Goal: Transaction & Acquisition: Obtain resource

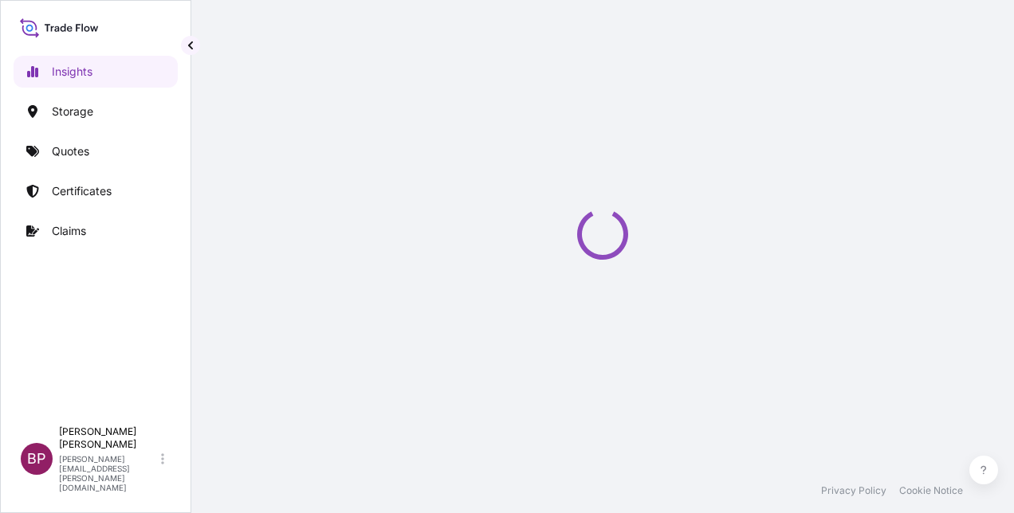
select select "2025"
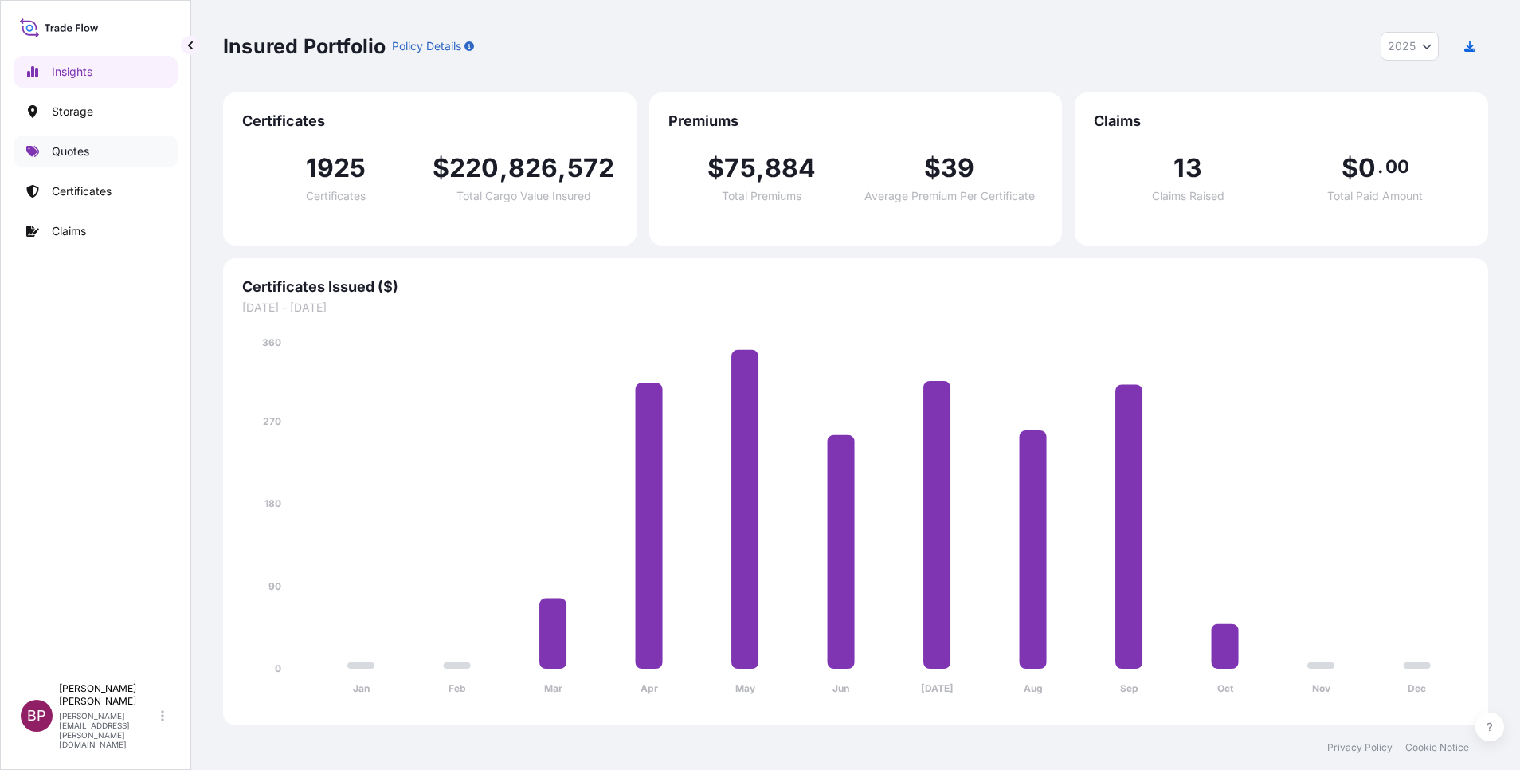
click at [73, 143] on link "Quotes" at bounding box center [96, 151] width 164 height 32
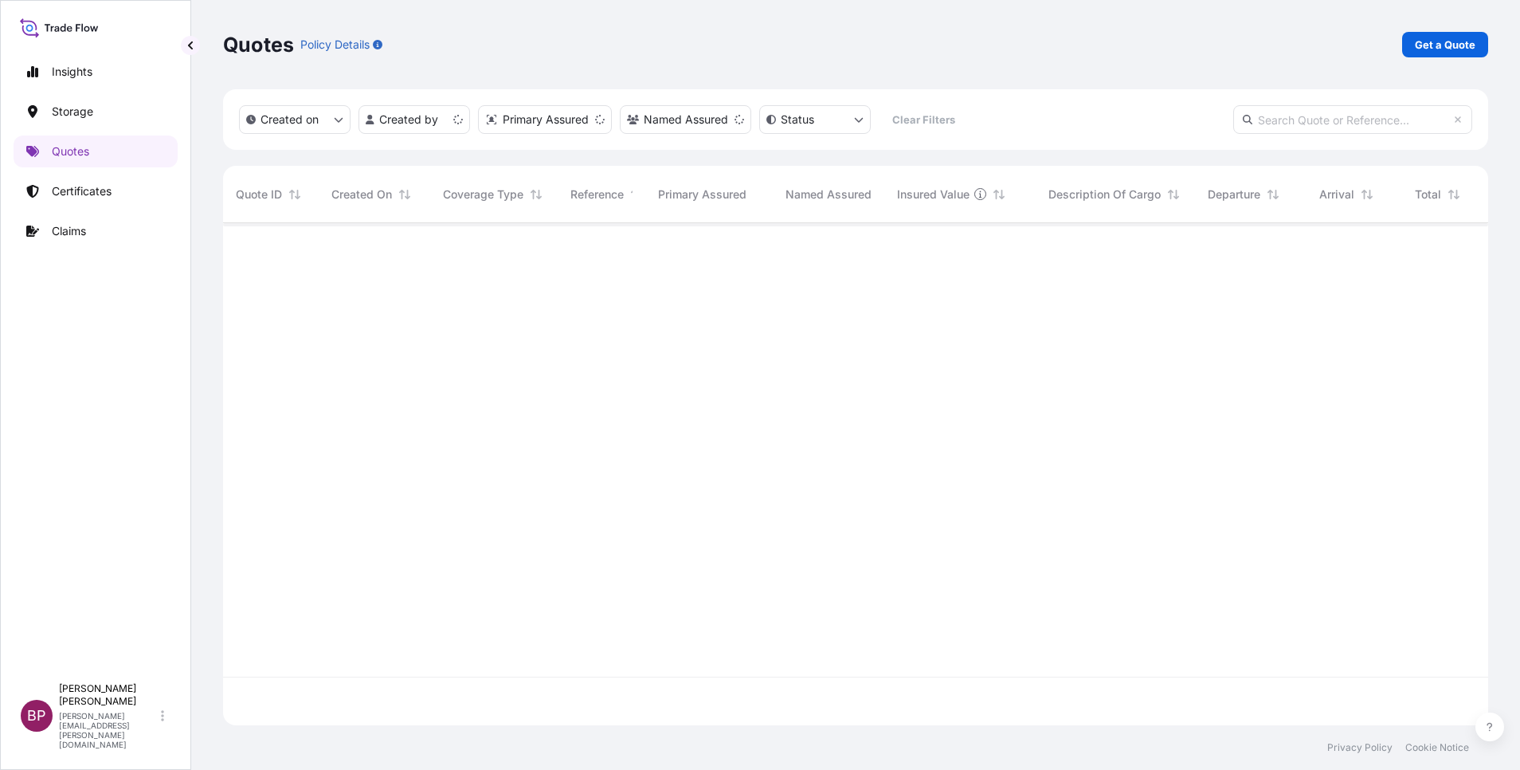
scroll to position [492, 1247]
click at [1013, 49] on p "Get a Quote" at bounding box center [1445, 45] width 61 height 16
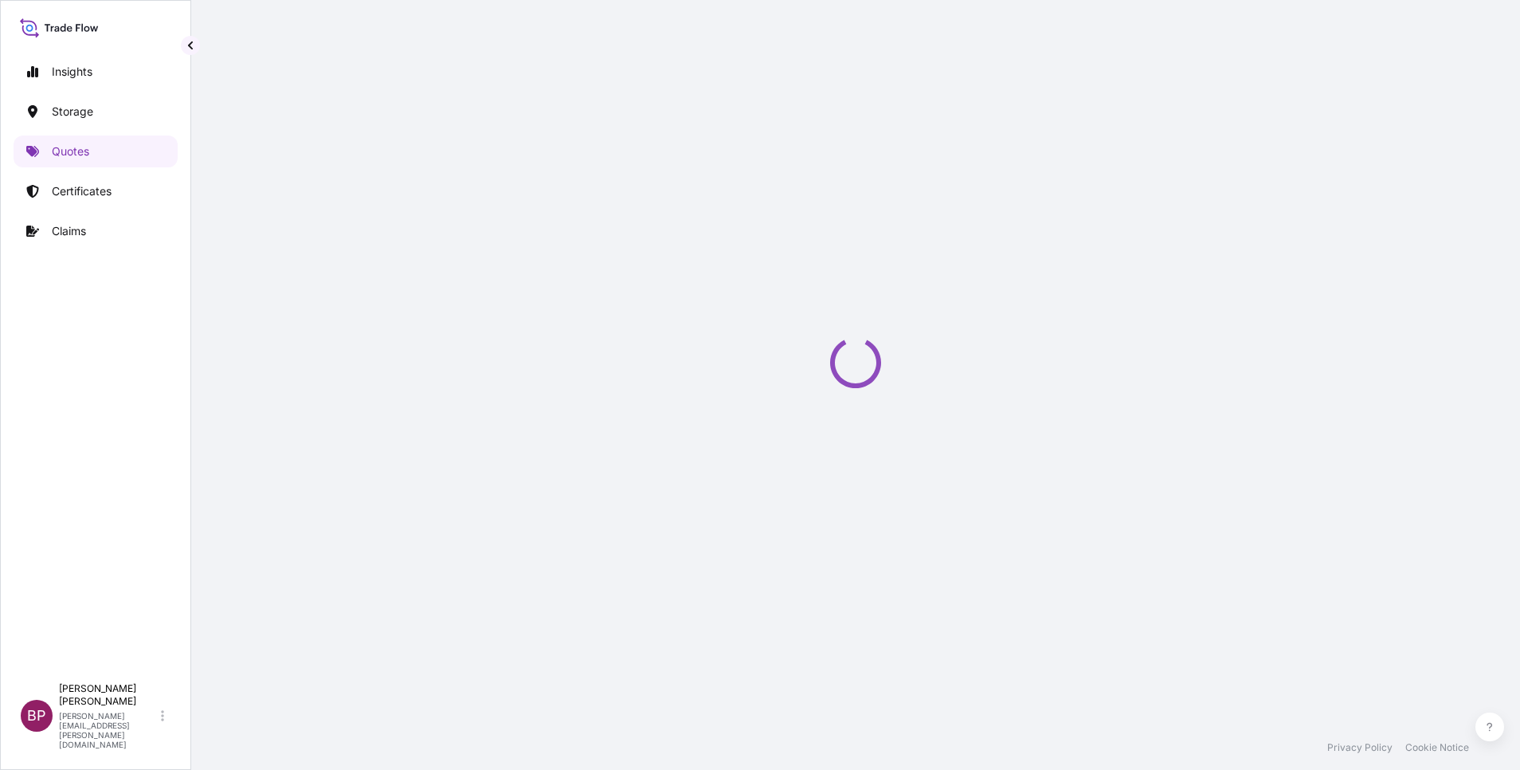
select select "Water"
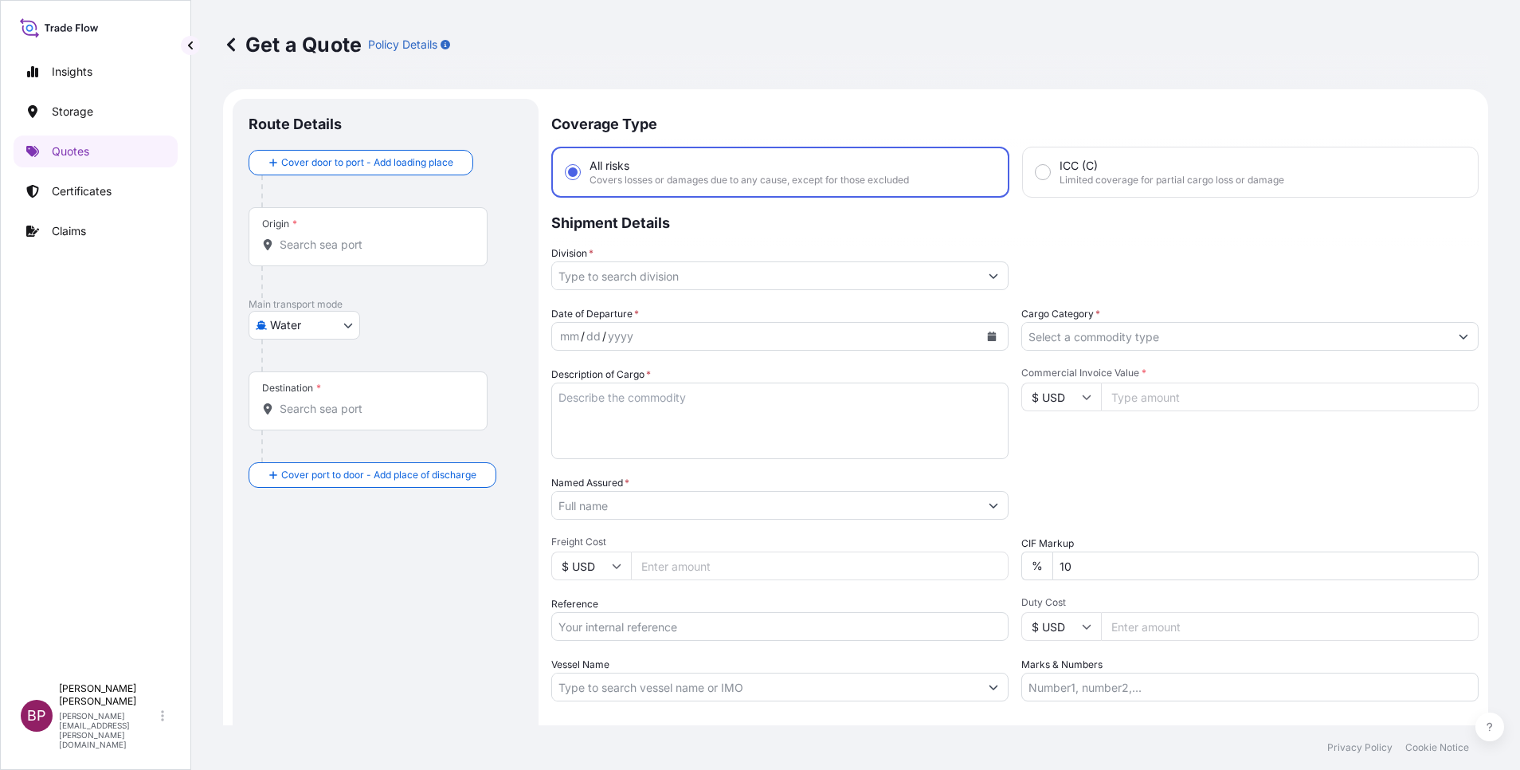
scroll to position [26, 0]
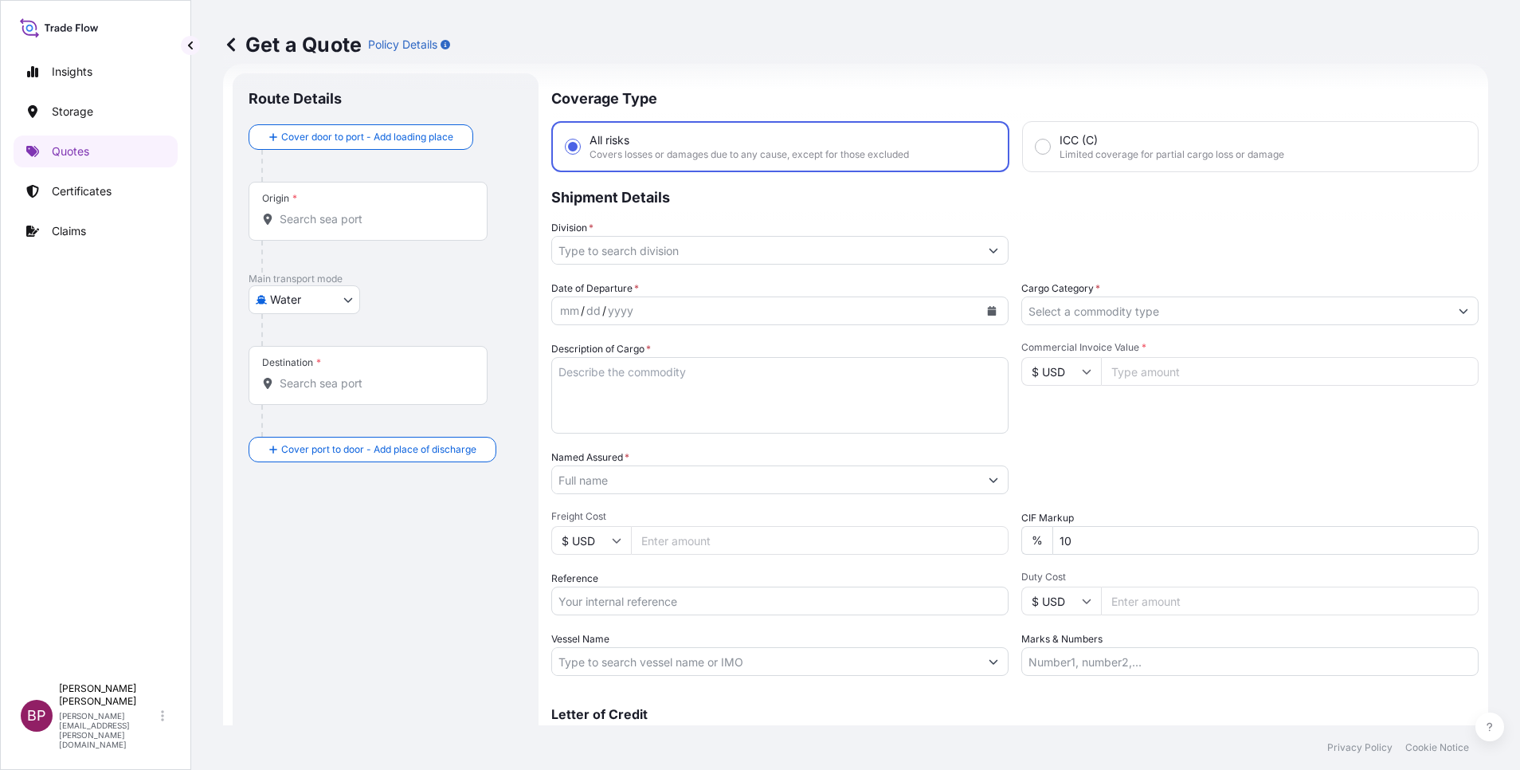
click at [1013, 386] on div "Commercial Invoice Value * $ USD" at bounding box center [1250, 387] width 457 height 92
drag, startPoint x: 1147, startPoint y: 377, endPoint x: 1148, endPoint y: 359, distance: 17.5
click at [1013, 376] on input "Commercial Invoice Value *" at bounding box center [1290, 371] width 378 height 29
paste input "560000"
type input "560000"
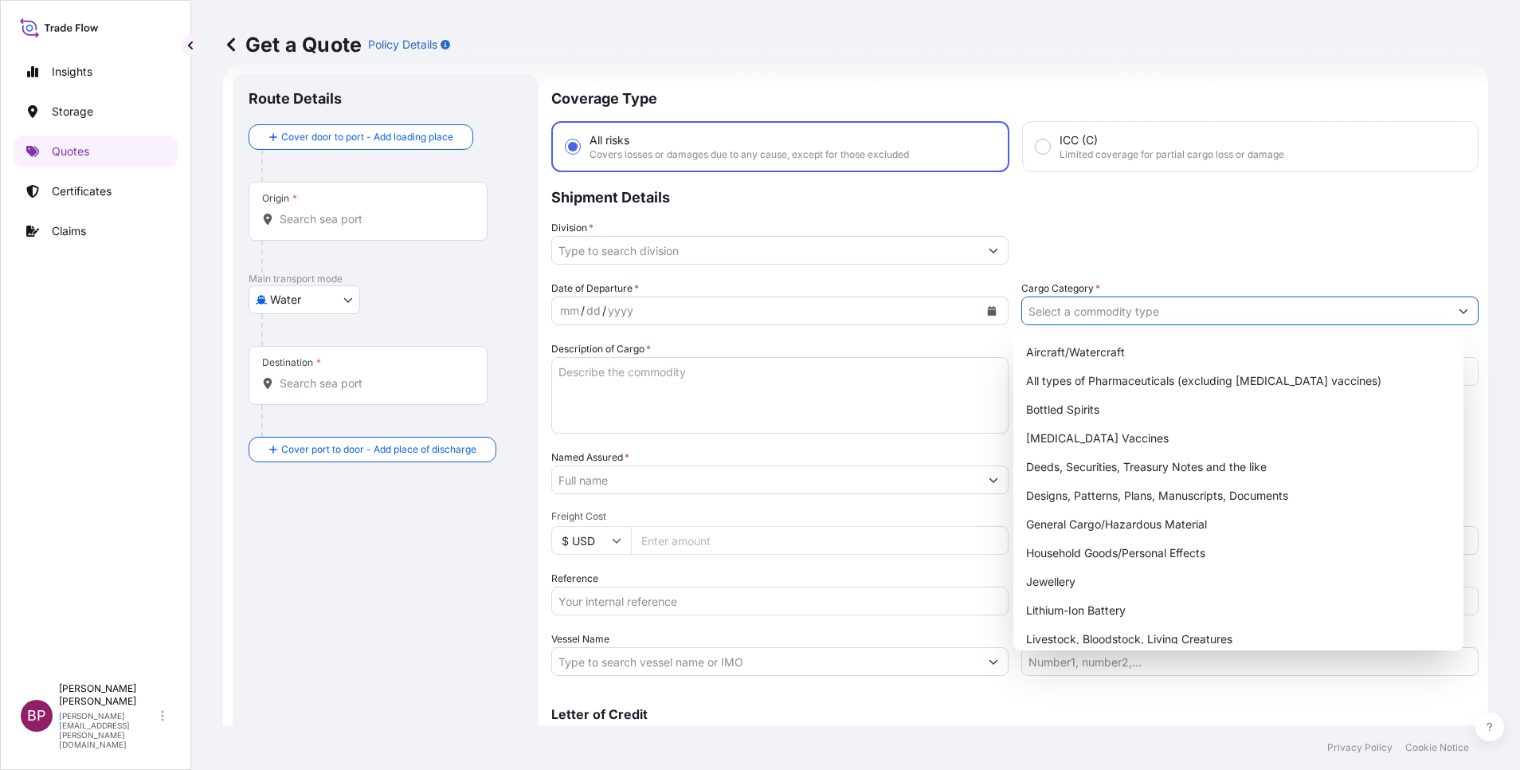
click at [1013, 316] on input "Cargo Category *" at bounding box center [1235, 310] width 427 height 29
click at [1013, 512] on div "General Cargo/Hazardous Material" at bounding box center [1238, 524] width 437 height 29
type input "General Cargo/Hazardous Material"
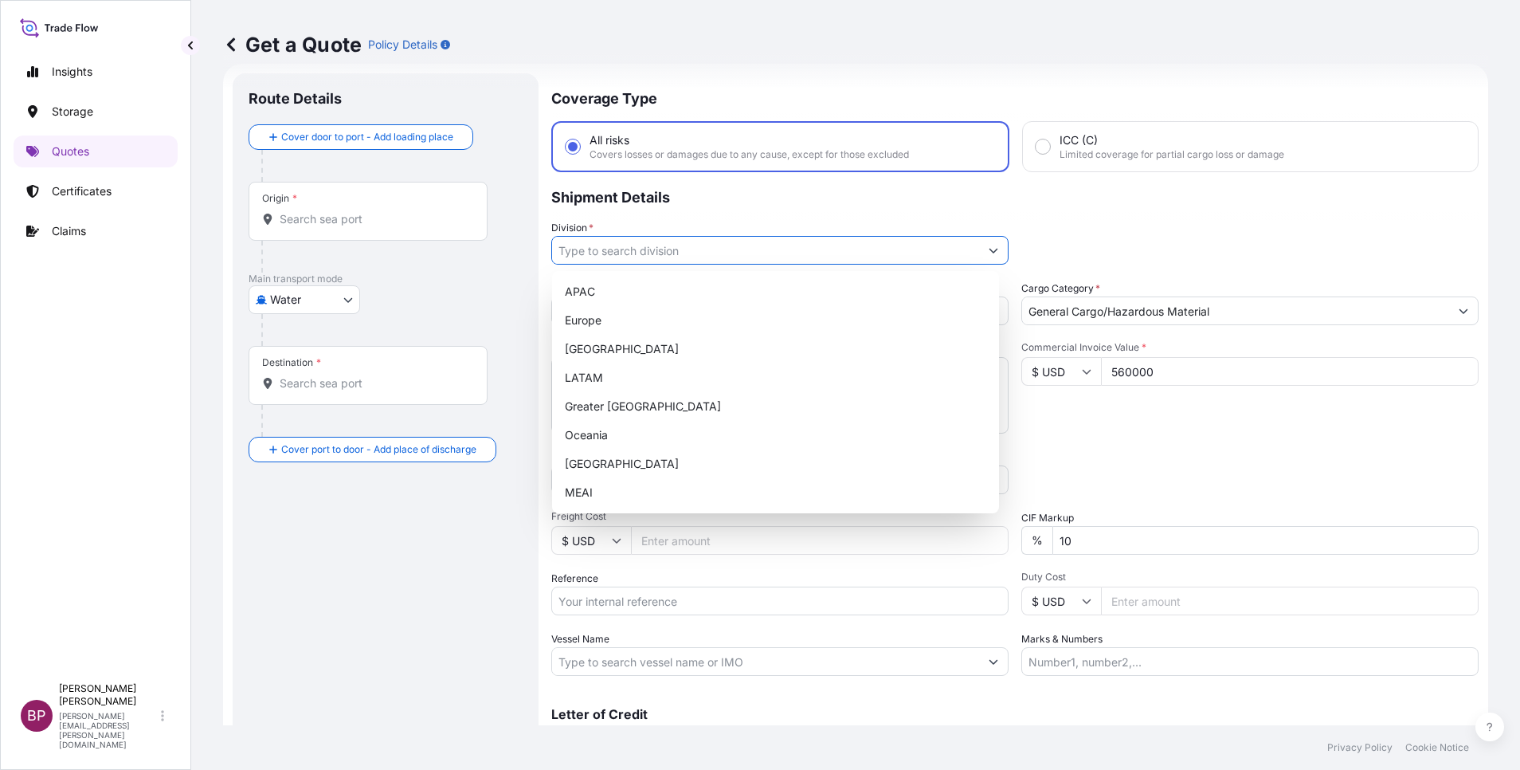
click at [968, 254] on input "Division *" at bounding box center [765, 250] width 427 height 29
click at [629, 497] on div "MEAI" at bounding box center [776, 492] width 434 height 29
type input "MEAI"
drag, startPoint x: 459, startPoint y: 590, endPoint x: 640, endPoint y: 610, distance: 182.0
click at [459, 512] on div "Route Details Cover door to port - Add loading place Place of loading Road / In…" at bounding box center [386, 433] width 274 height 689
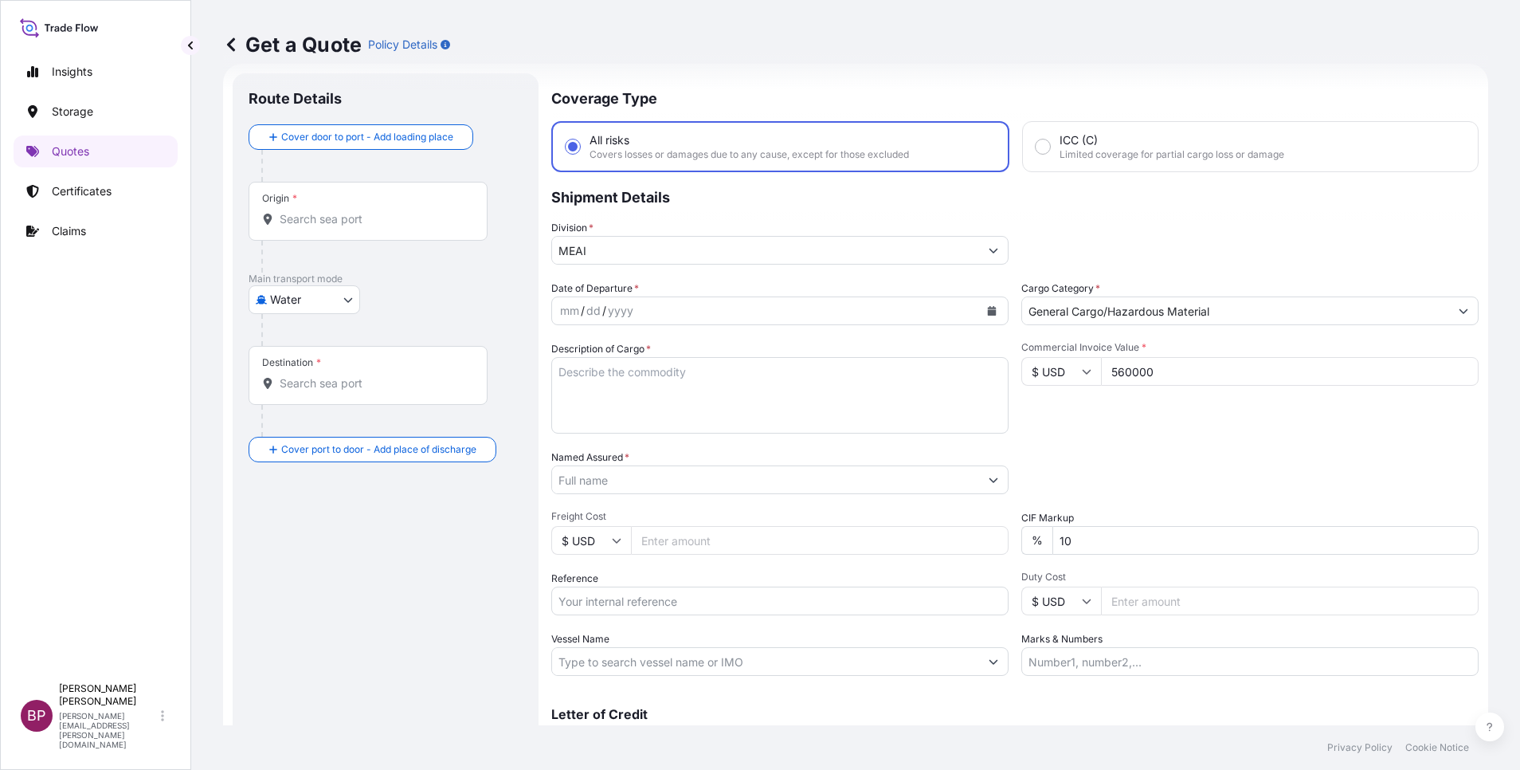
drag, startPoint x: 611, startPoint y: 600, endPoint x: 624, endPoint y: 602, distance: 13.0
click at [612, 512] on input "Reference" at bounding box center [779, 601] width 457 height 29
paste input "259231580"
type input "259231580"
click at [744, 481] on input "Named Assured *" at bounding box center [765, 479] width 427 height 29
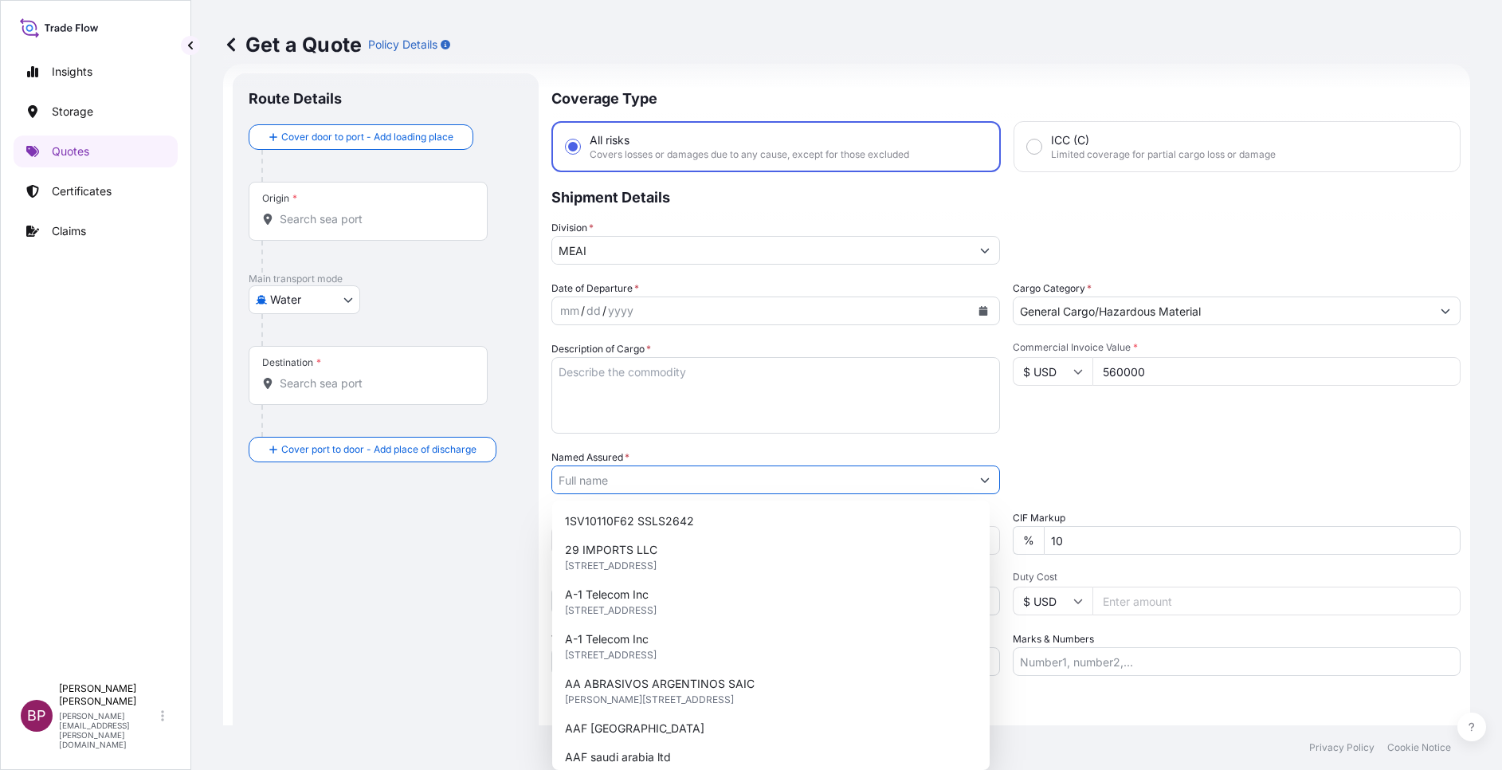
paste input "PINEHILL ARABIA"
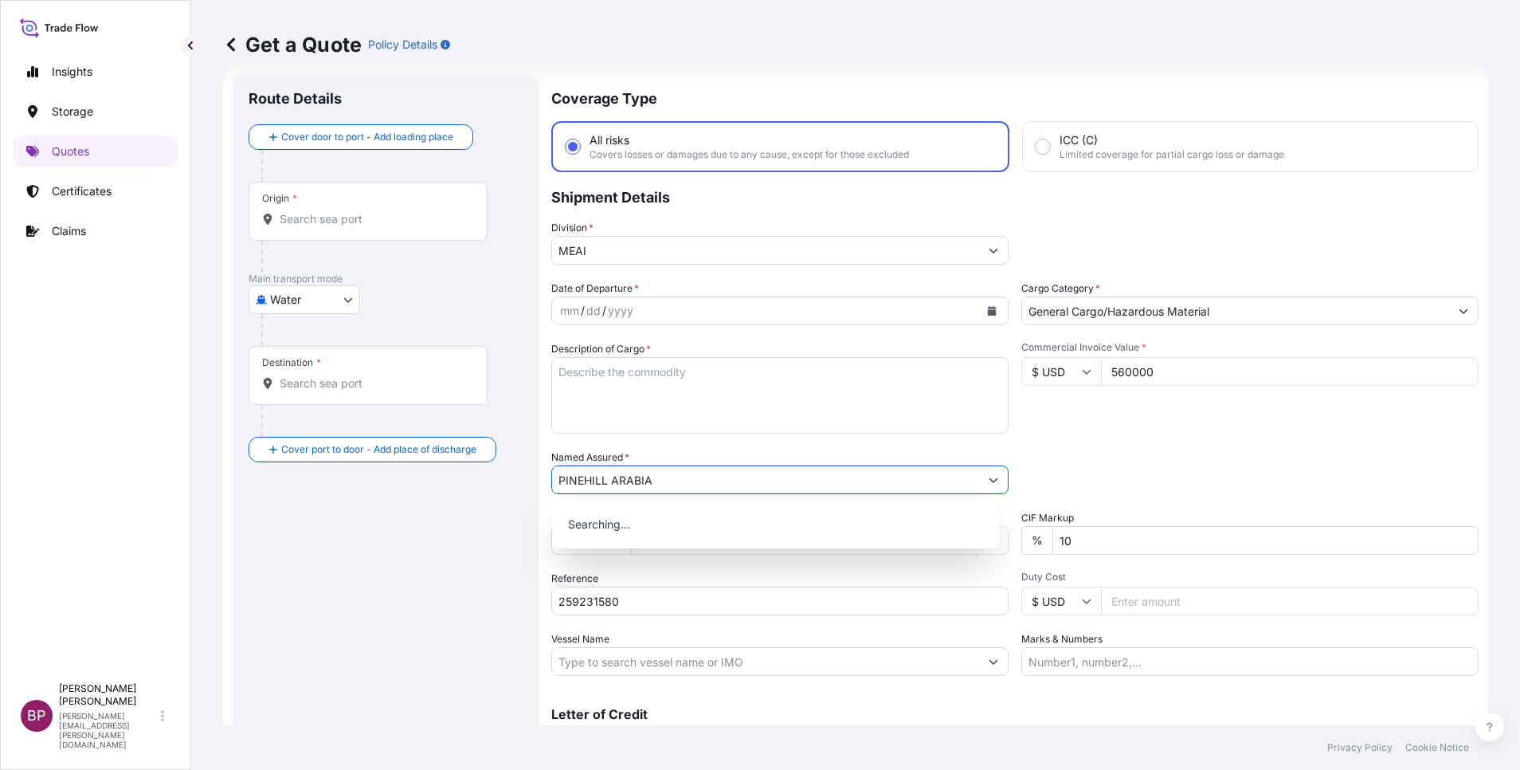
type input "PINEHILL ARABIA"
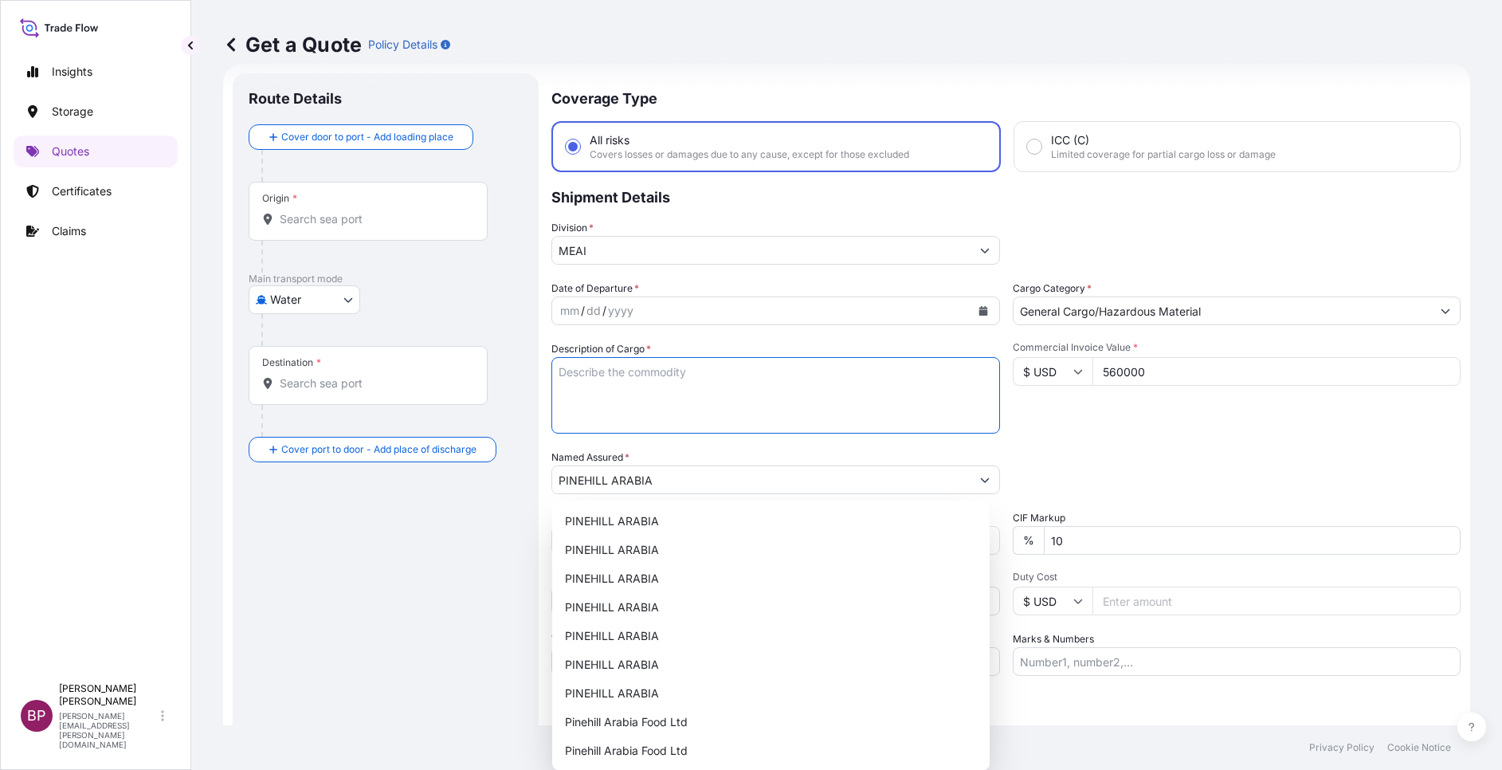
click at [825, 410] on textarea "Description of Cargo *" at bounding box center [775, 395] width 449 height 77
paste textarea "NOODLES"
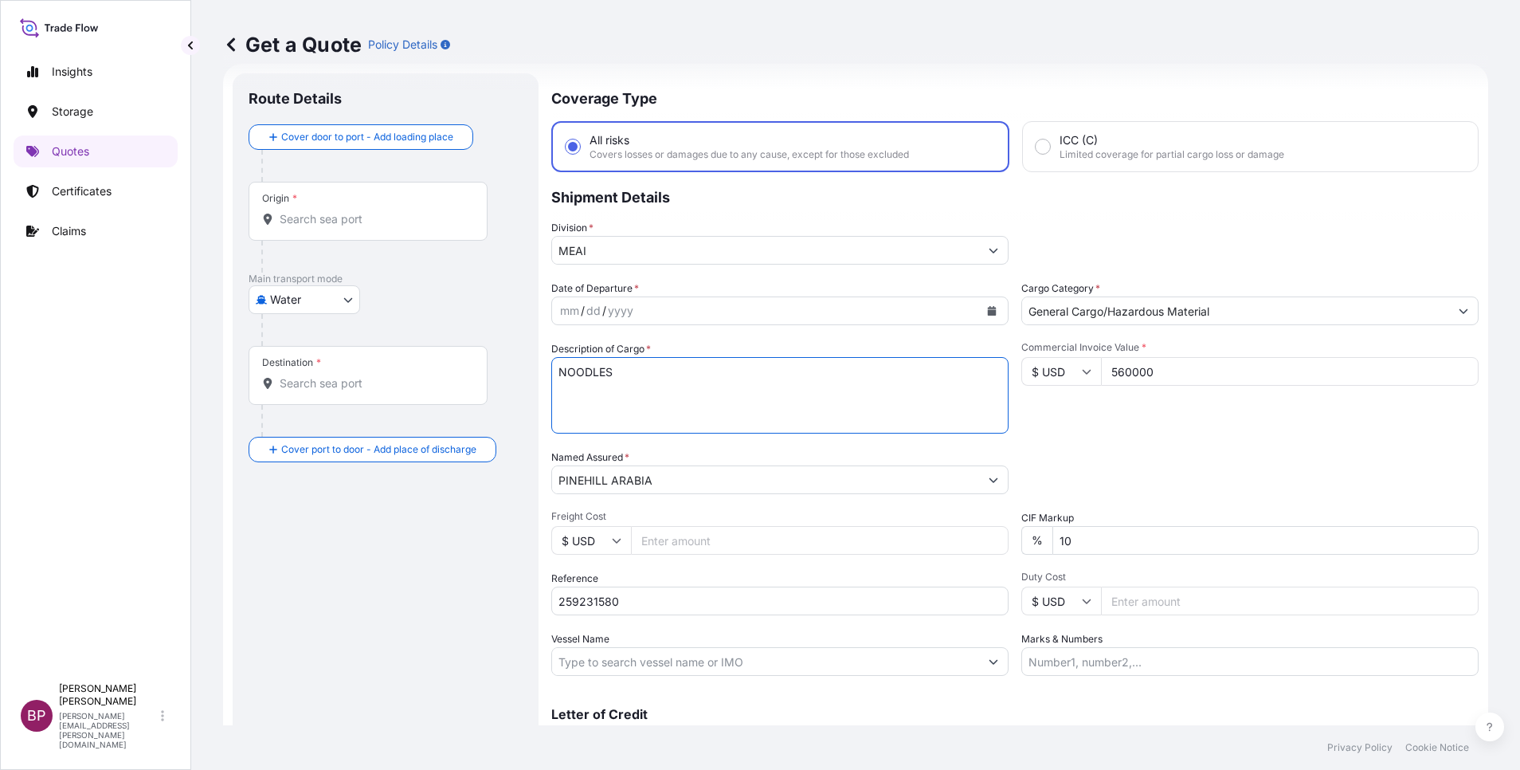
type textarea "NOODLES"
click at [988, 315] on icon "Calendar" at bounding box center [992, 311] width 9 height 10
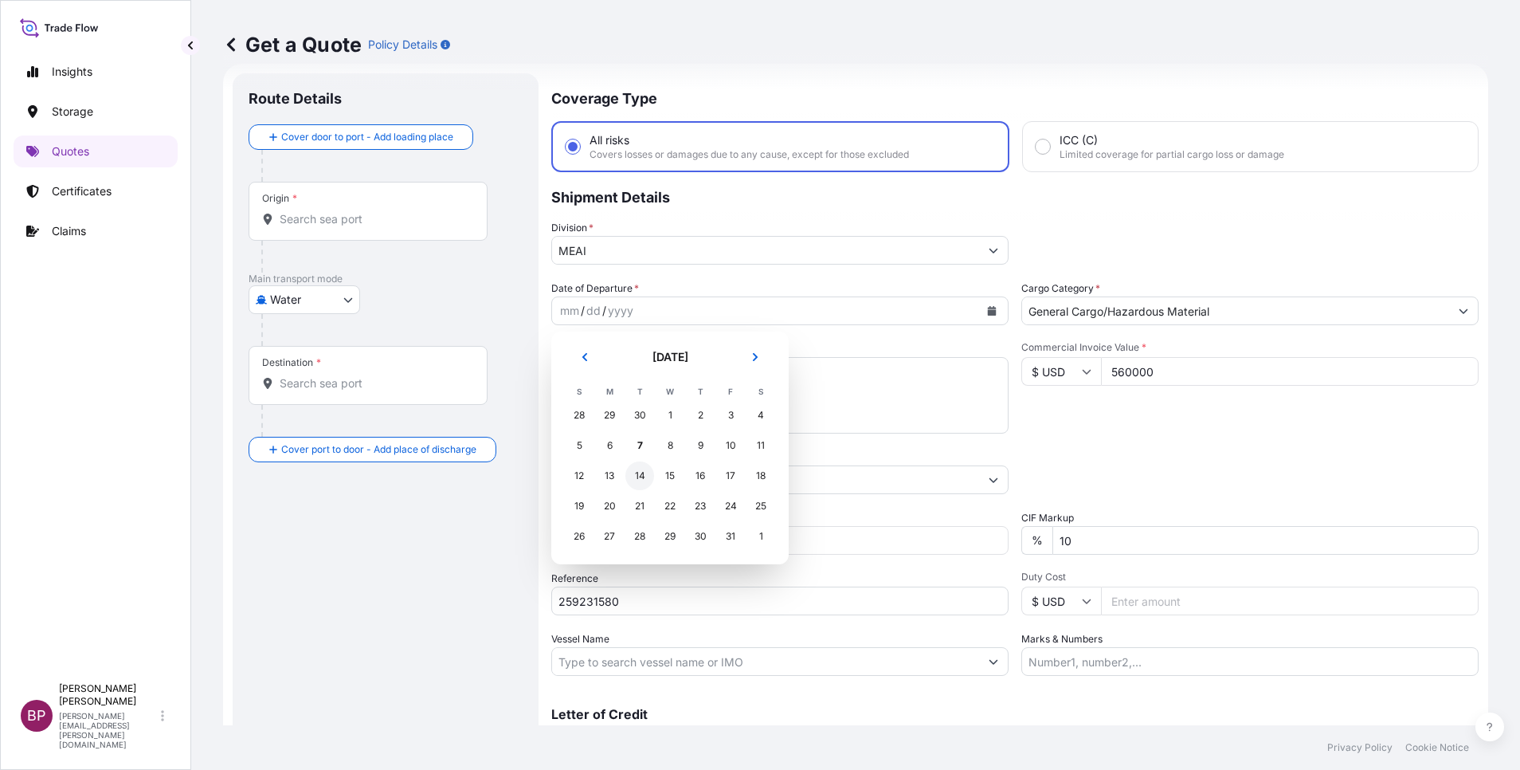
click at [633, 478] on div "14" at bounding box center [640, 475] width 29 height 29
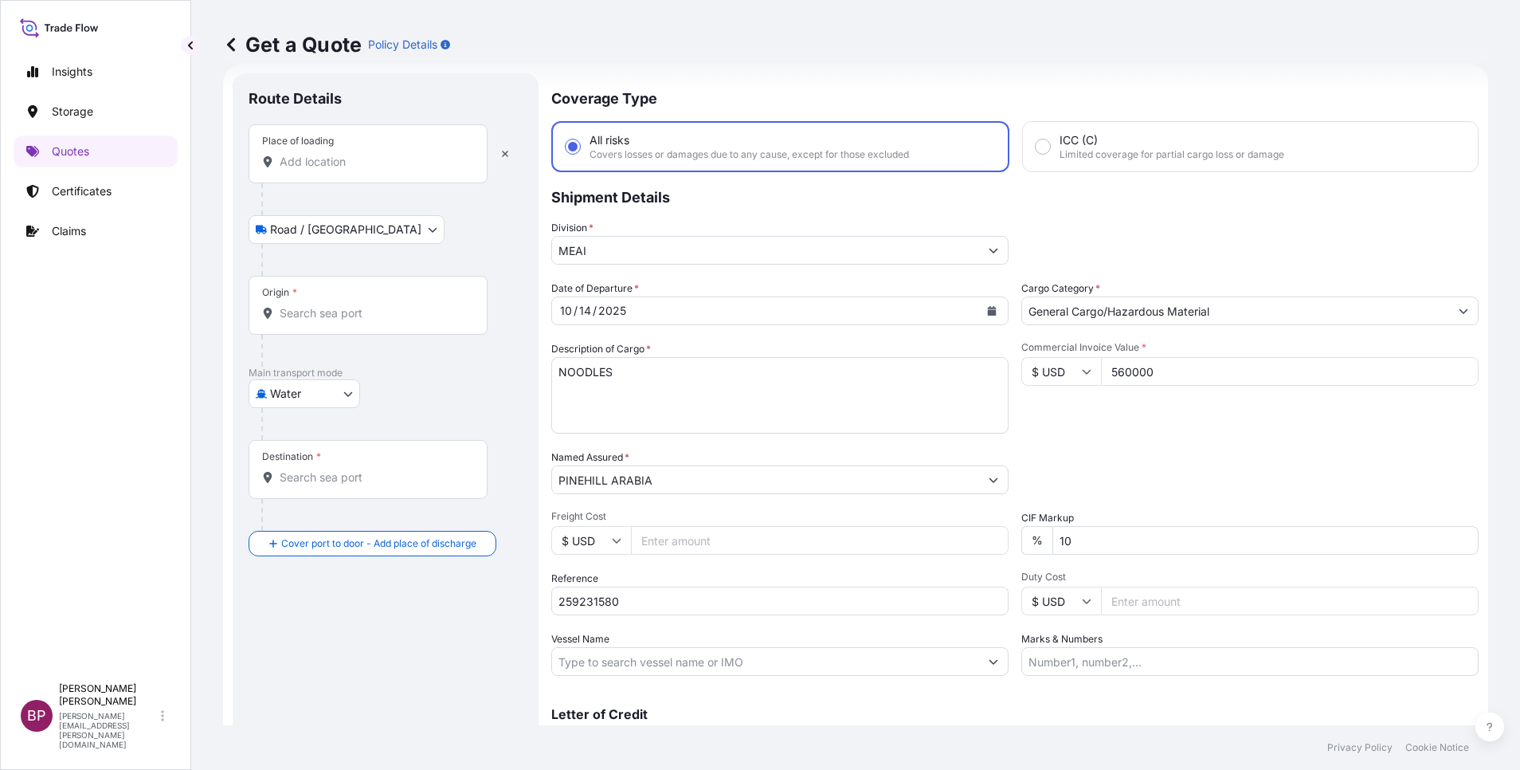
click at [367, 170] on div "Place of loading" at bounding box center [368, 153] width 239 height 59
click at [367, 170] on input "Place of loading" at bounding box center [374, 162] width 188 height 16
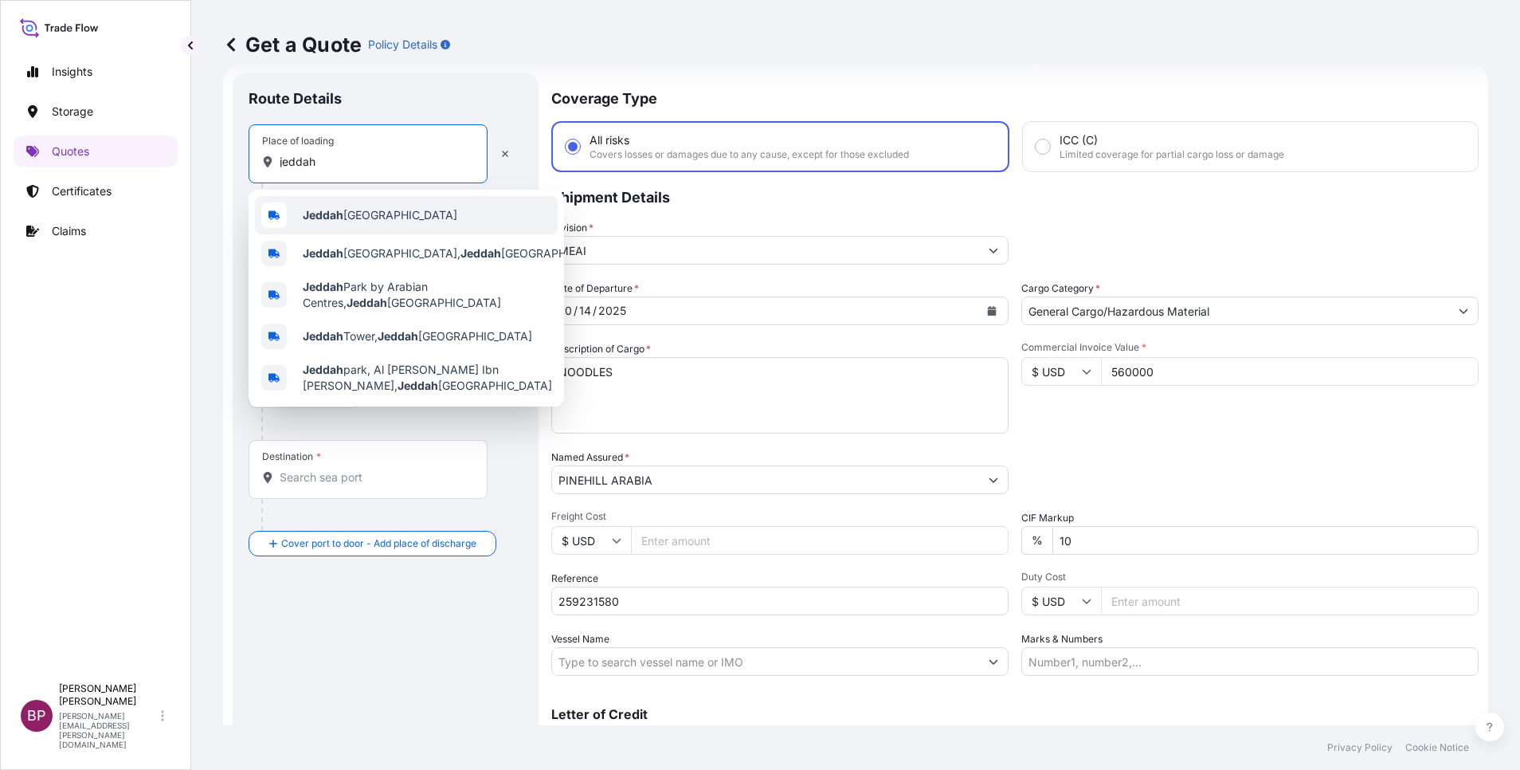
click at [358, 221] on span "Jeddah Saudi Arabia" at bounding box center [380, 215] width 155 height 16
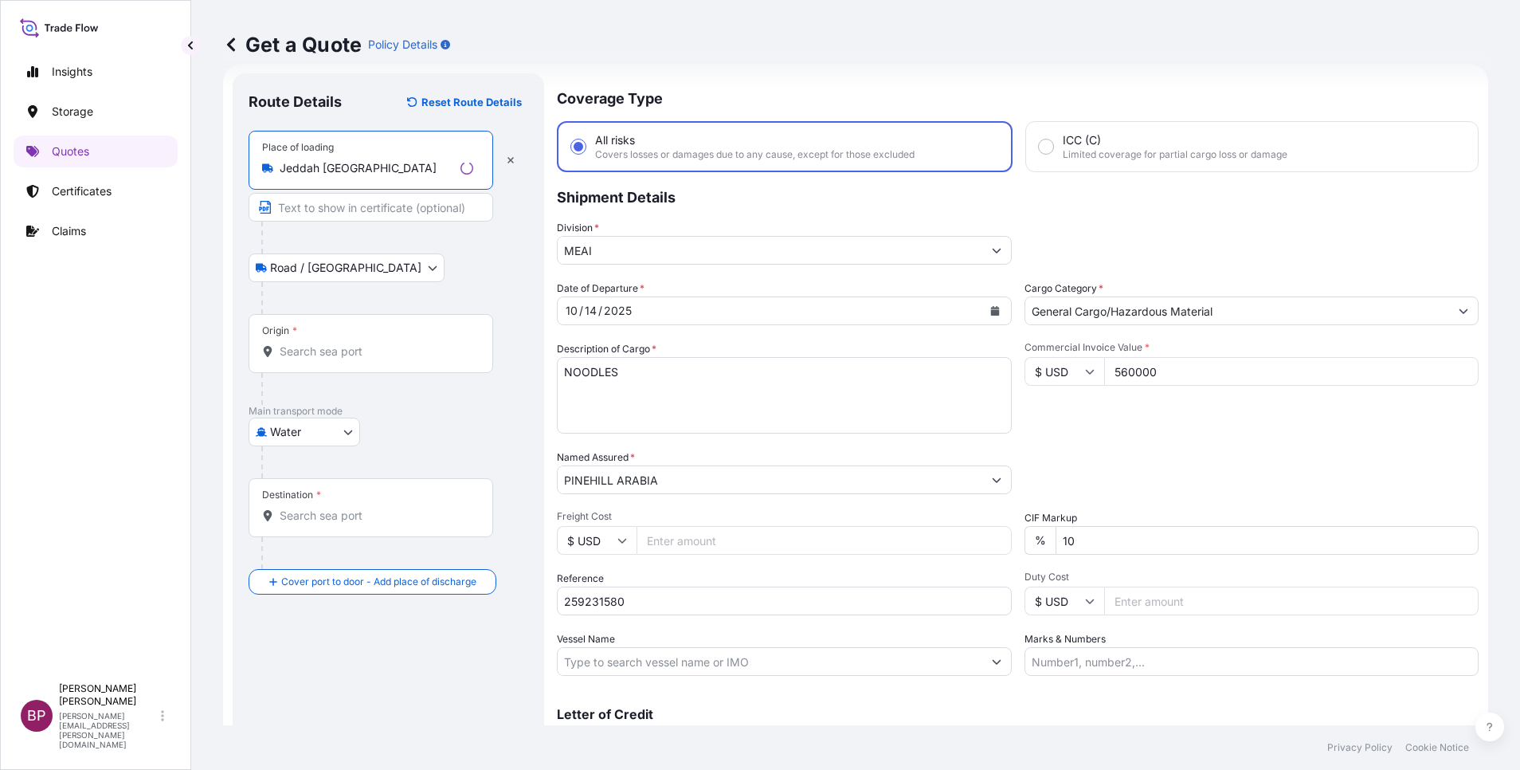
type input "Jeddah Saudi Arabia"
drag, startPoint x: 354, startPoint y: 352, endPoint x: 341, endPoint y: 355, distance: 13.0
click at [354, 353] on input "Origin *" at bounding box center [377, 351] width 194 height 16
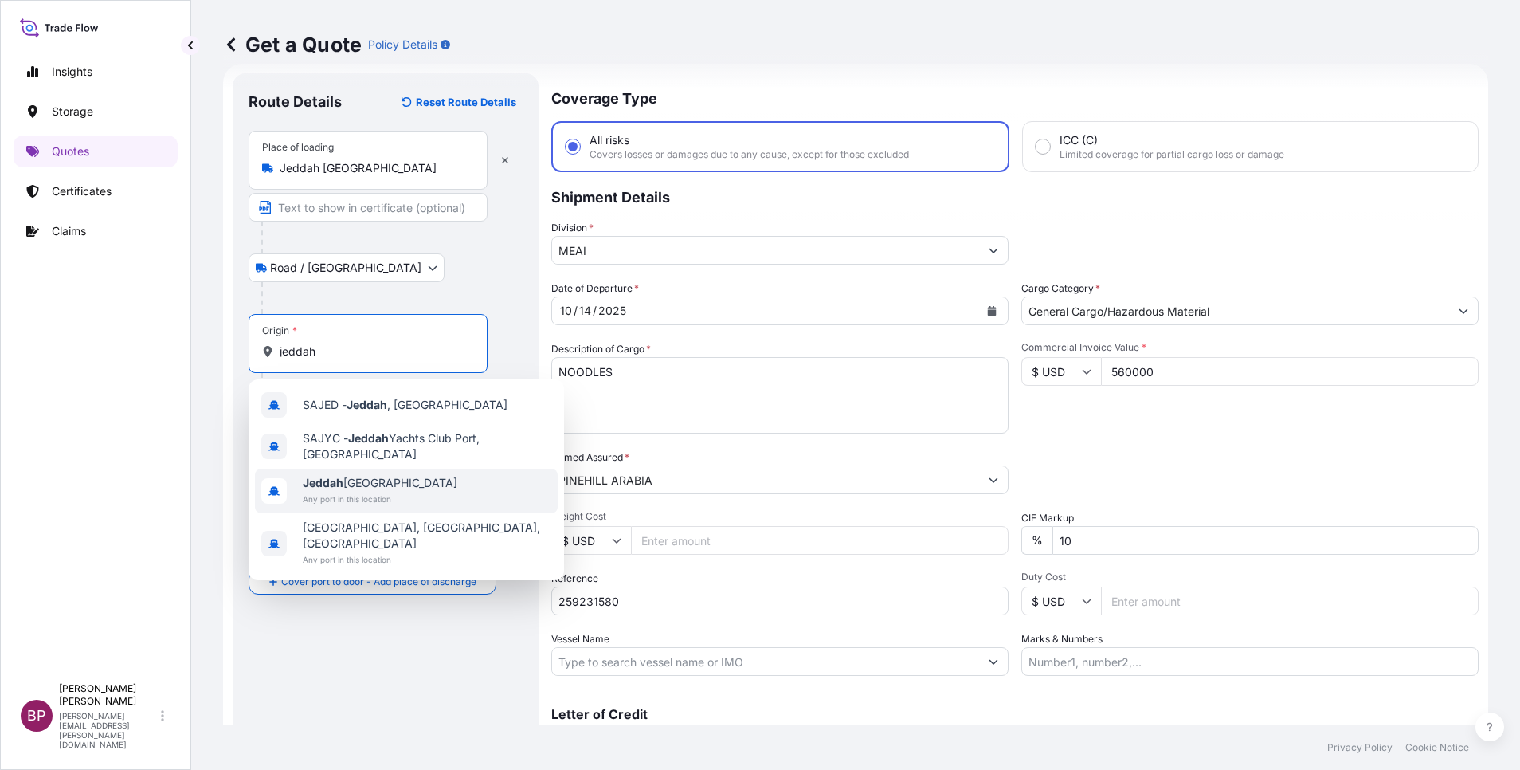
click at [371, 494] on span "Any port in this location" at bounding box center [380, 499] width 155 height 16
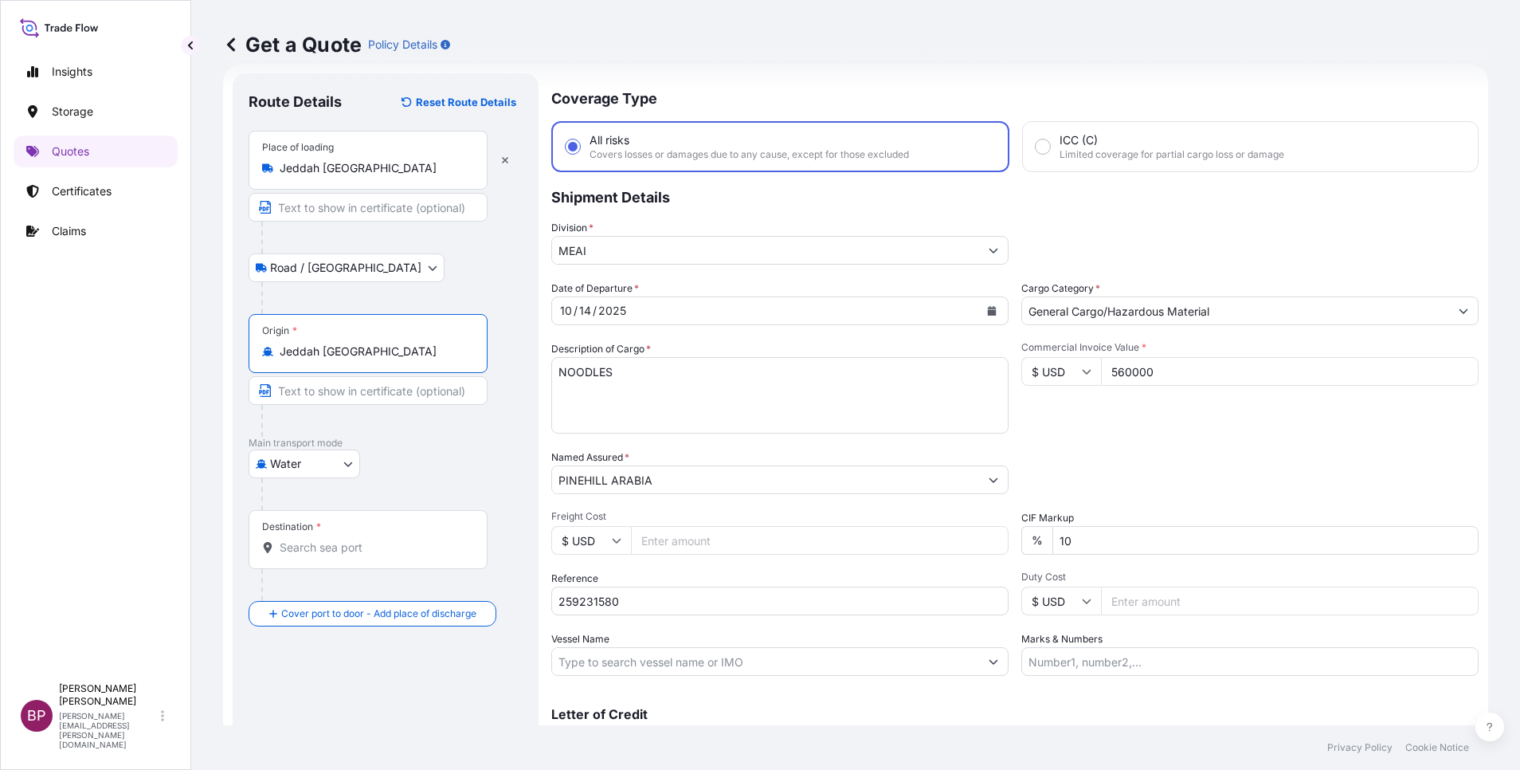
type input "Jeddah Saudi Arabia"
click at [339, 512] on input "Destination *" at bounding box center [374, 547] width 188 height 16
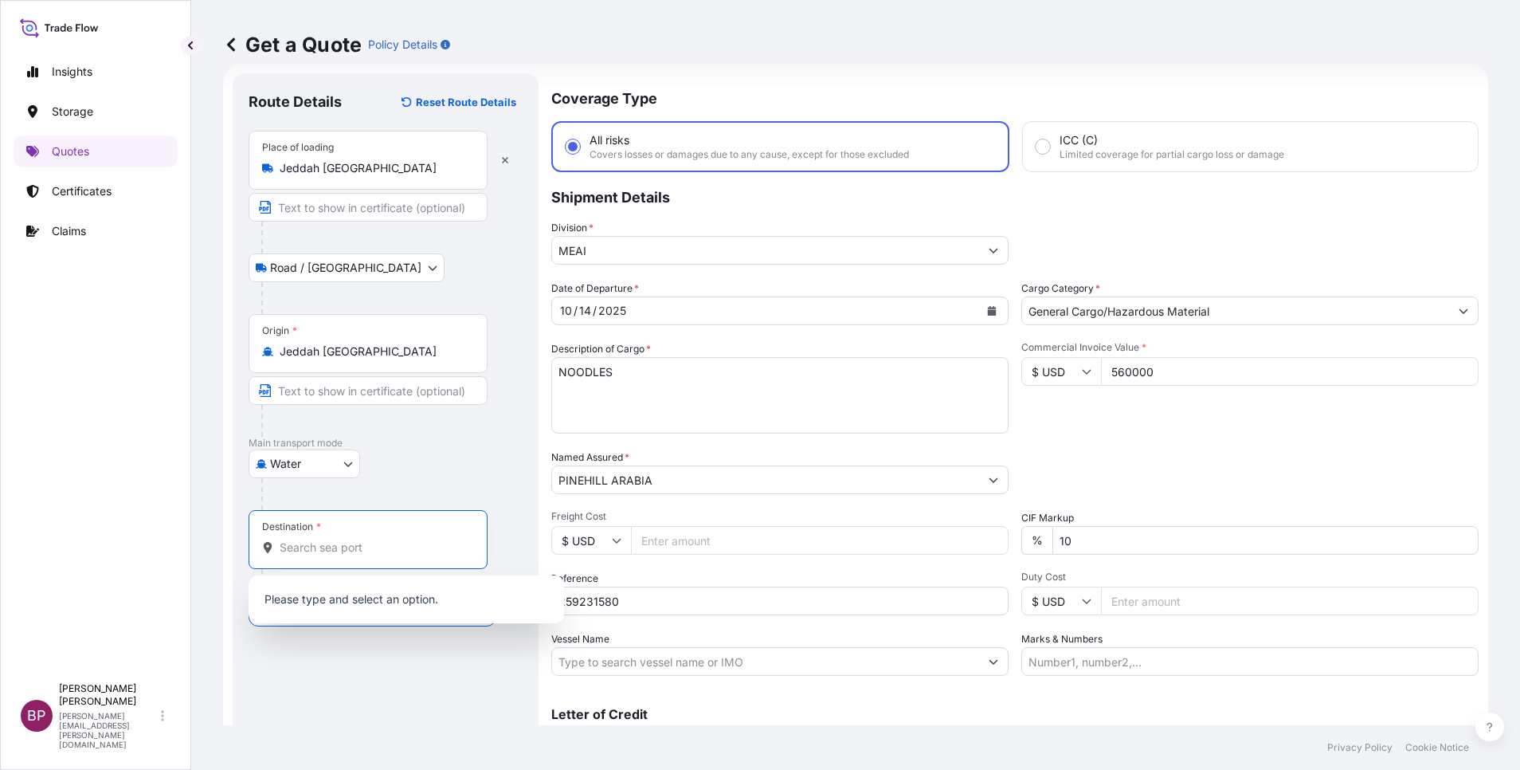
paste input "PORT SUDAN"
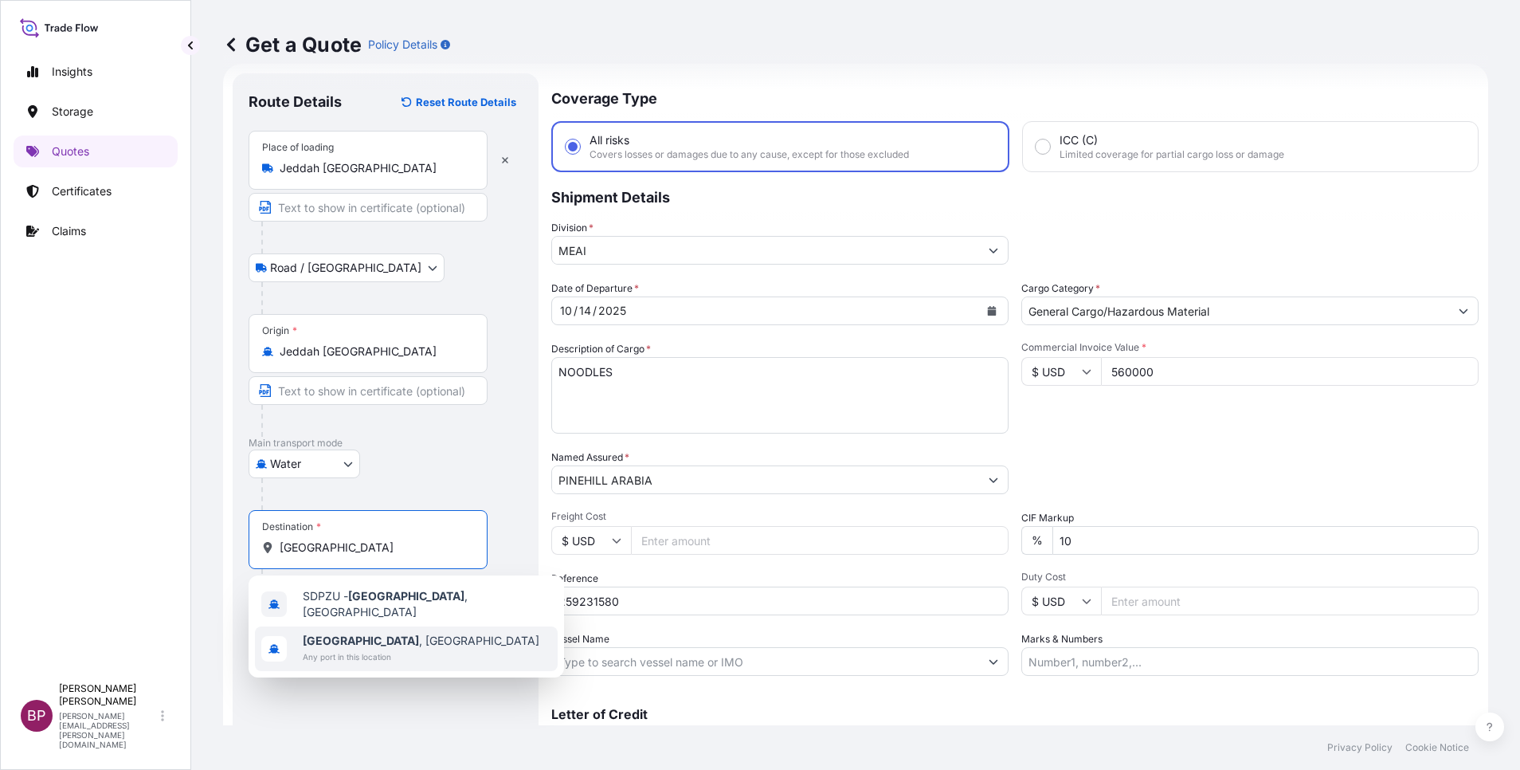
click at [347, 512] on b "Port Sudan" at bounding box center [361, 641] width 116 height 14
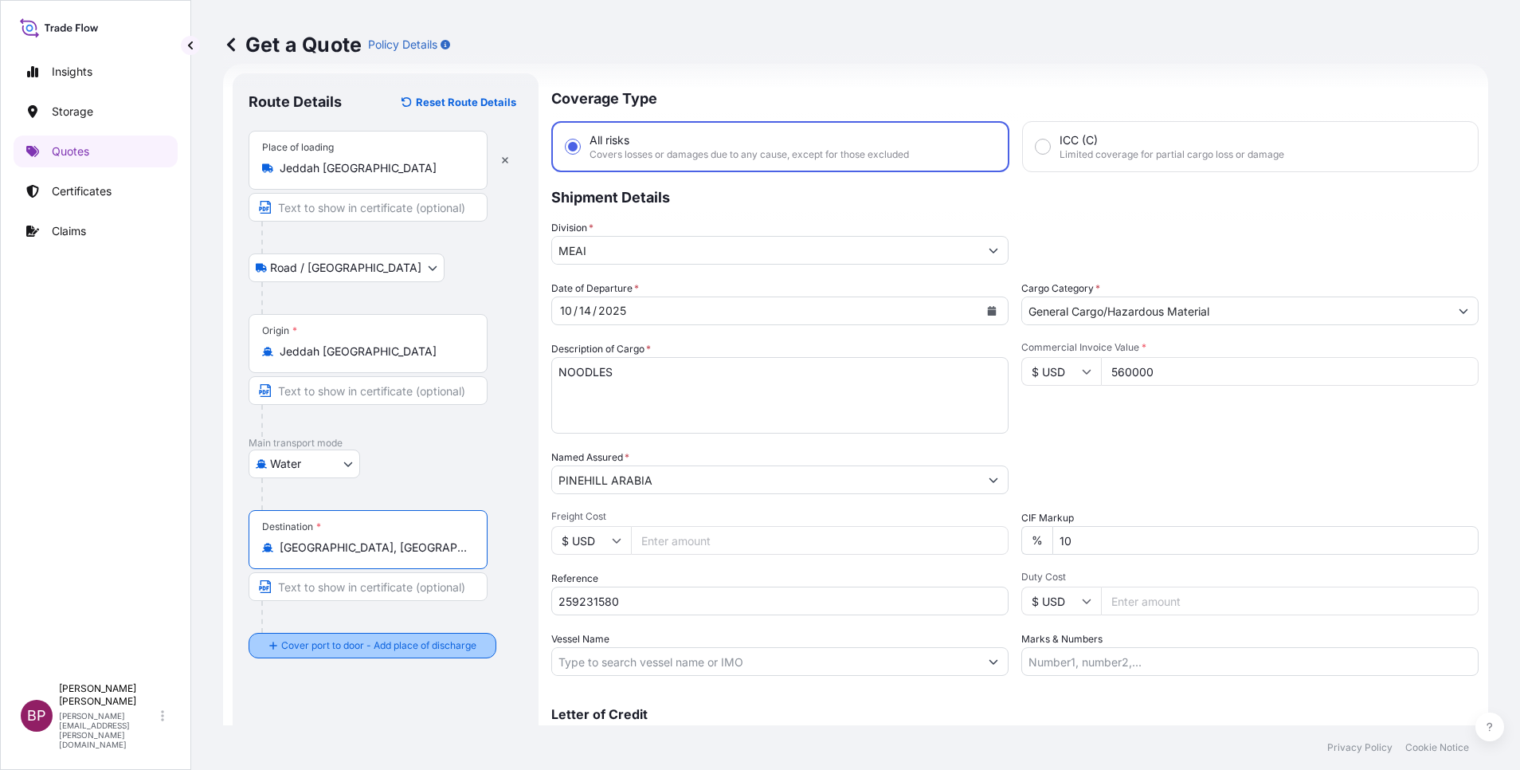
type input "Port Sudan, Sudan"
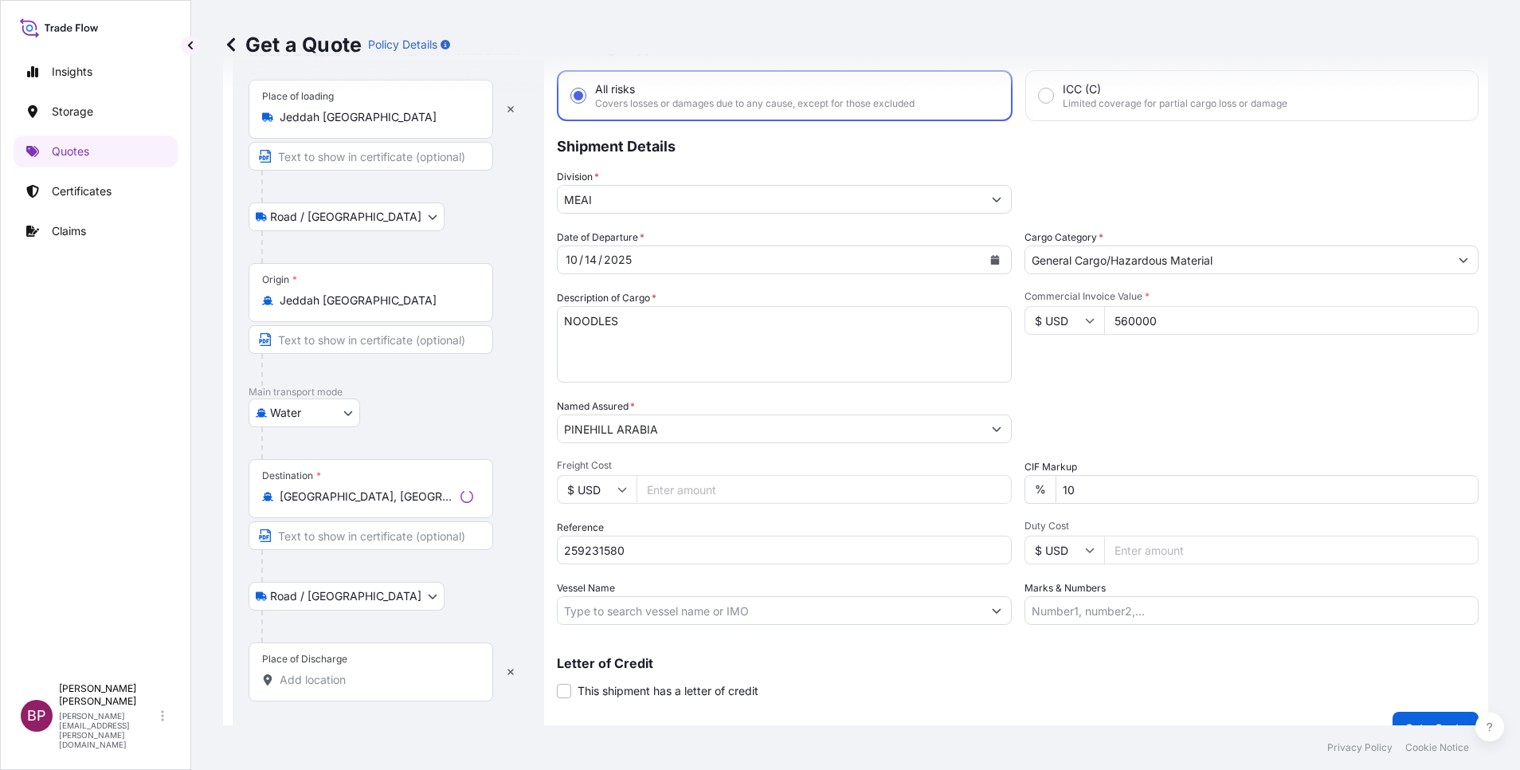
scroll to position [104, 0]
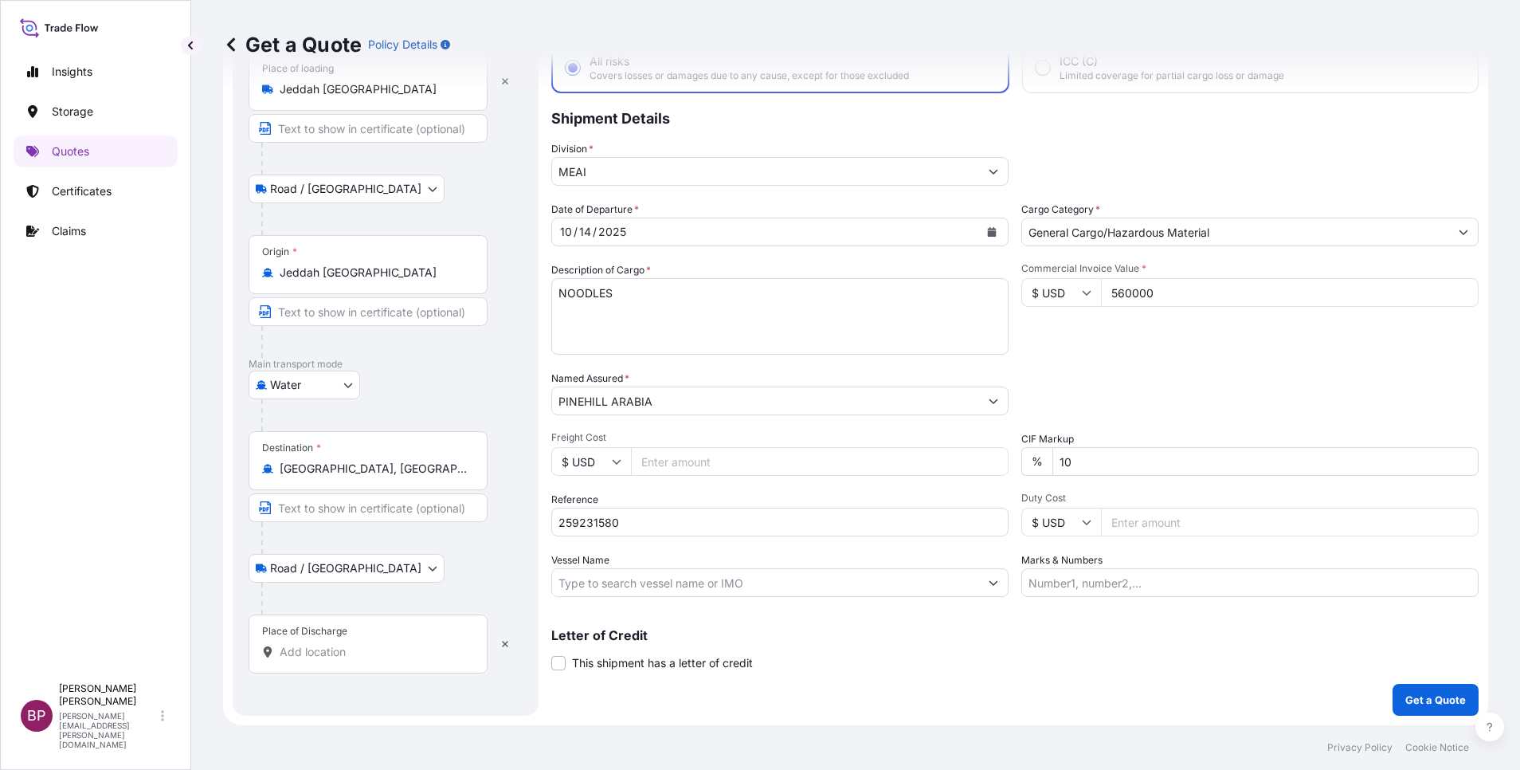
click at [342, 512] on input "Place of Discharge" at bounding box center [374, 652] width 188 height 16
paste input "PORT SUDAN"
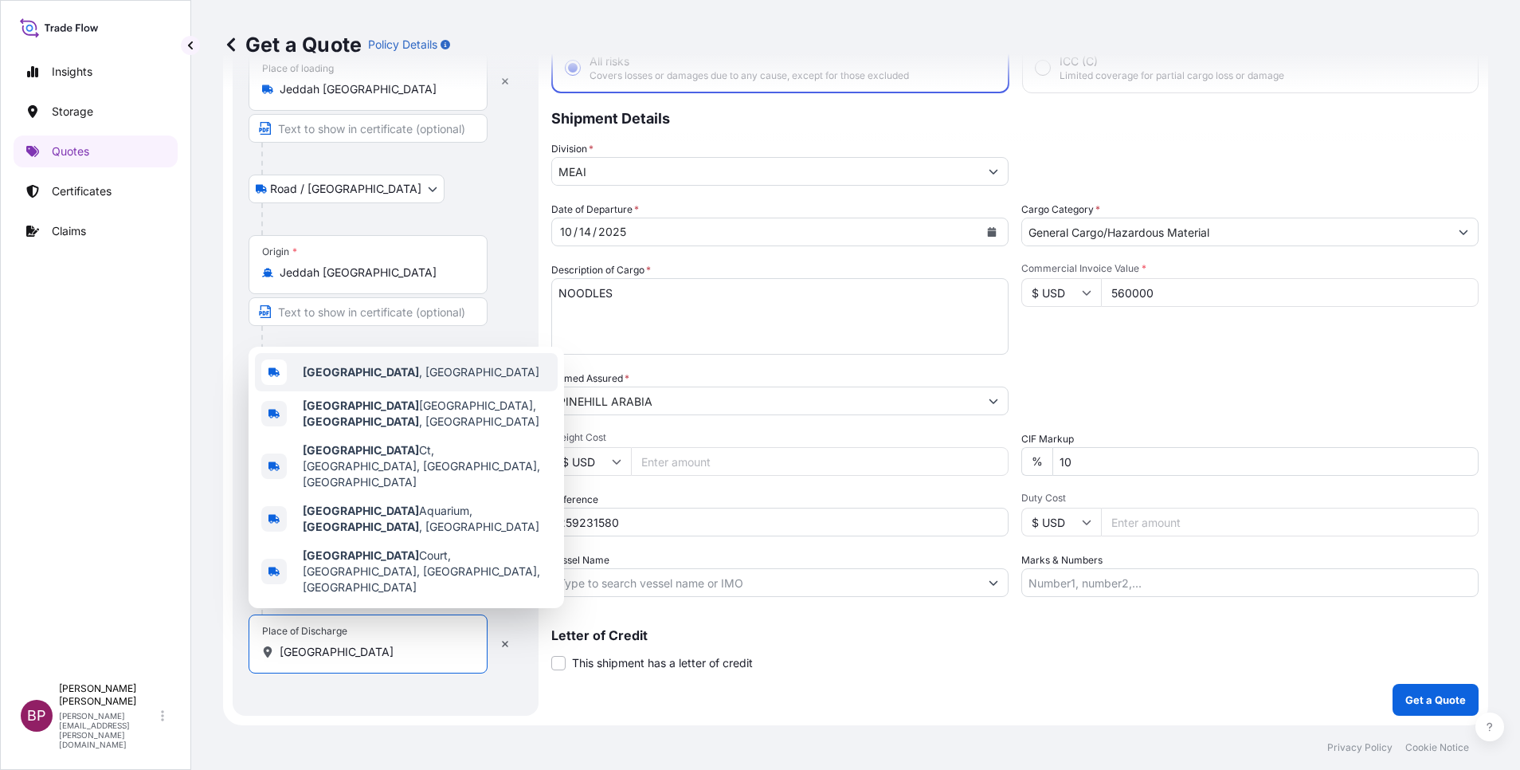
click at [383, 380] on span "Port Sudan , Sudan" at bounding box center [421, 372] width 237 height 16
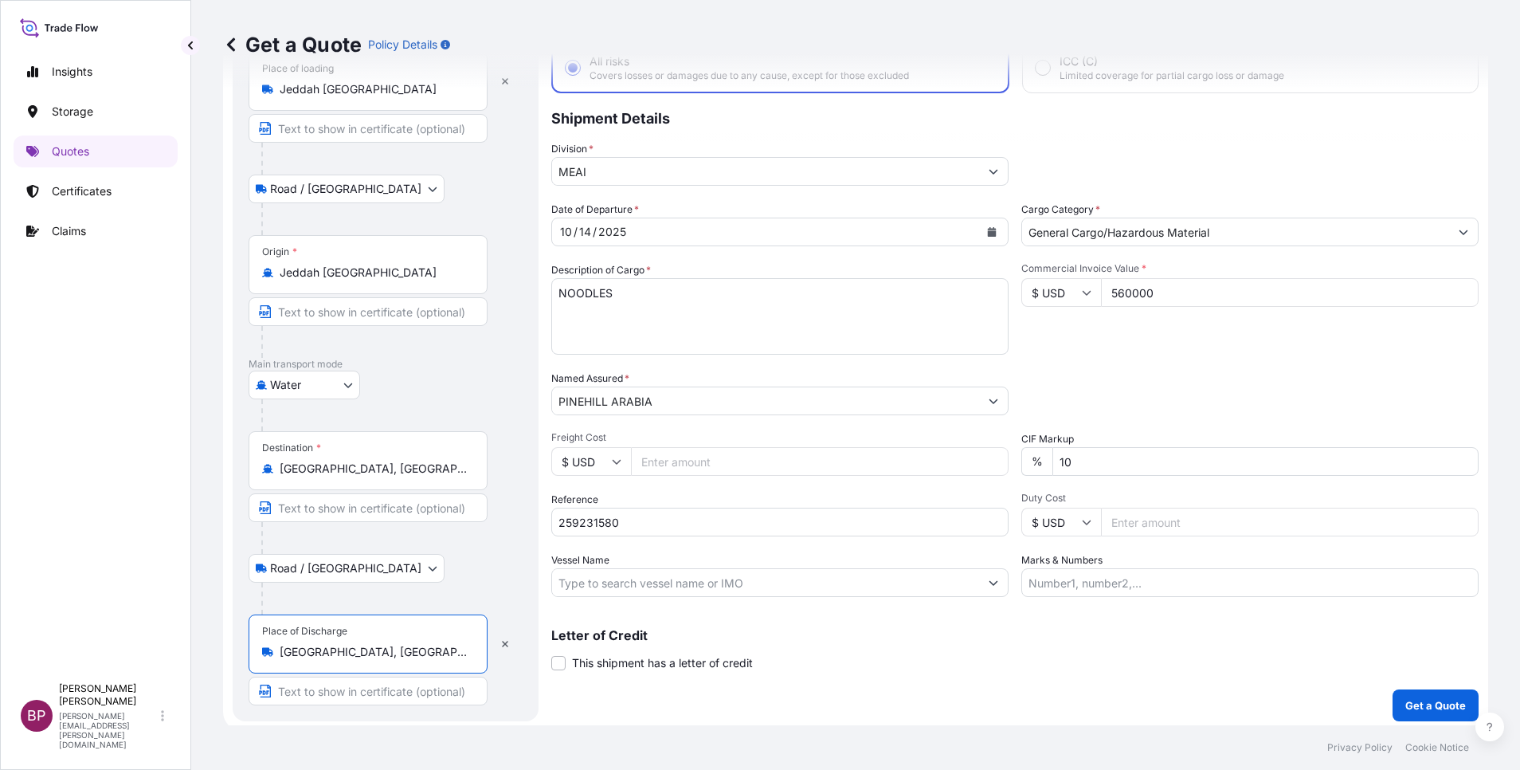
type input "Port Sudan, Sudan"
click at [481, 386] on div "Water Air Water Inland" at bounding box center [386, 385] width 274 height 29
click at [387, 416] on form "Route Details Reset Route Details Place of loading Jeddah Saudi Arabia Road / I…" at bounding box center [855, 358] width 1265 height 746
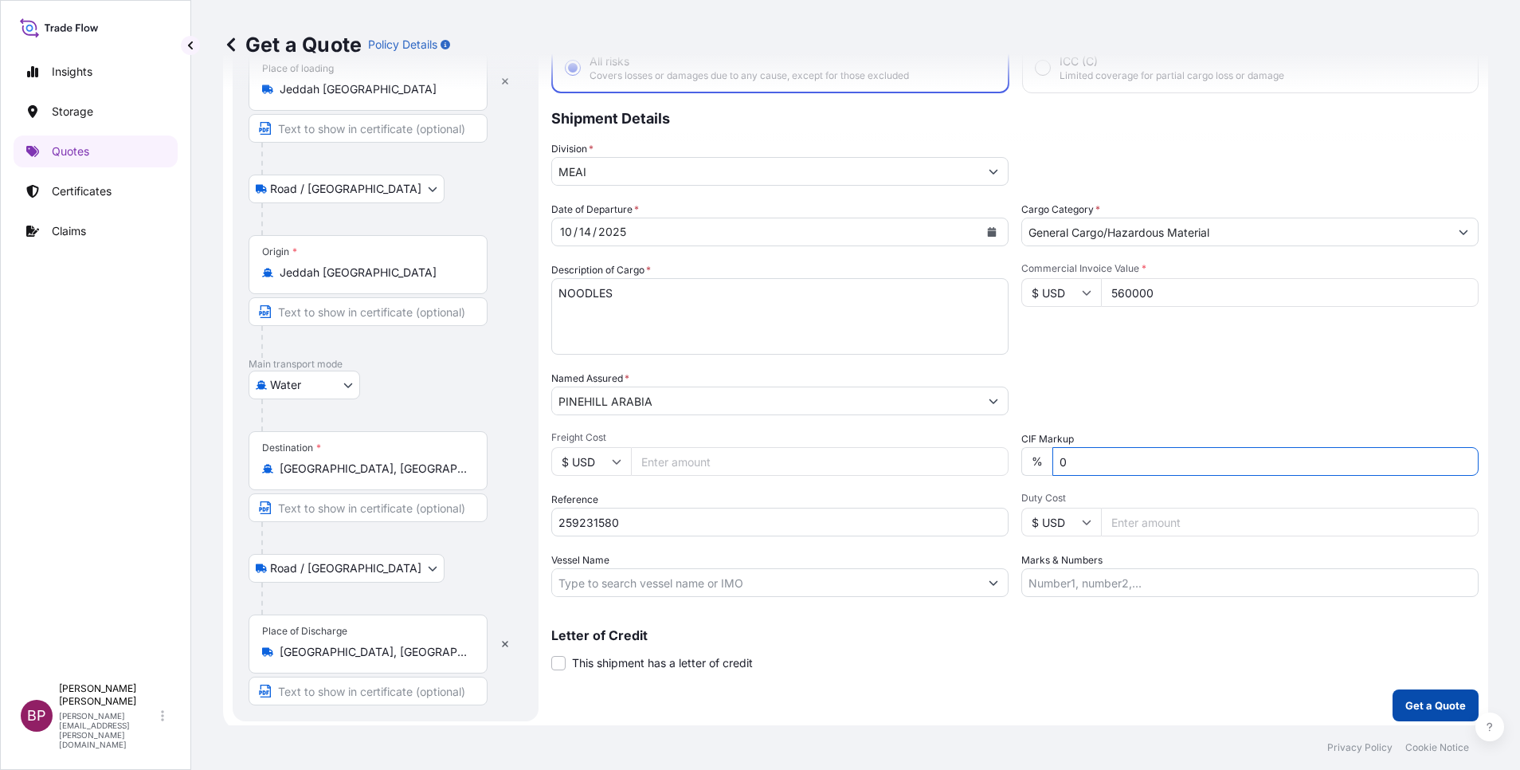
type input "0"
click at [1013, 512] on p "Get a Quote" at bounding box center [1436, 705] width 61 height 16
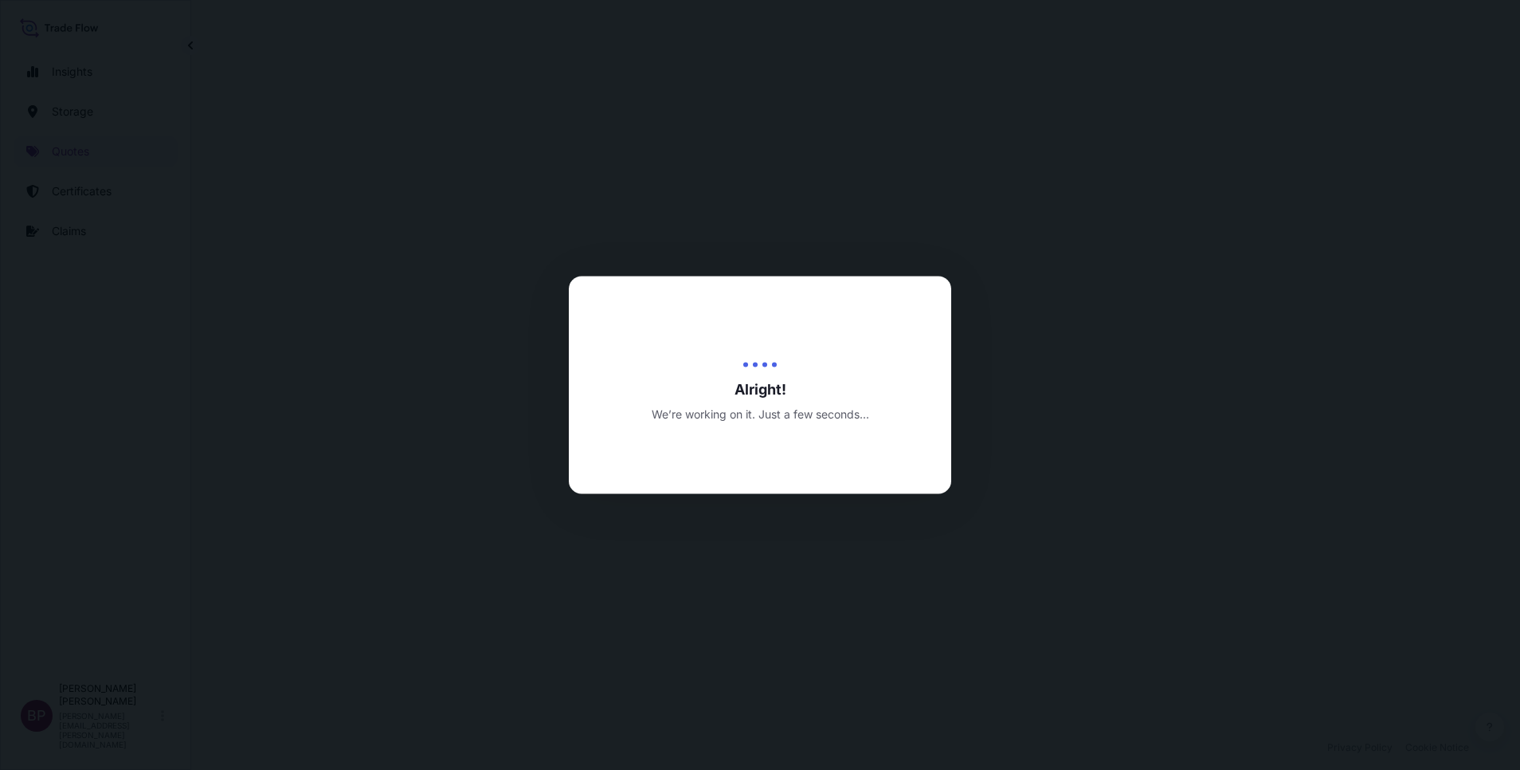
select select "Road / Inland"
select select "Water"
select select "Road / Inland"
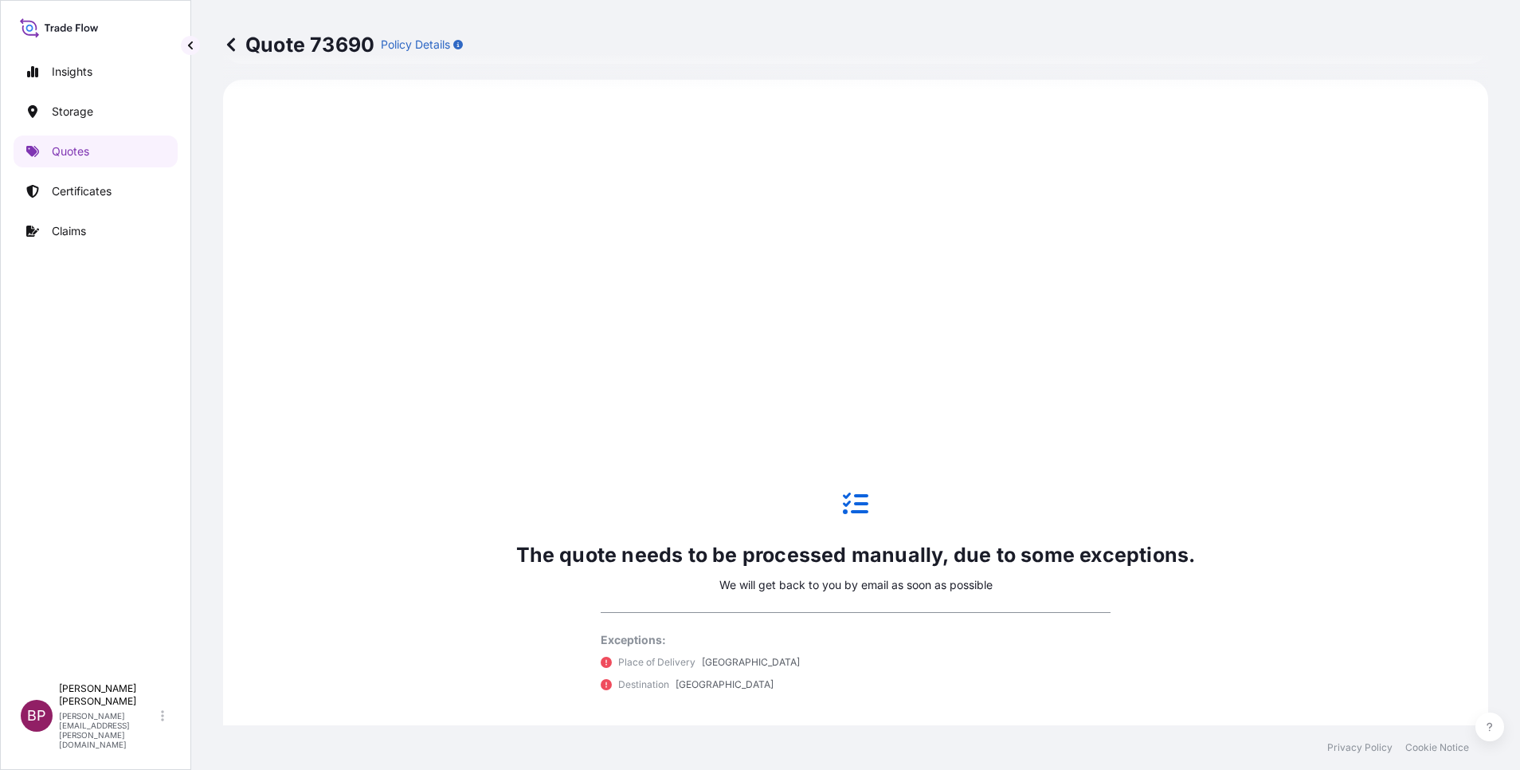
scroll to position [1124, 0]
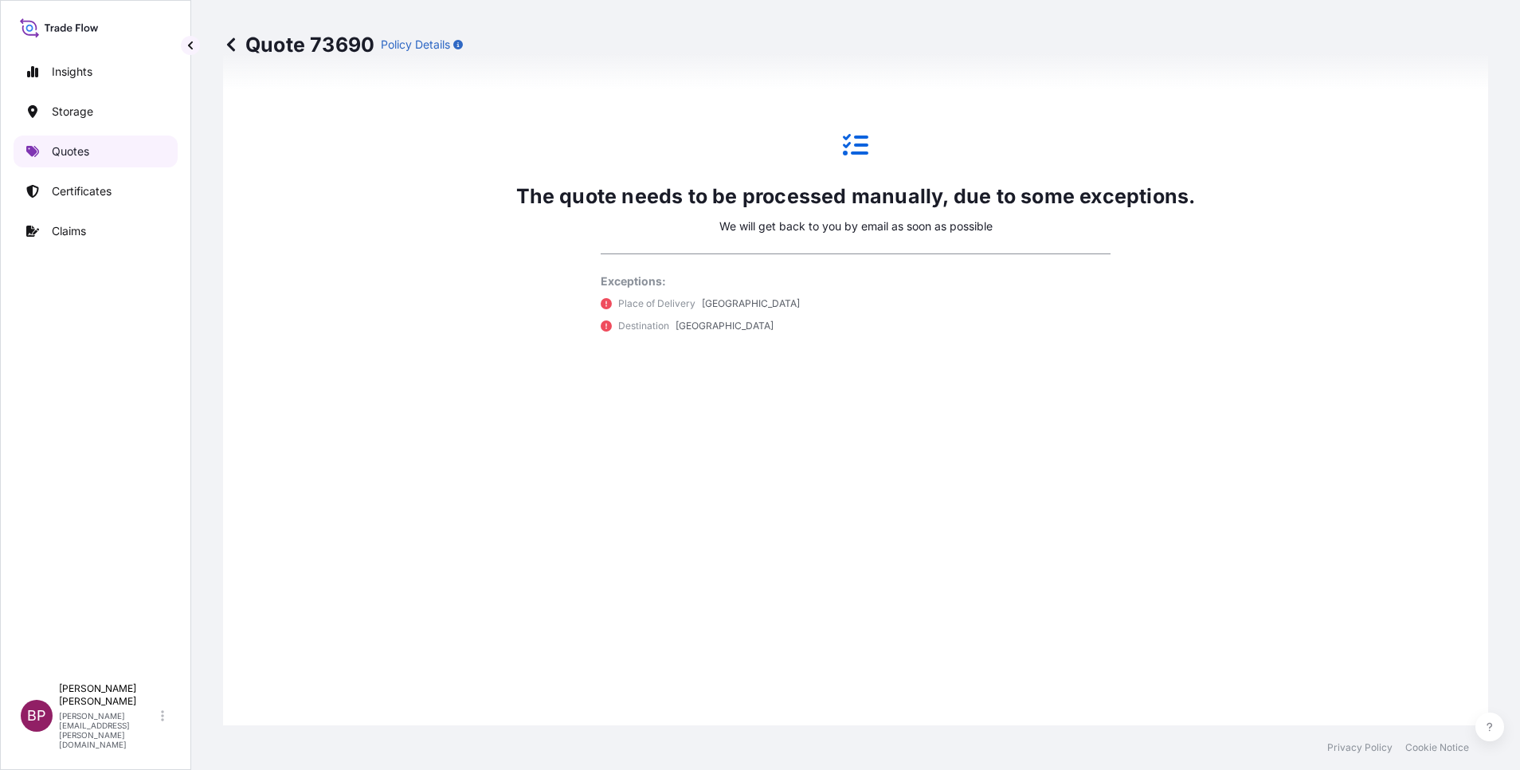
click at [91, 157] on link "Quotes" at bounding box center [96, 151] width 164 height 32
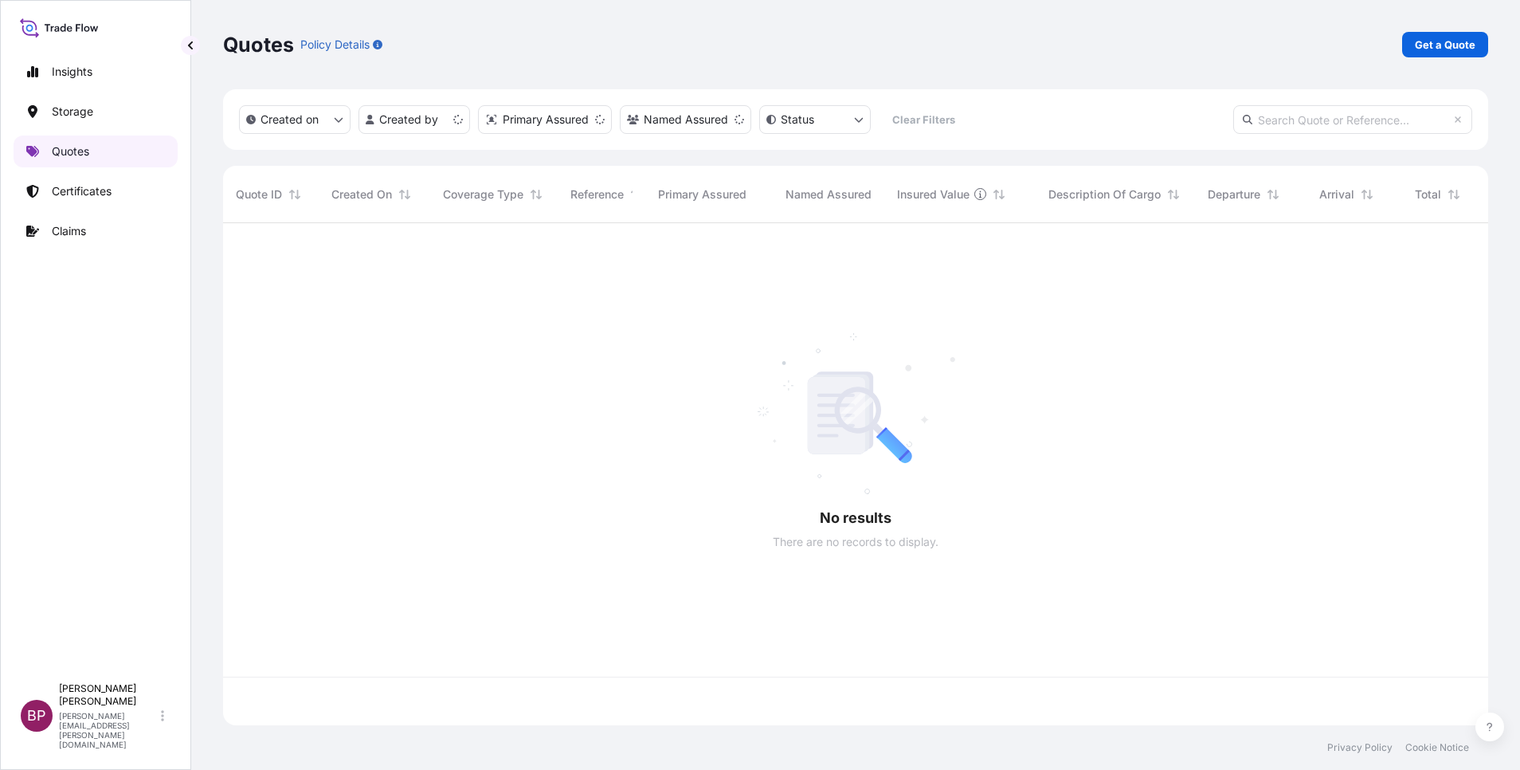
scroll to position [492, 1247]
click at [1013, 45] on p "Get a Quote" at bounding box center [1445, 45] width 61 height 16
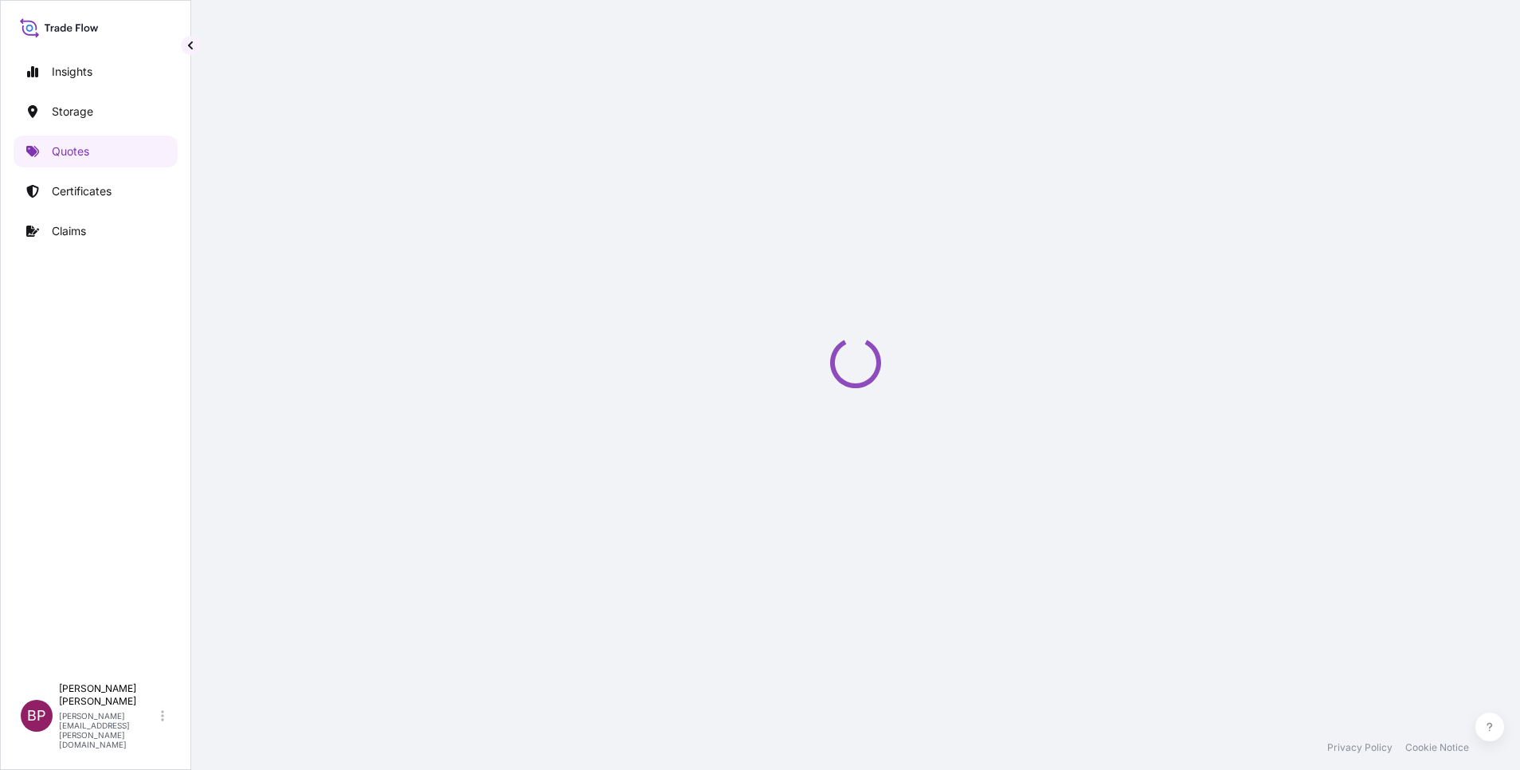
select select "Water"
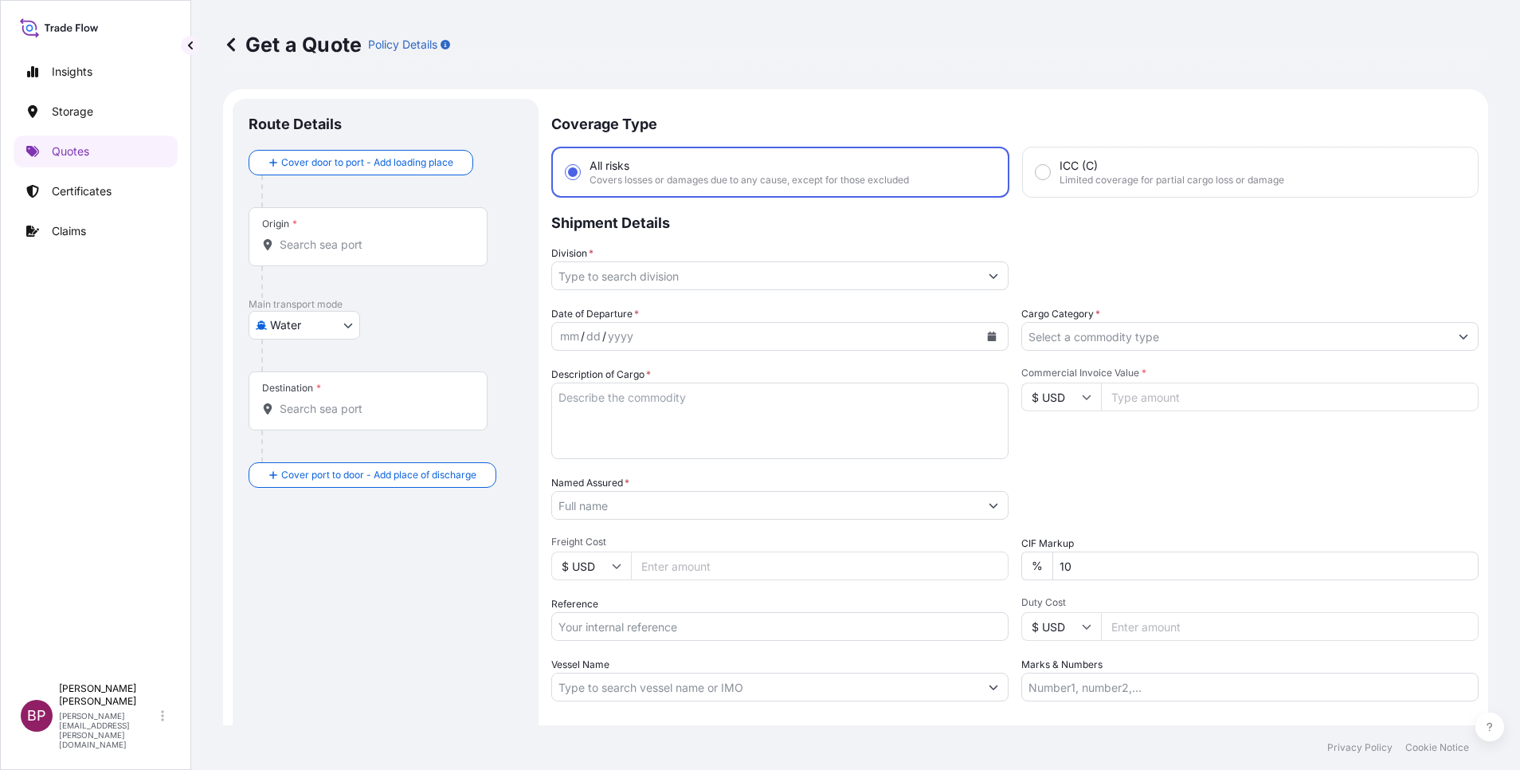
scroll to position [26, 0]
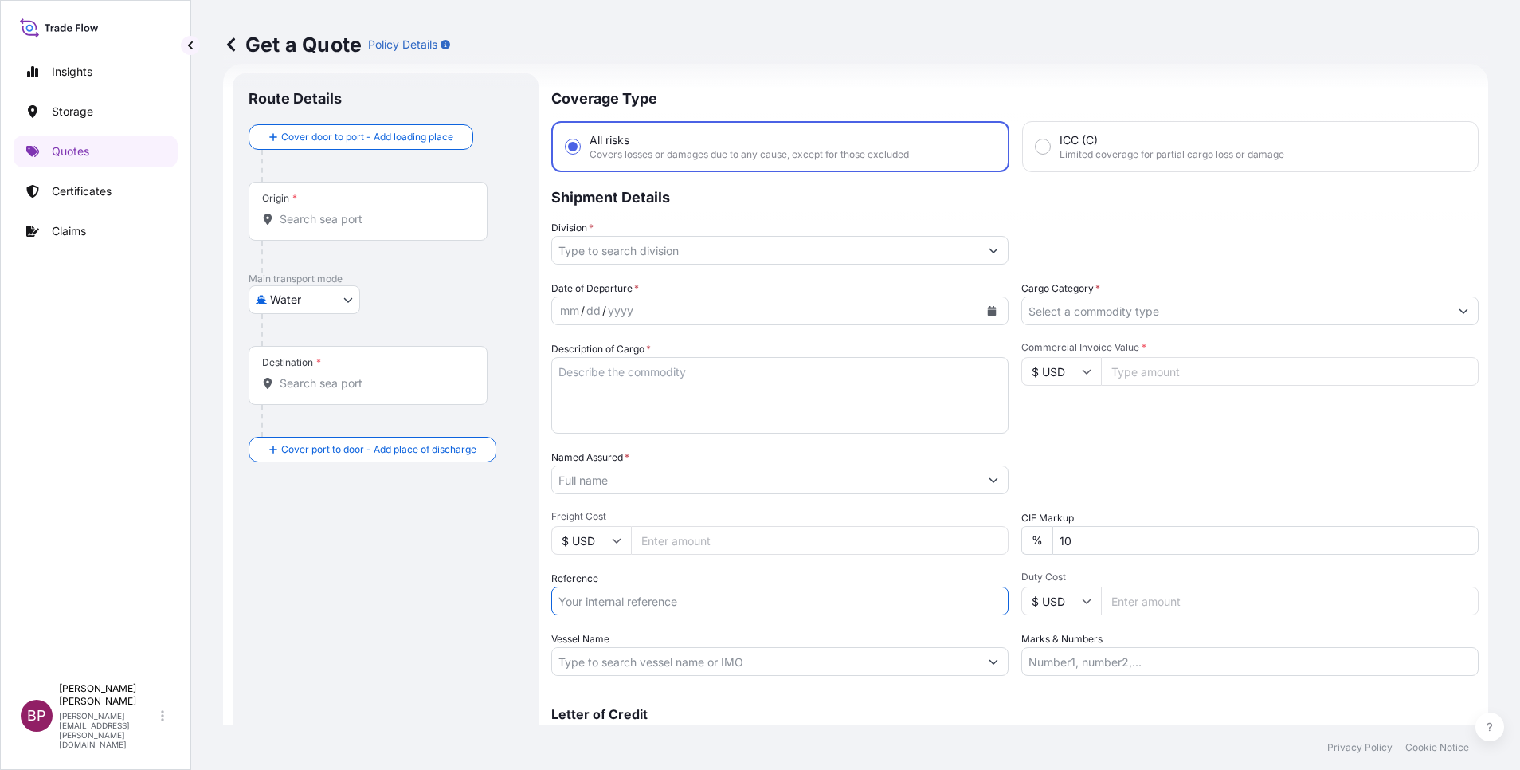
click at [665, 512] on input "Reference" at bounding box center [779, 601] width 457 height 29
paste input "SSLS3165B"
type input "SSLS3165B"
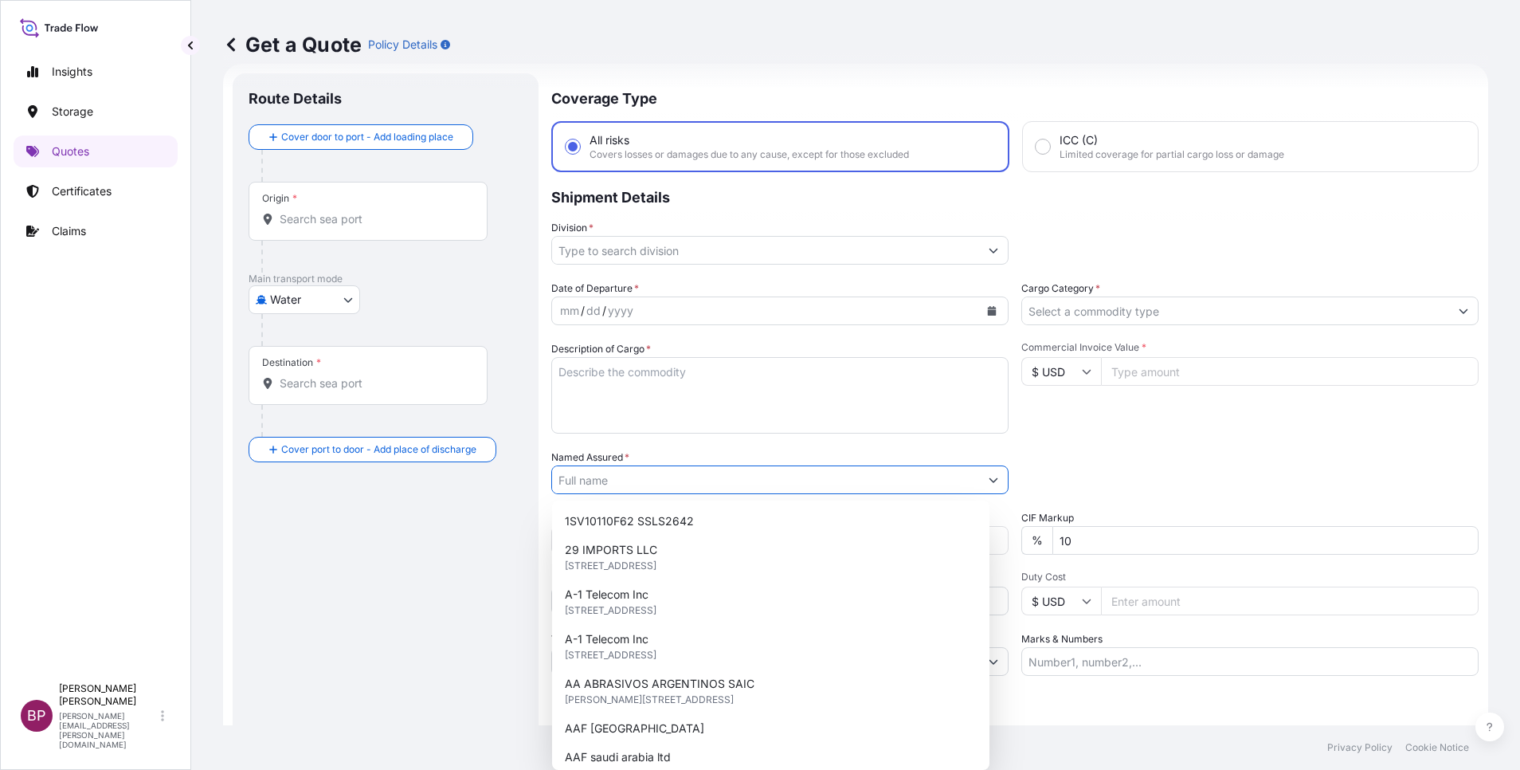
click at [652, 482] on input "Named Assured *" at bounding box center [765, 479] width 427 height 29
paste input "TASAMI INDUSTRIAL COMPANY."
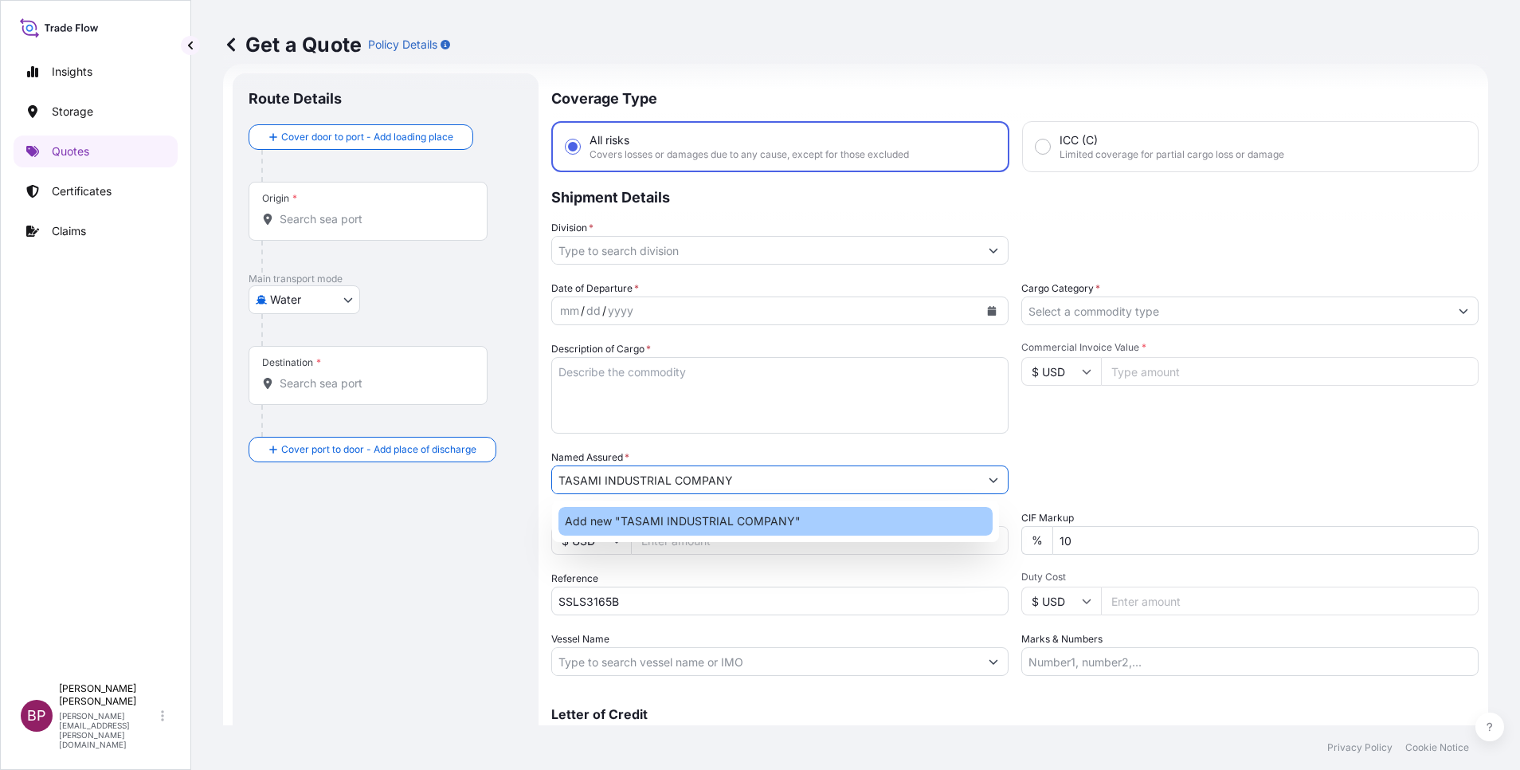
type input "TASAMI INDUSTRIAL COMPANY"
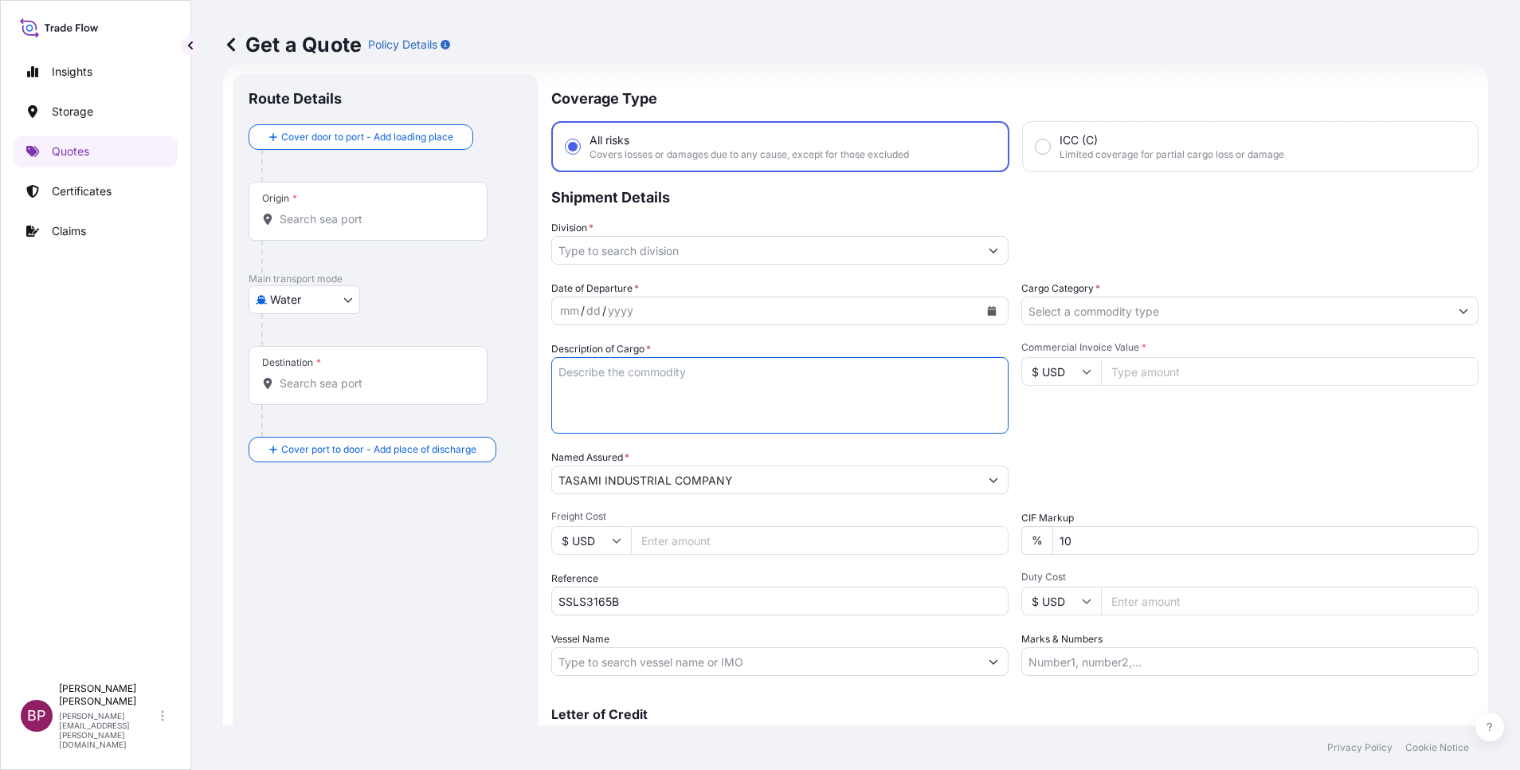
click at [731, 392] on textarea "Description of Cargo *" at bounding box center [779, 395] width 457 height 77
paste textarea "APZEM Packed Bed wet Scrubber with blower and control panel"
type textarea "APZEM Packed Bed wet Scrubber with blower and control panel"
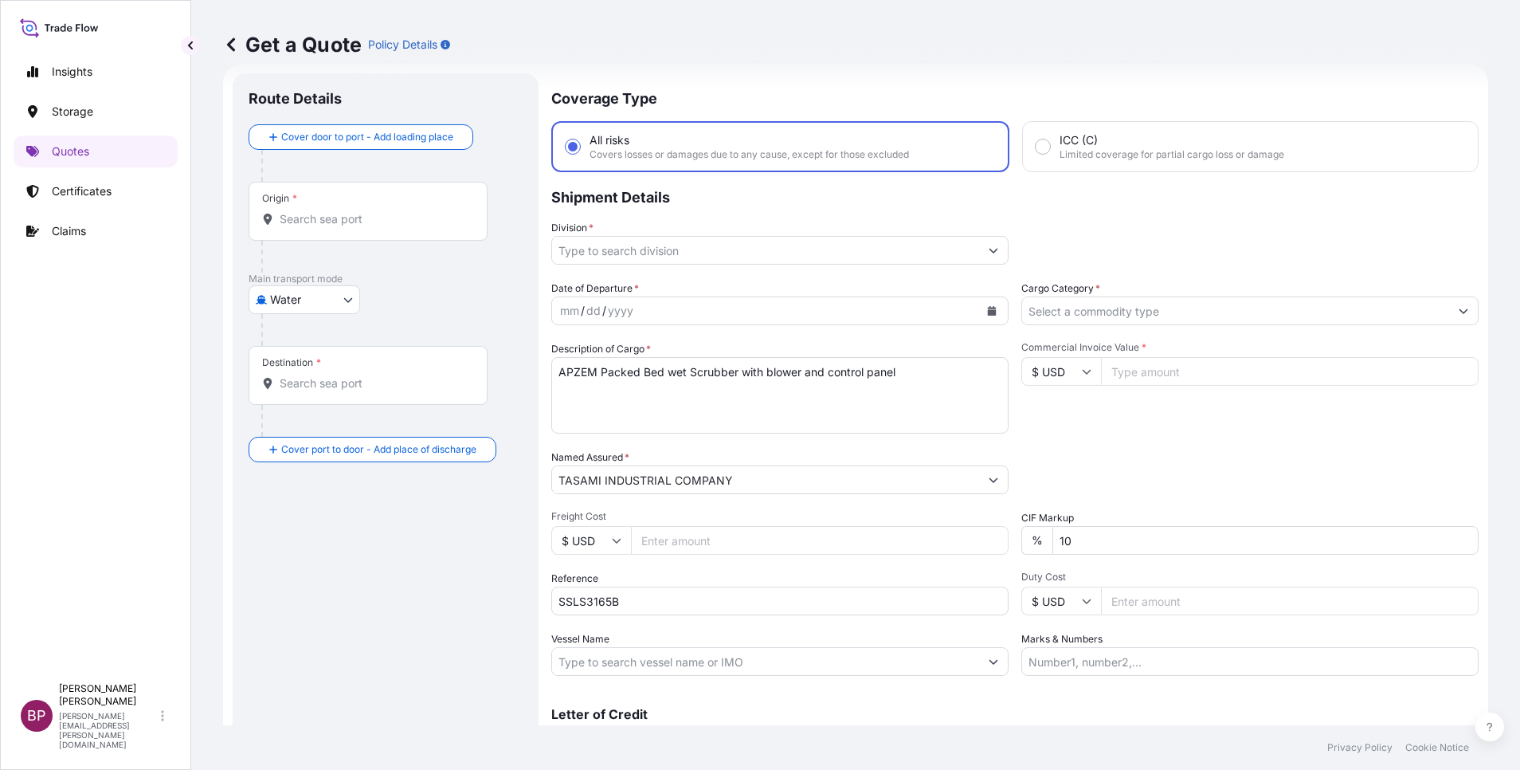
click at [1013, 370] on icon at bounding box center [1087, 372] width 10 height 10
click at [1013, 430] on div "€ EUR" at bounding box center [1052, 415] width 67 height 30
type input "€ EUR"
click at [1013, 372] on input "Commercial Invoice Value *" at bounding box center [1290, 371] width 378 height 29
paste input "47000"
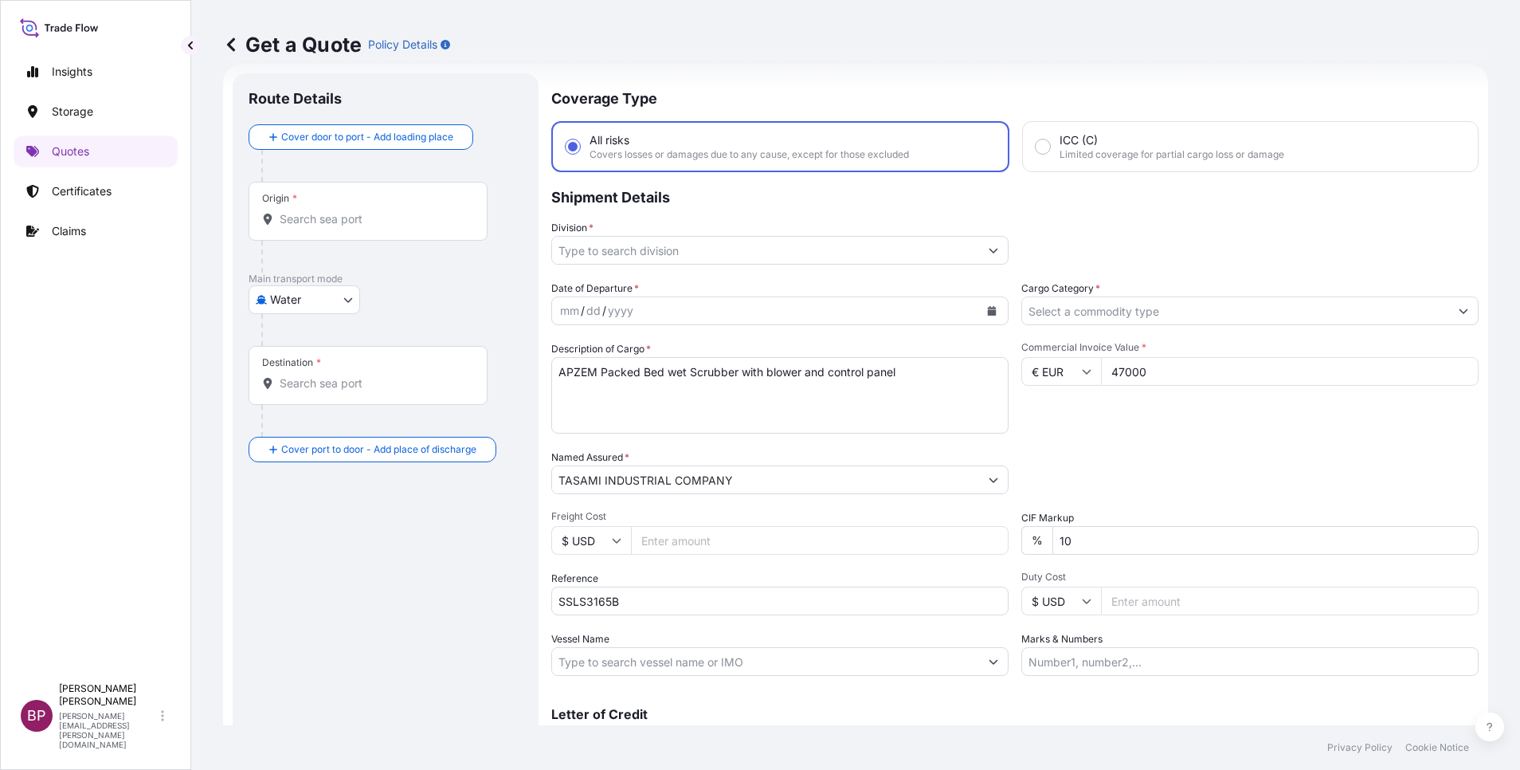
type input "47000"
drag, startPoint x: 1081, startPoint y: 542, endPoint x: 935, endPoint y: 542, distance: 145.8
click at [935, 512] on div "Date of Departure * mm / dd / yyyy Cargo Category * Description of Cargo * APZE…" at bounding box center [1015, 478] width 928 height 395
type input "0"
click at [987, 312] on icon "Calendar" at bounding box center [992, 311] width 10 height 10
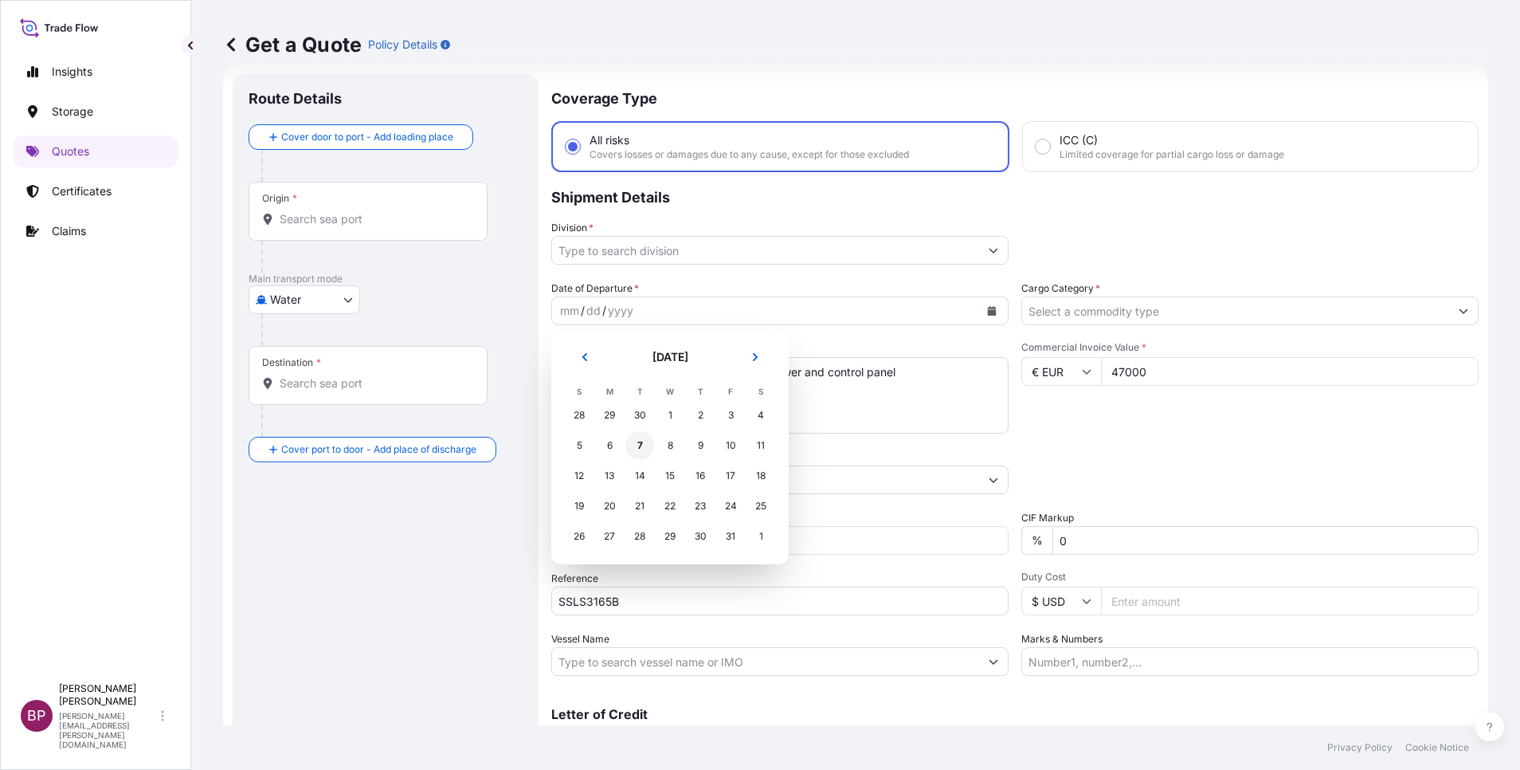
click at [642, 445] on div "7" at bounding box center [640, 445] width 29 height 29
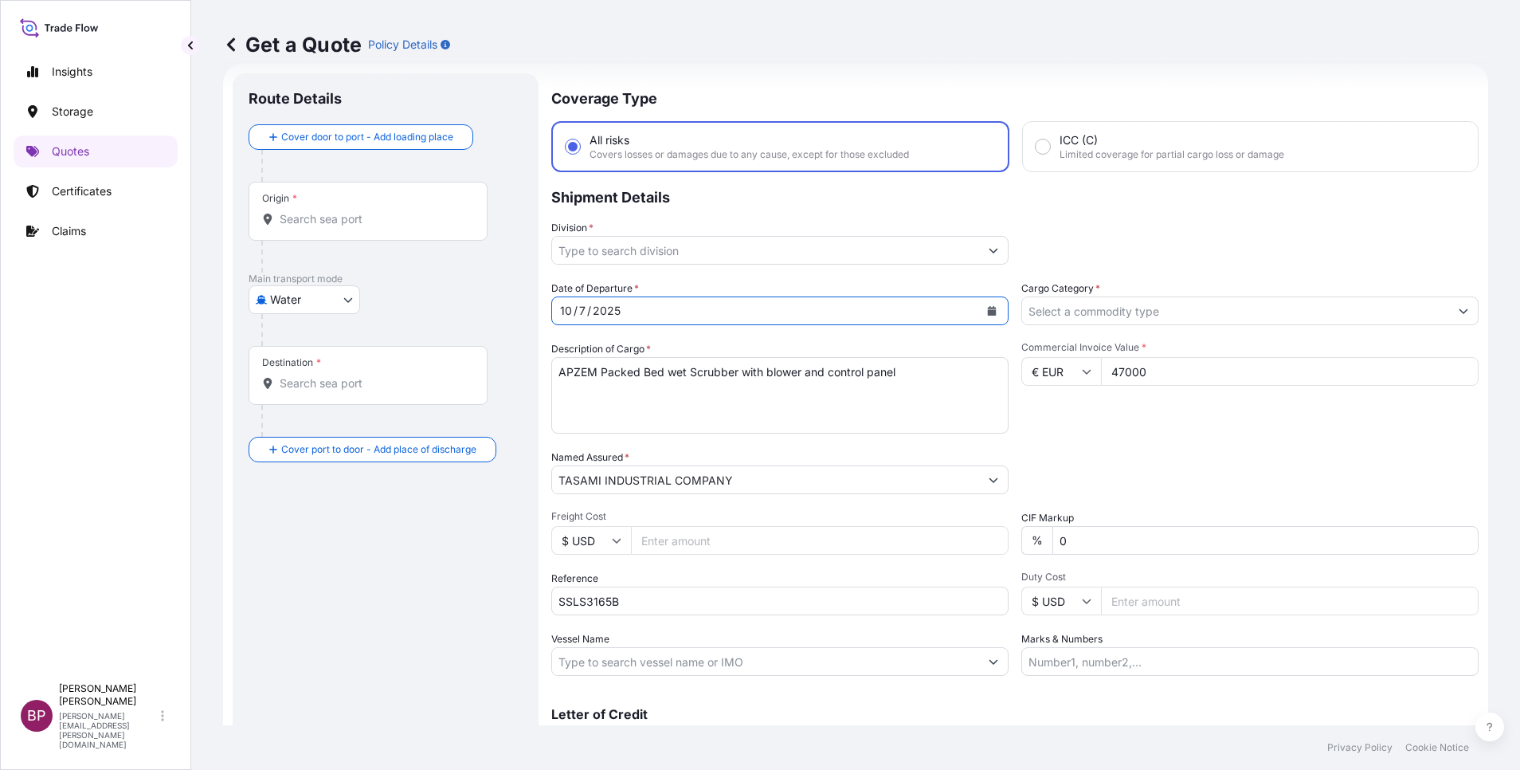
click at [986, 257] on button "Show suggestions" at bounding box center [993, 250] width 29 height 29
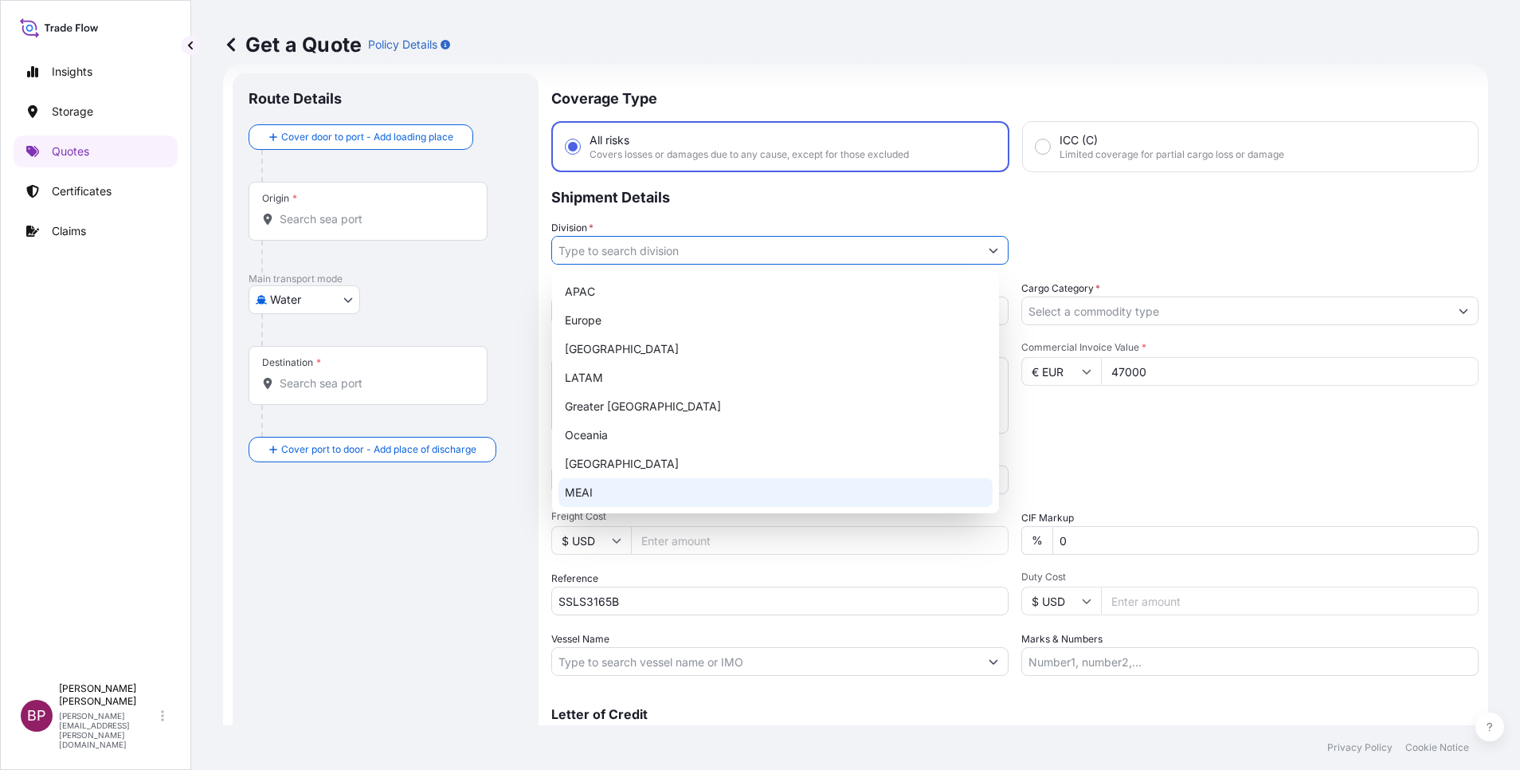
click at [645, 492] on div "MEAI" at bounding box center [776, 492] width 434 height 29
type input "MEAI"
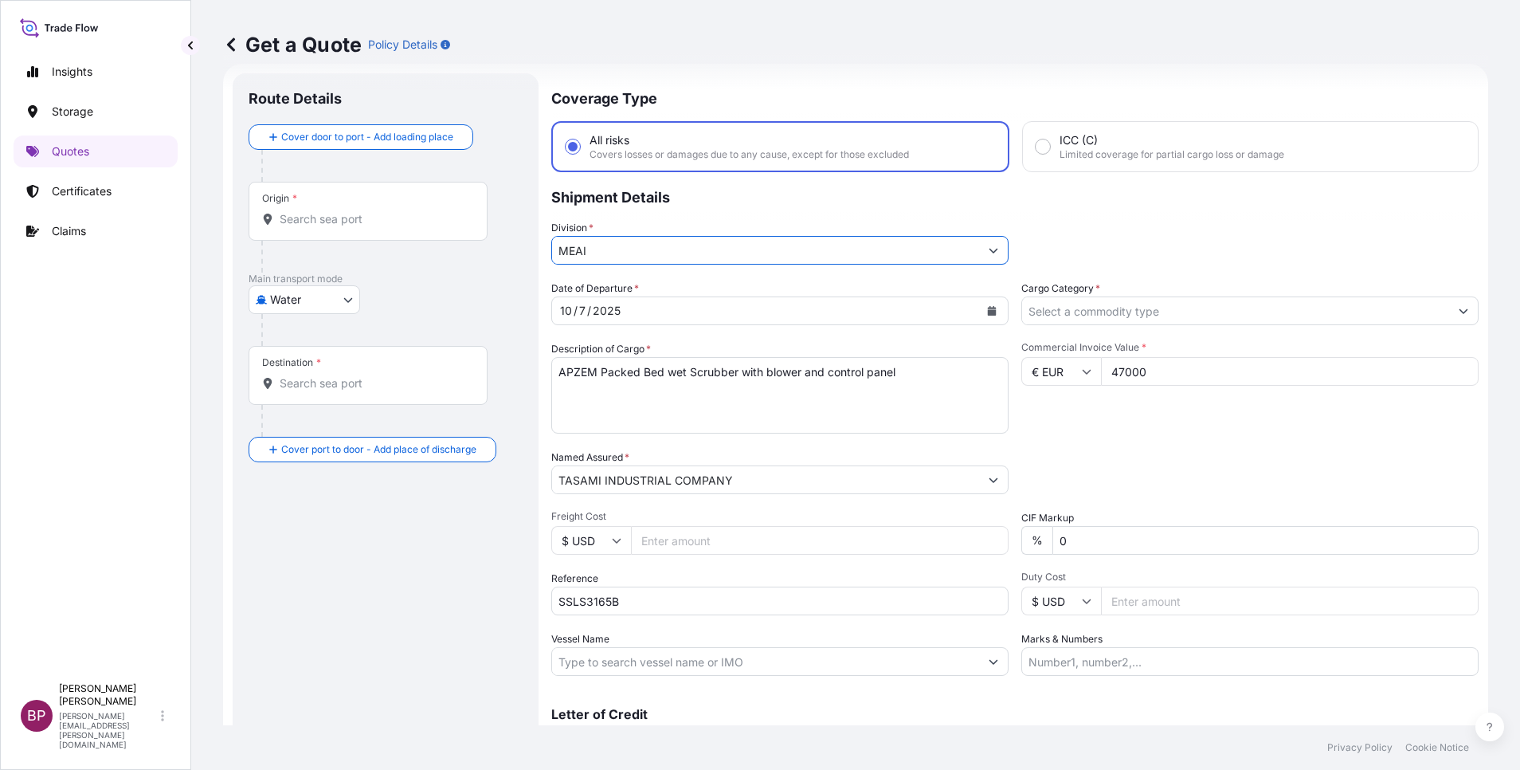
click at [1013, 309] on input "Cargo Category *" at bounding box center [1235, 310] width 427 height 29
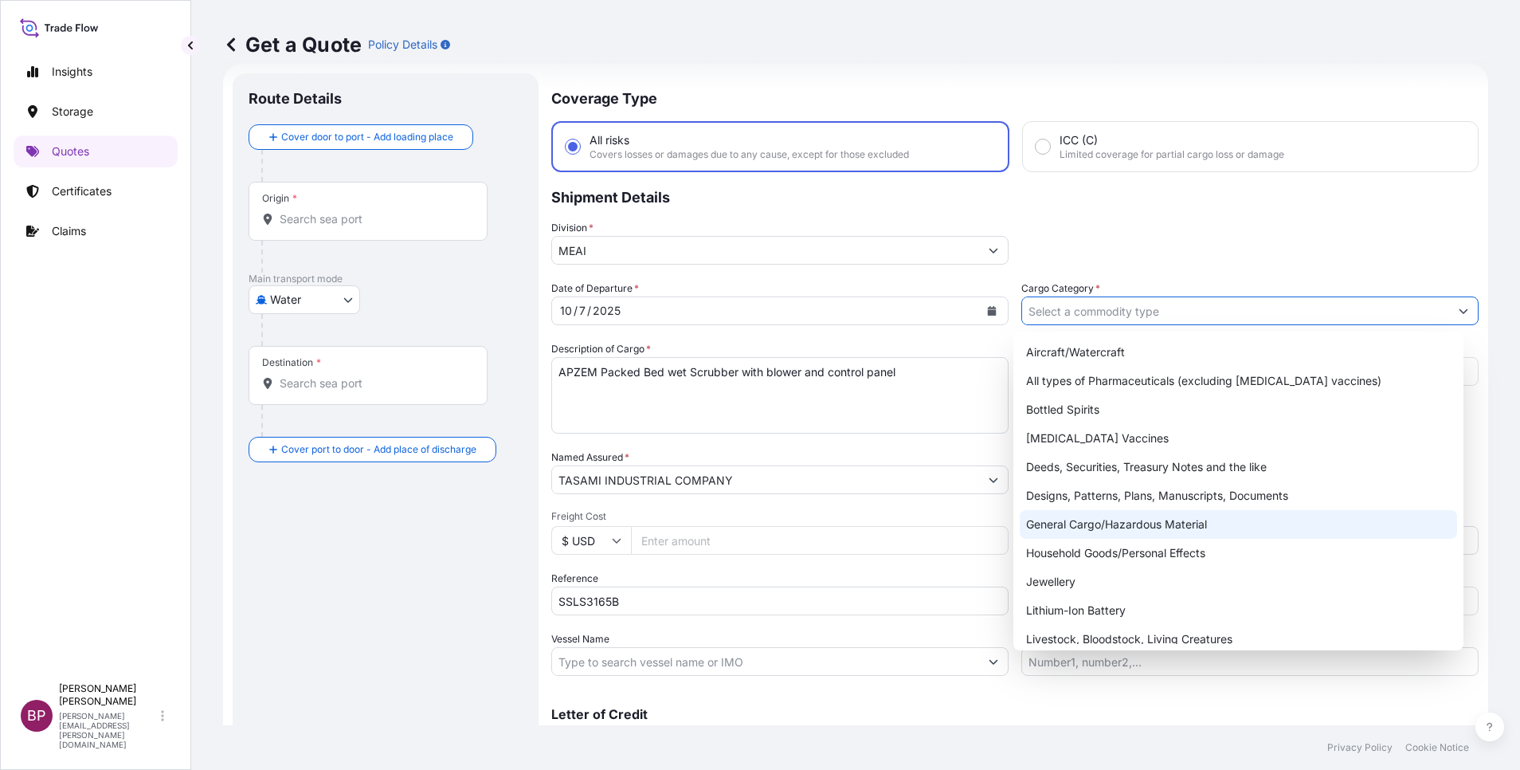
click at [1013, 512] on div "General Cargo/Hazardous Material" at bounding box center [1238, 524] width 437 height 29
type input "General Cargo/Hazardous Material"
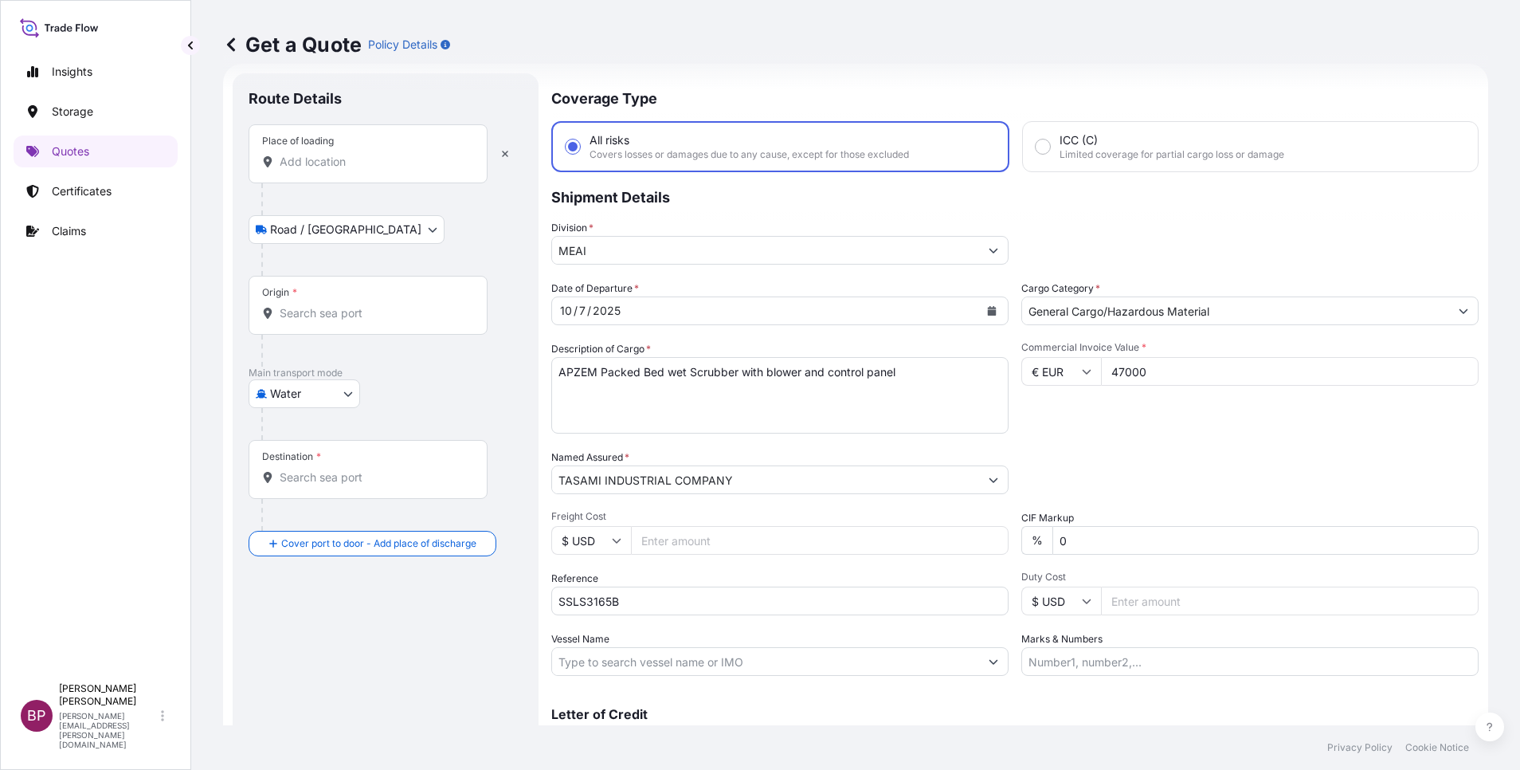
click at [347, 170] on div "Place of loading" at bounding box center [368, 153] width 239 height 59
click at [347, 170] on input "Place of loading" at bounding box center [374, 162] width 188 height 16
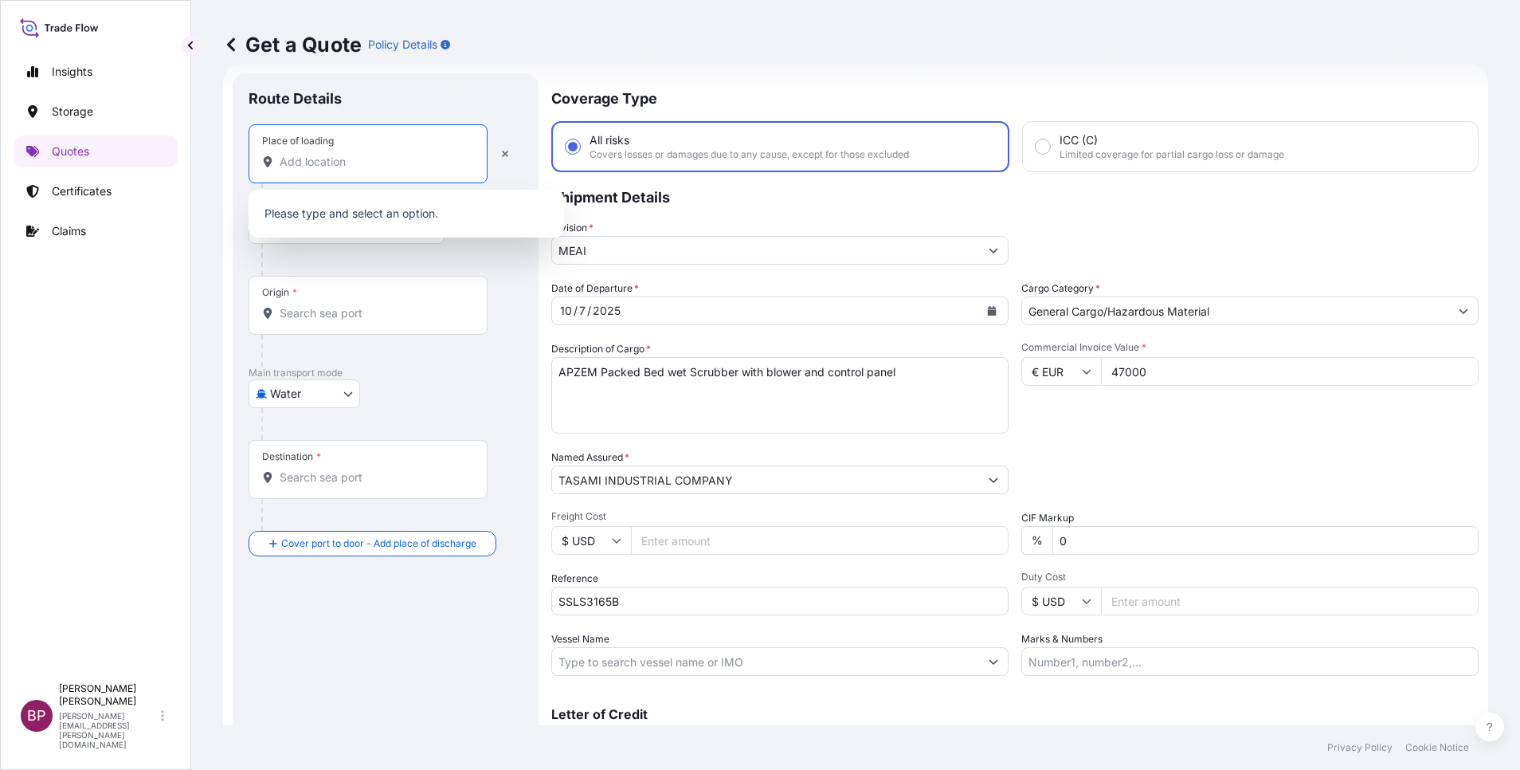
paste input "CHENNAI"
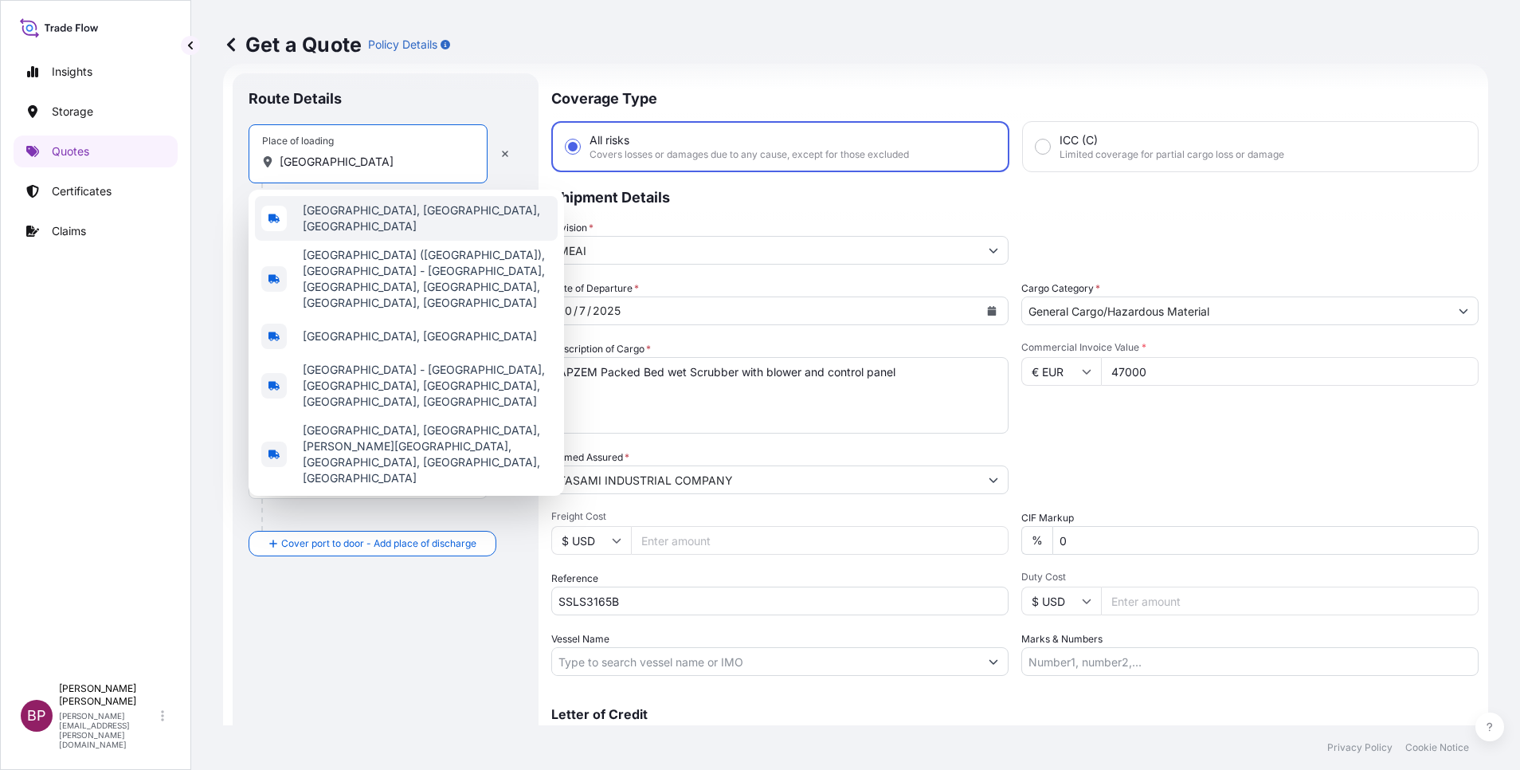
click at [379, 214] on span "Chennai, Tamil Nadu, India" at bounding box center [427, 218] width 249 height 32
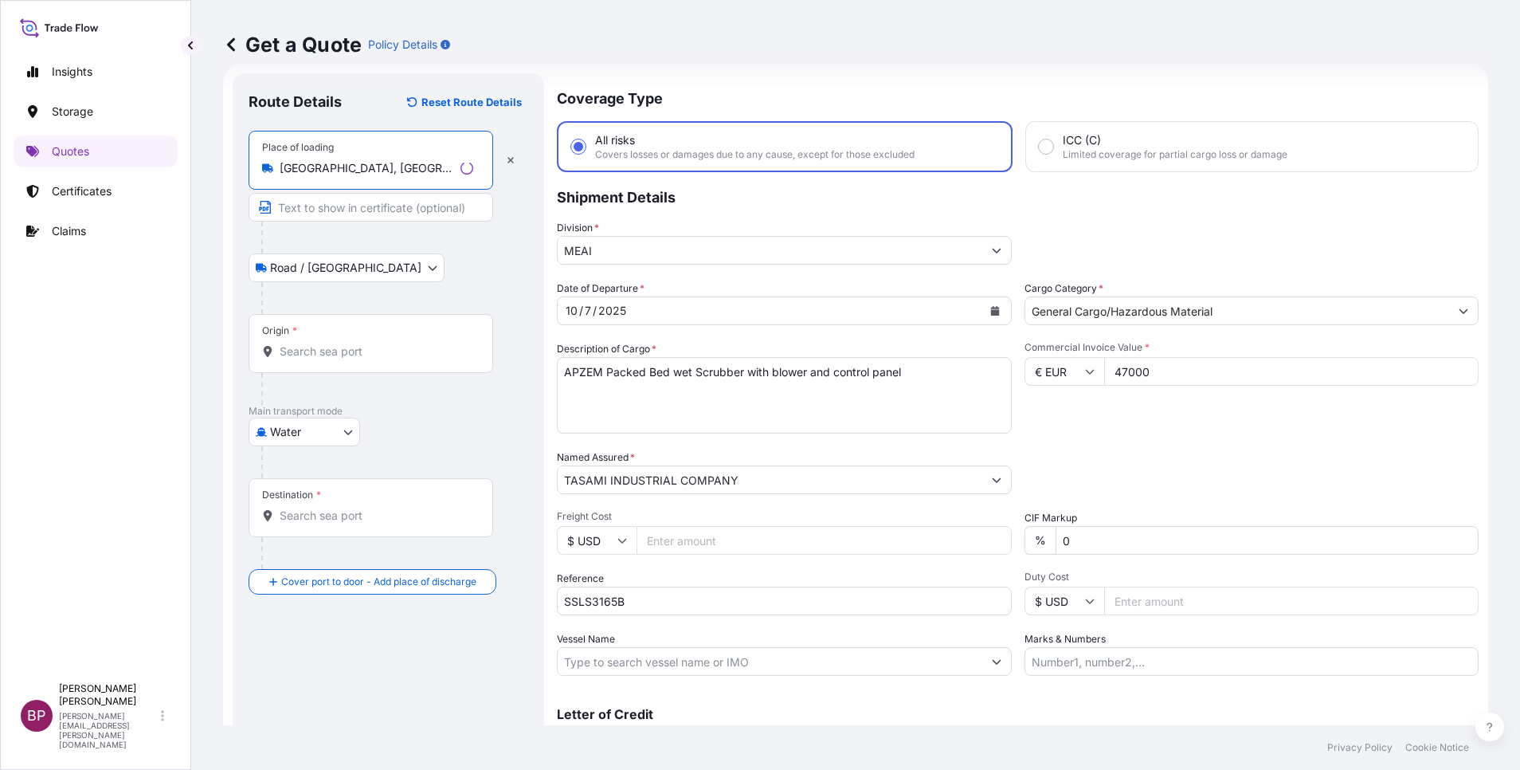
type input "Chennai, Tamil Nadu, India"
click at [357, 352] on input "Origin *" at bounding box center [377, 351] width 194 height 16
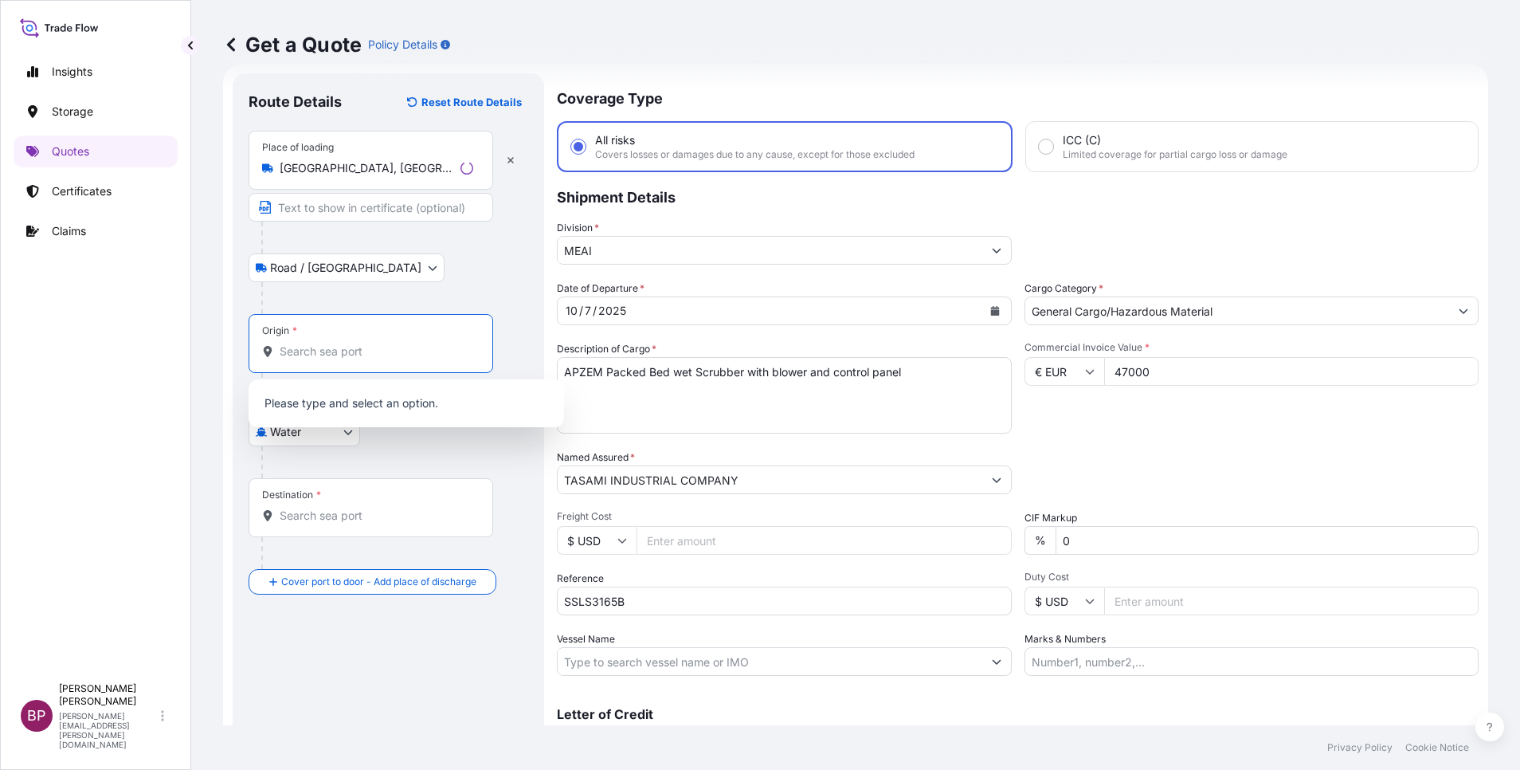
paste input "CHENNAI"
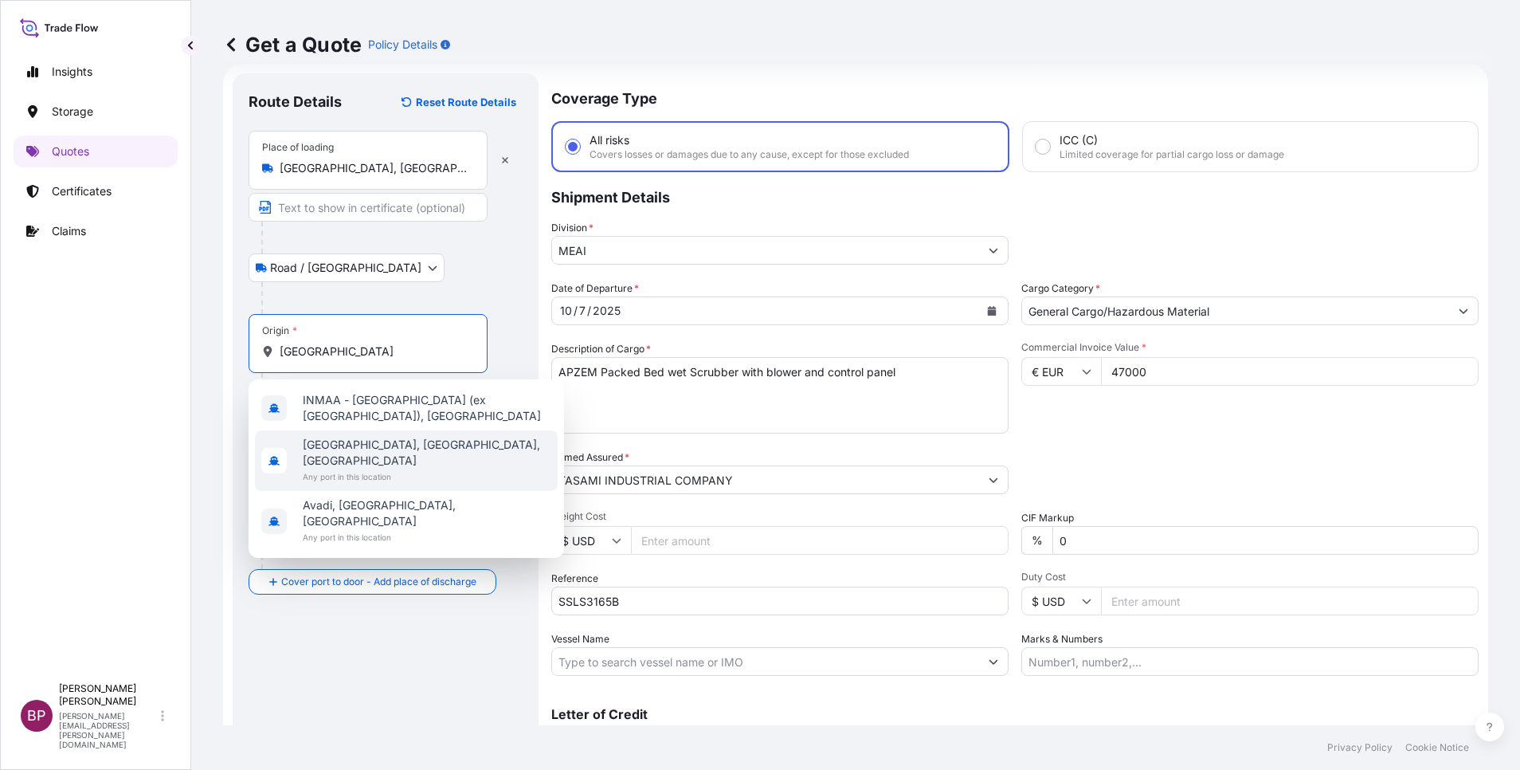
click at [410, 469] on span "Any port in this location" at bounding box center [427, 477] width 249 height 16
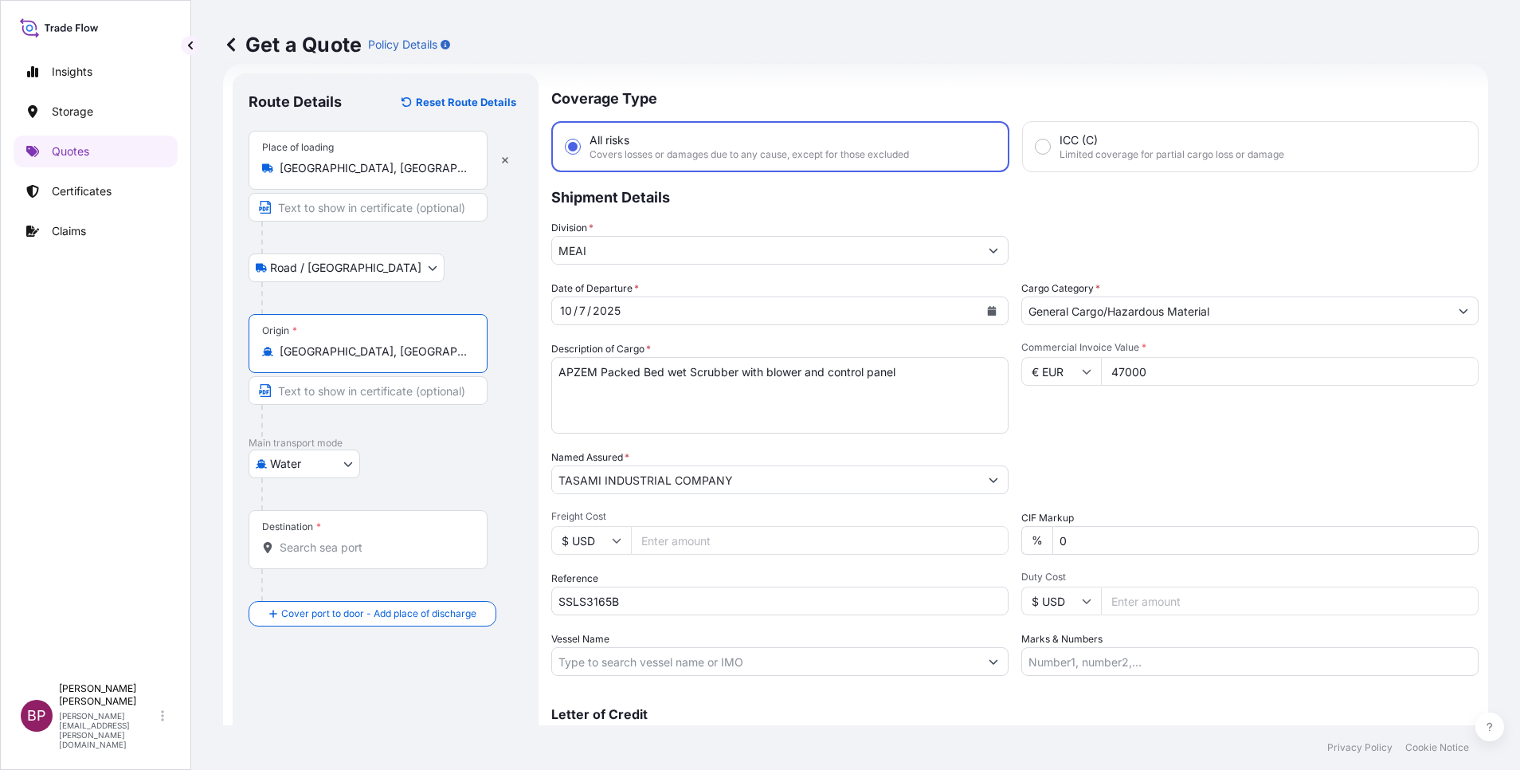
type input "Chennai, Tamil Nadu, India"
click at [361, 512] on div "Destination *" at bounding box center [368, 539] width 239 height 59
click at [361, 512] on input "Destination *" at bounding box center [374, 547] width 188 height 16
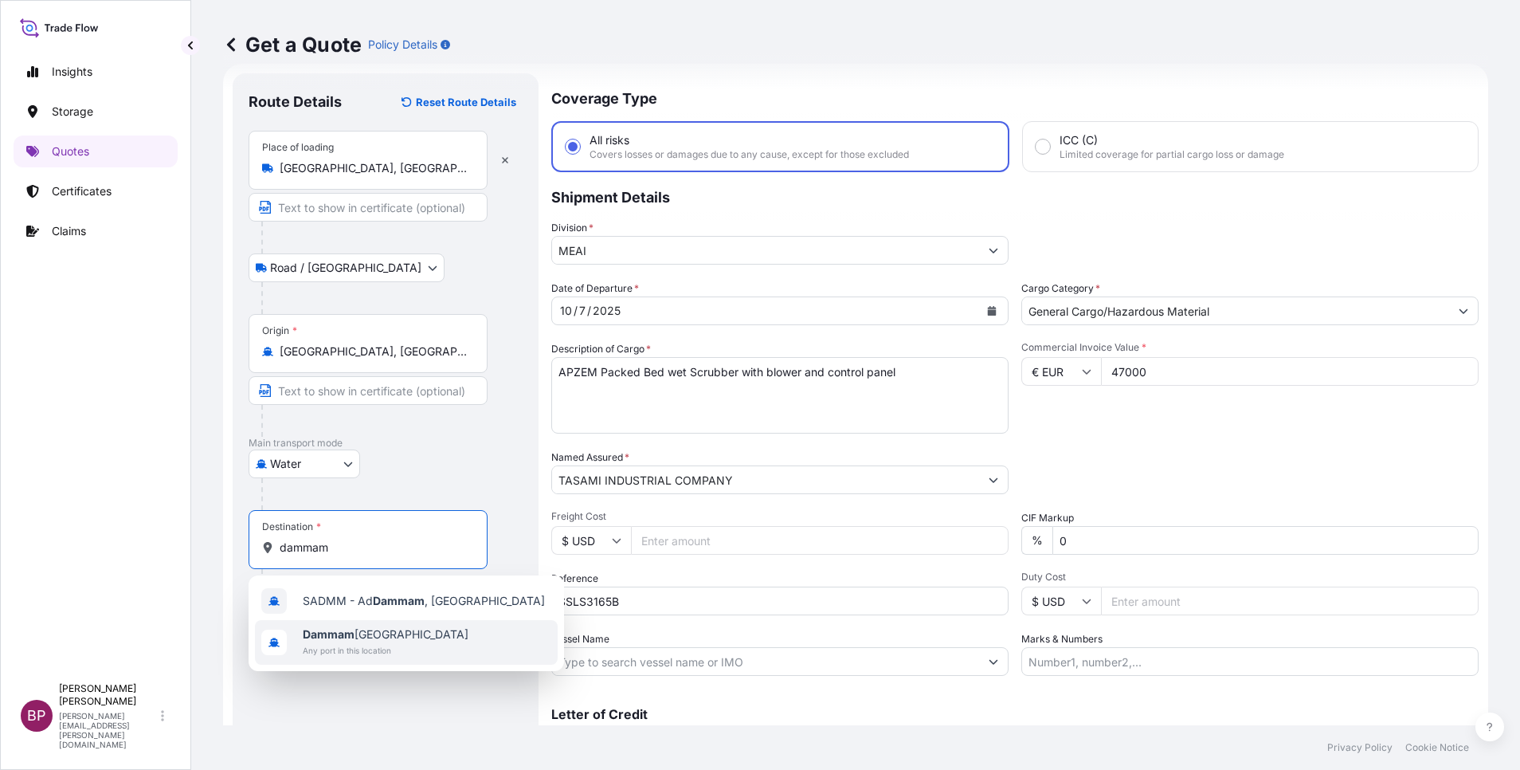
click at [376, 512] on span "Dammam Saudi Arabia" at bounding box center [386, 634] width 166 height 16
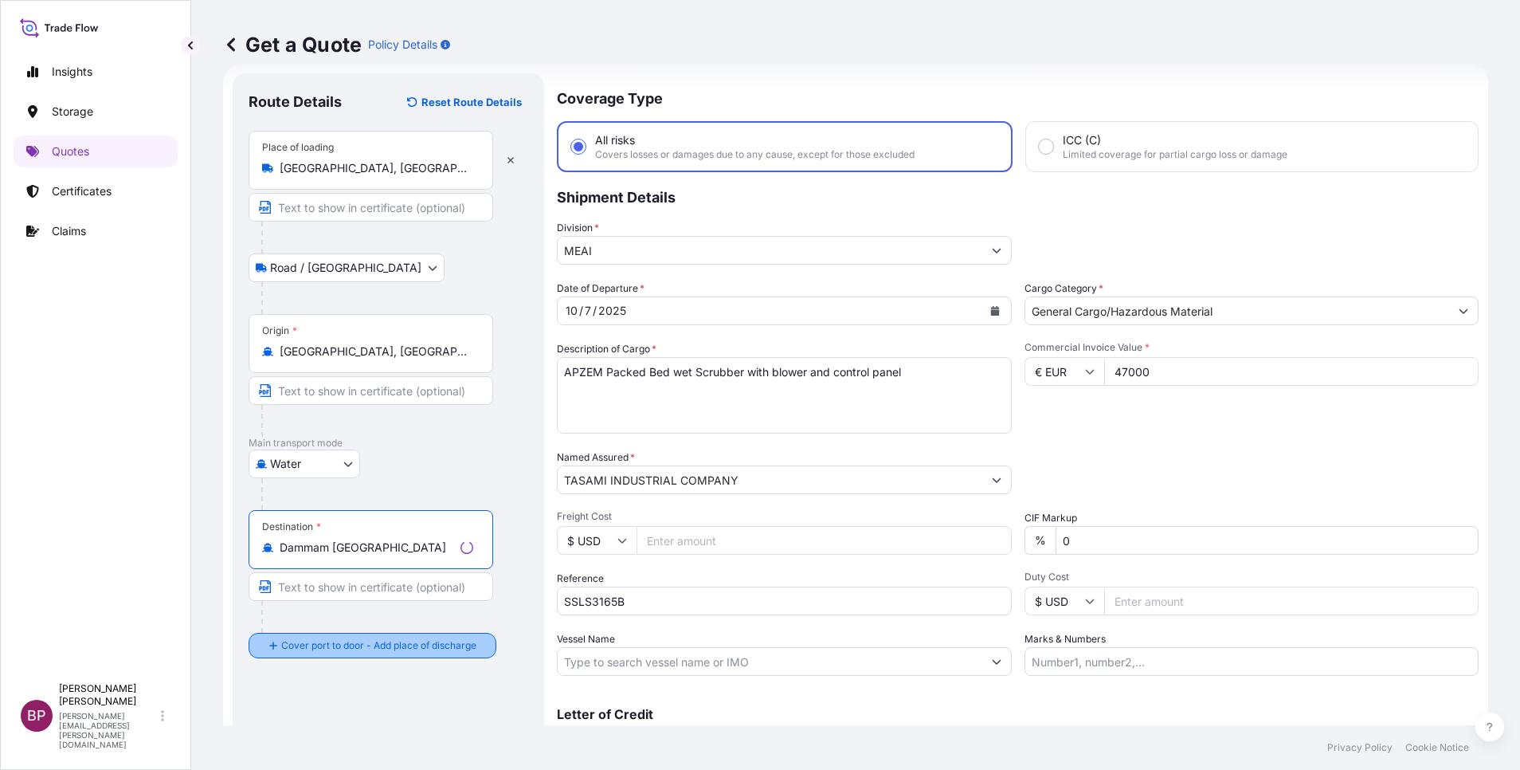
type input "Dammam Saudi Arabia"
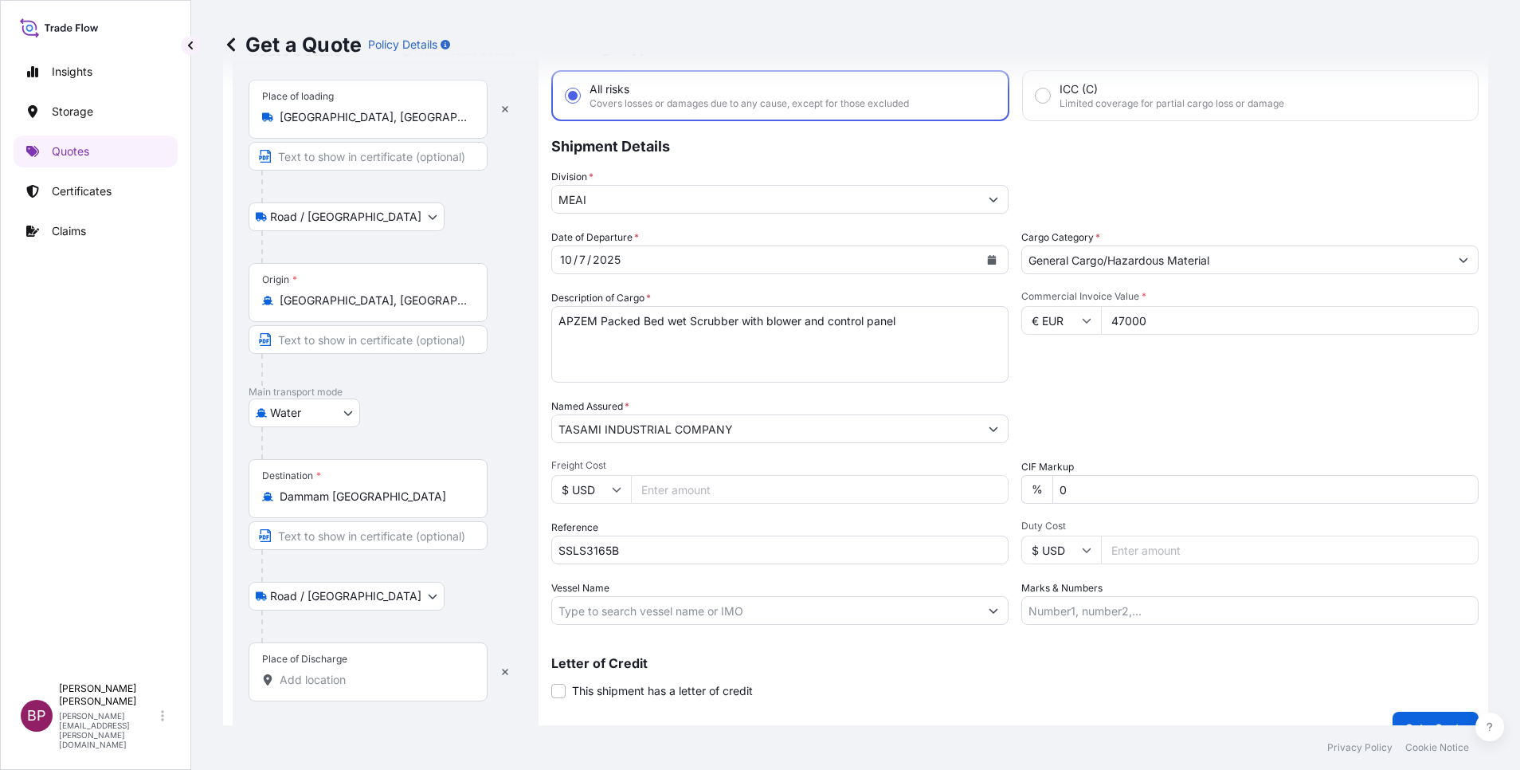
scroll to position [104, 0]
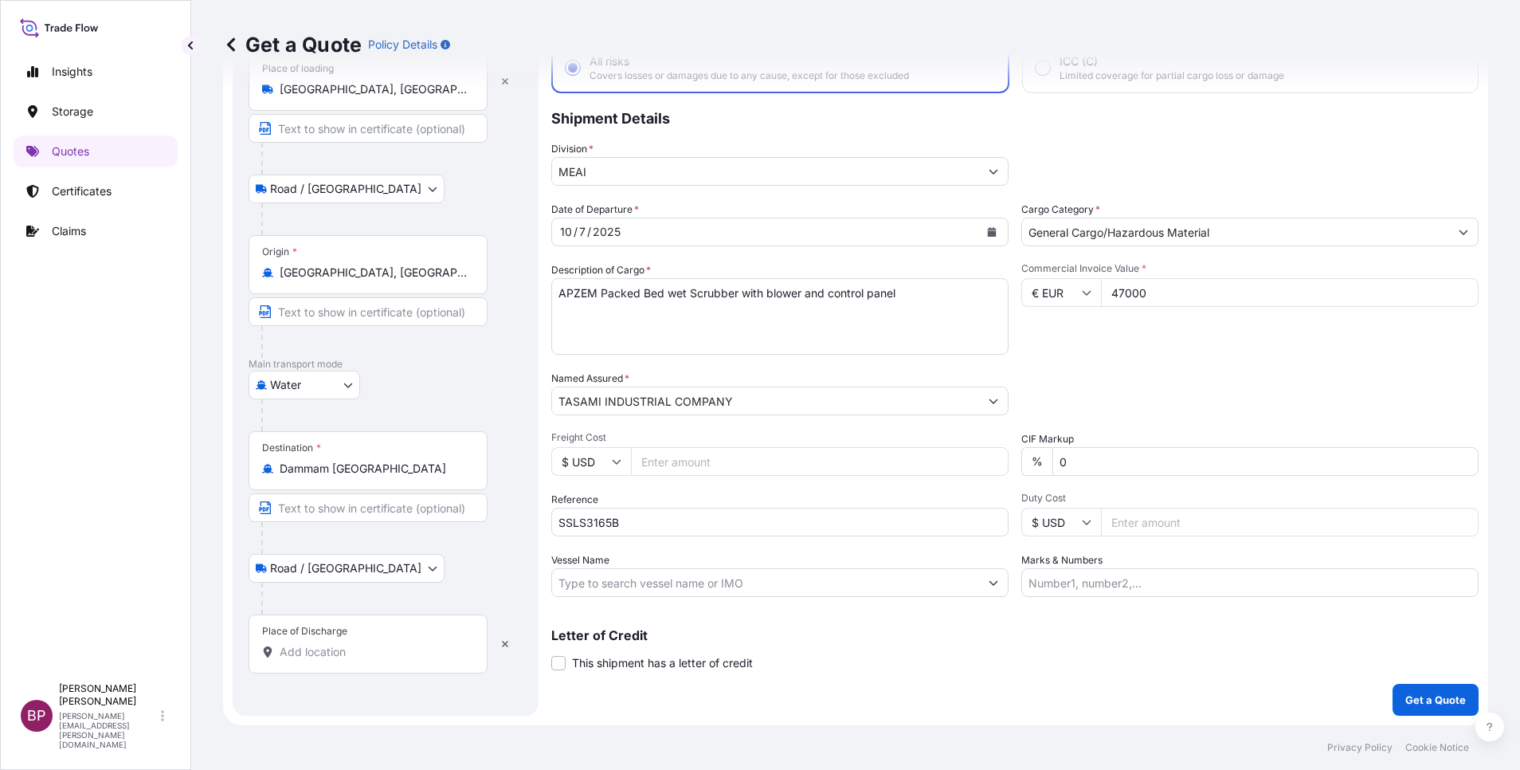
click at [364, 512] on input "Place of Discharge" at bounding box center [374, 652] width 188 height 16
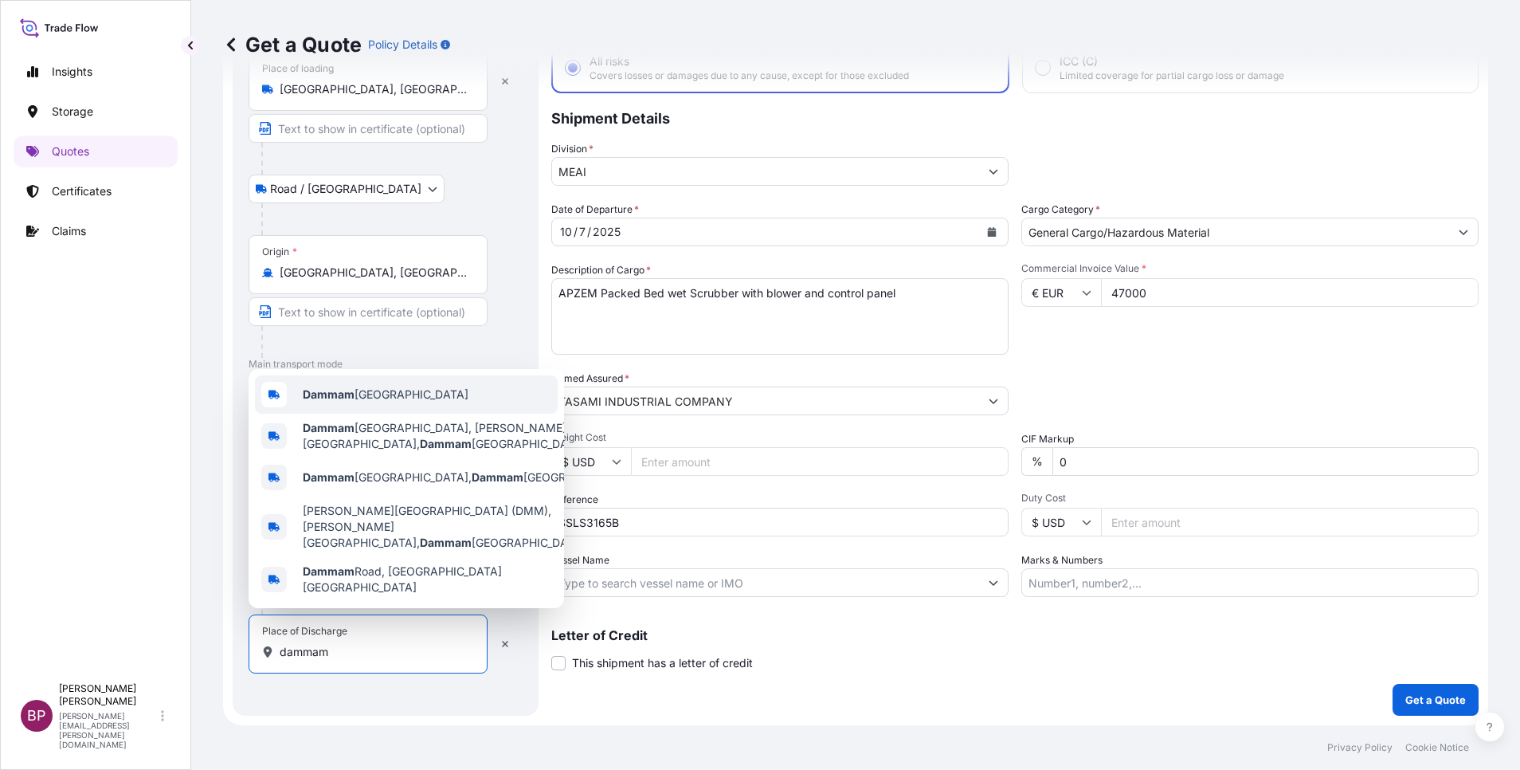
click at [399, 402] on span "Dammam Saudi Arabia" at bounding box center [386, 394] width 166 height 16
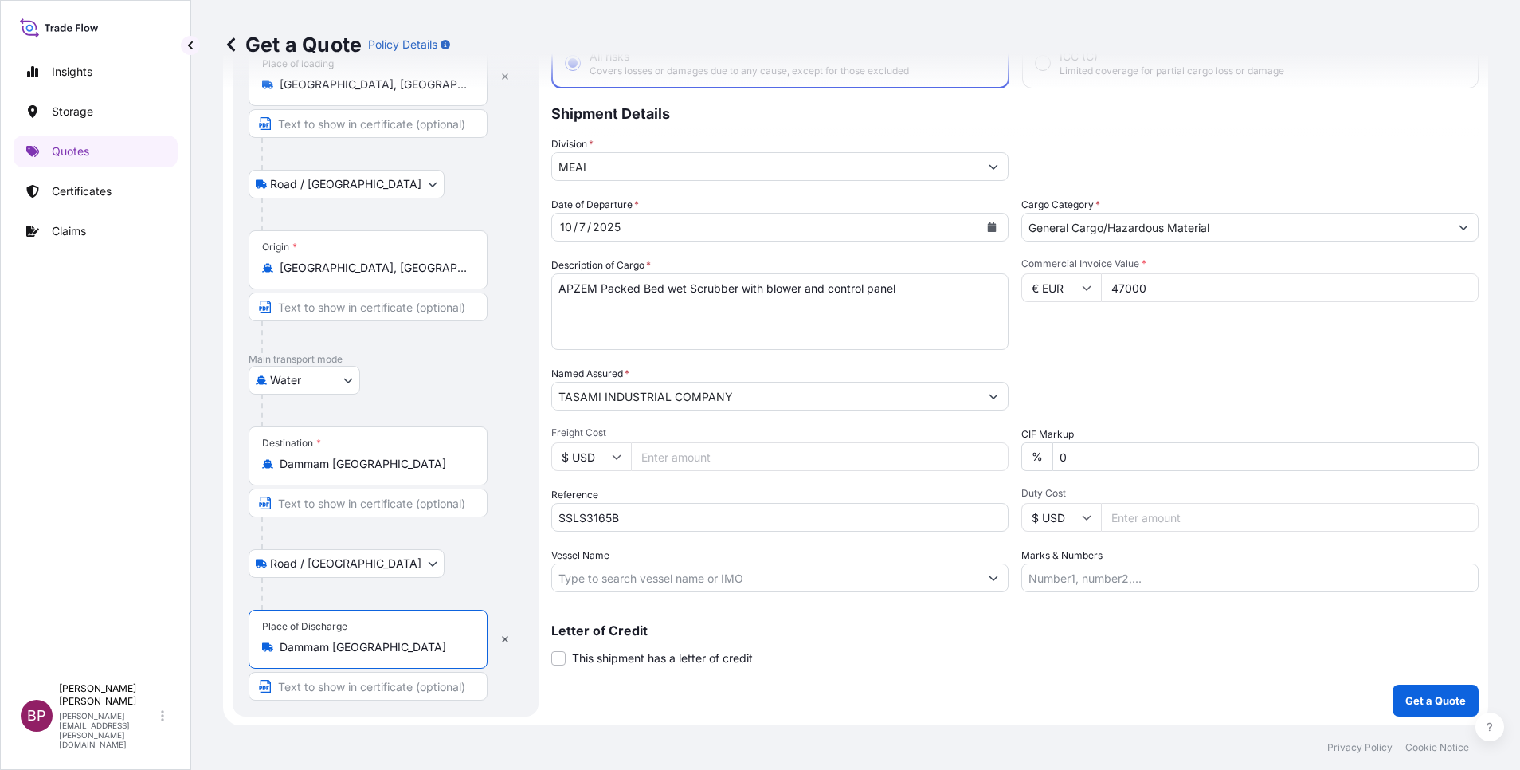
scroll to position [110, 0]
type input "Dammam Saudi Arabia"
click at [1013, 512] on p "Get a Quote" at bounding box center [1436, 700] width 61 height 16
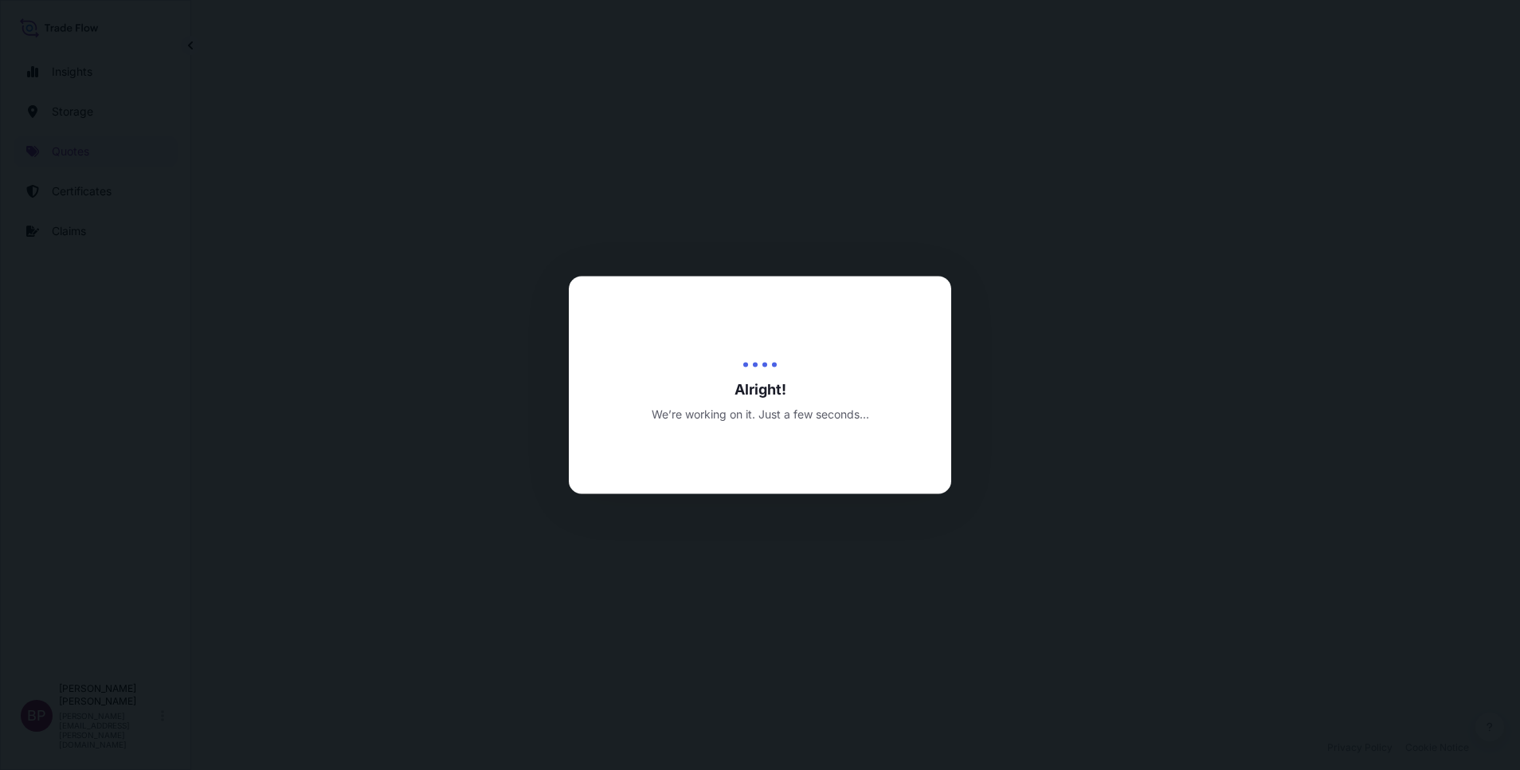
select select "Road / Inland"
select select "Water"
select select "Road / Inland"
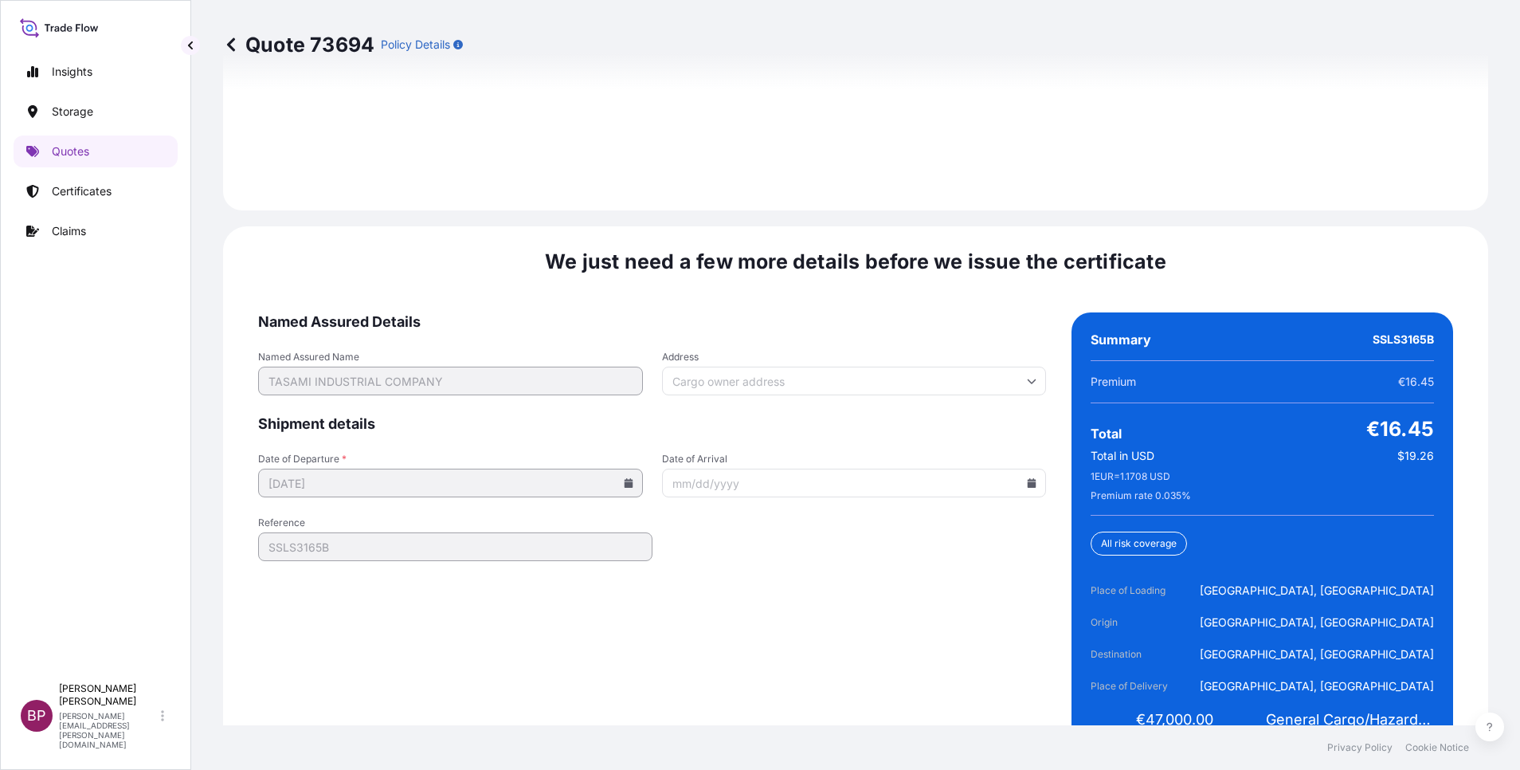
scroll to position [2445, 0]
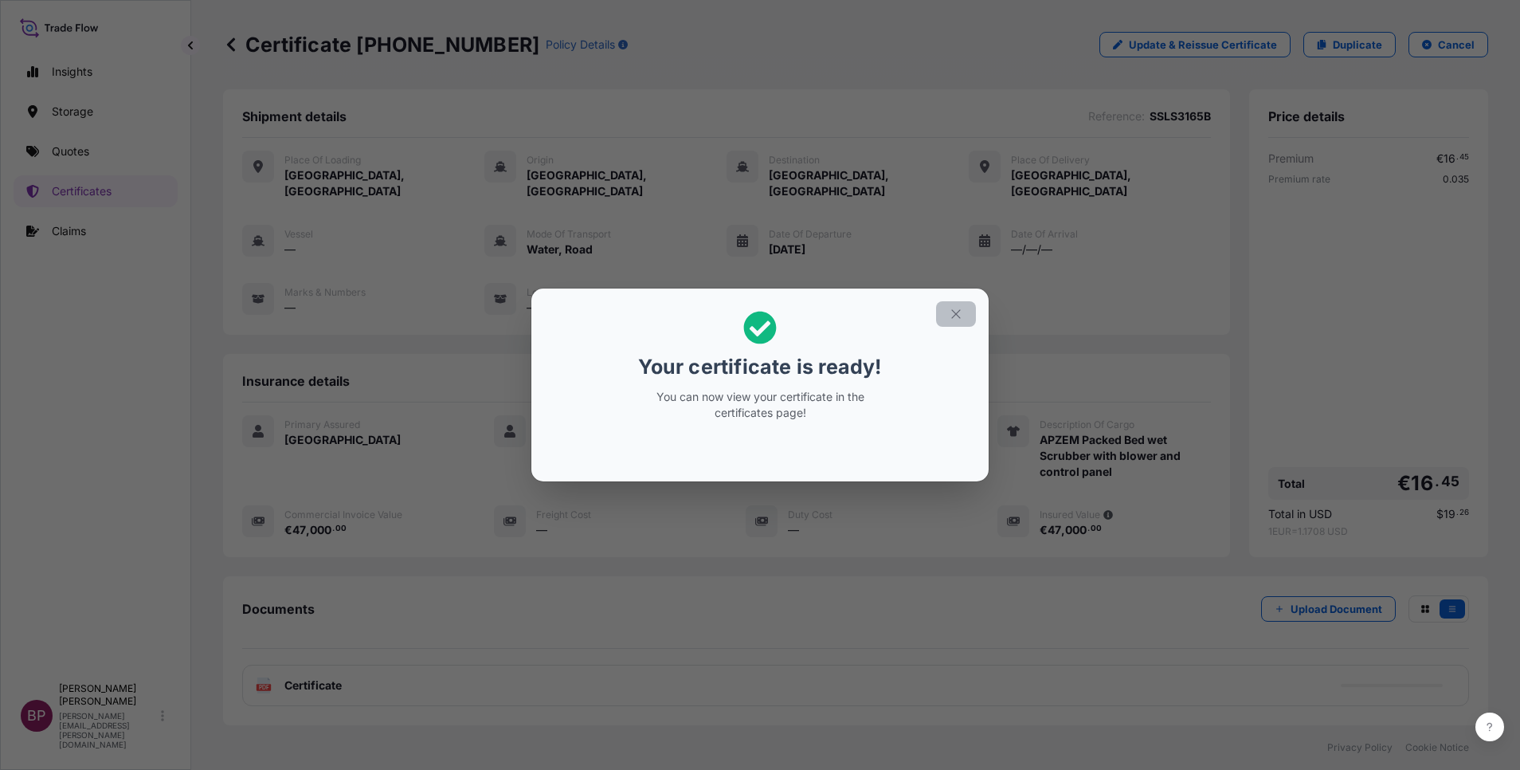
click at [960, 320] on icon "button" at bounding box center [956, 314] width 14 height 14
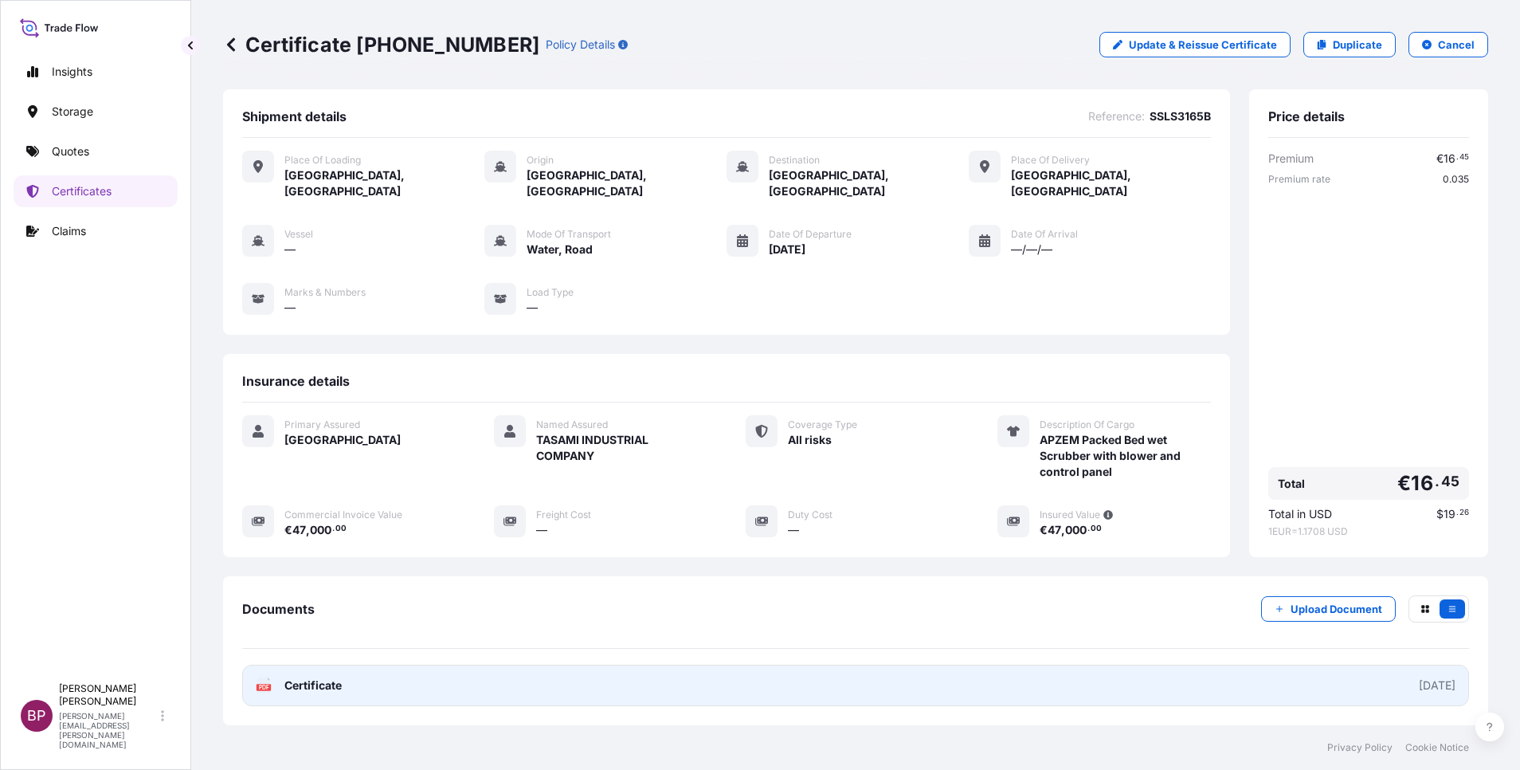
click at [332, 512] on span "Certificate" at bounding box center [312, 685] width 57 height 16
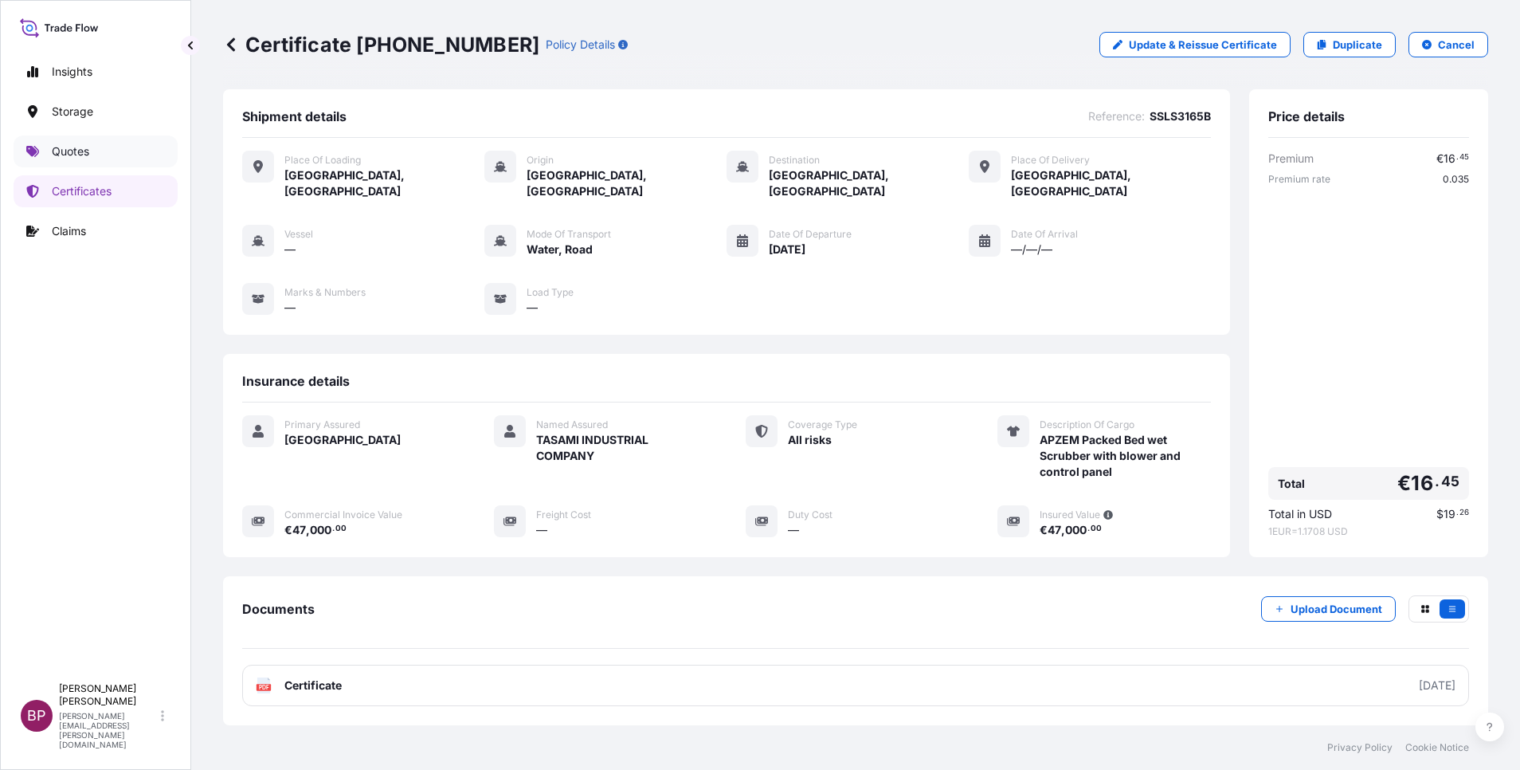
click at [61, 147] on p "Quotes" at bounding box center [70, 151] width 37 height 16
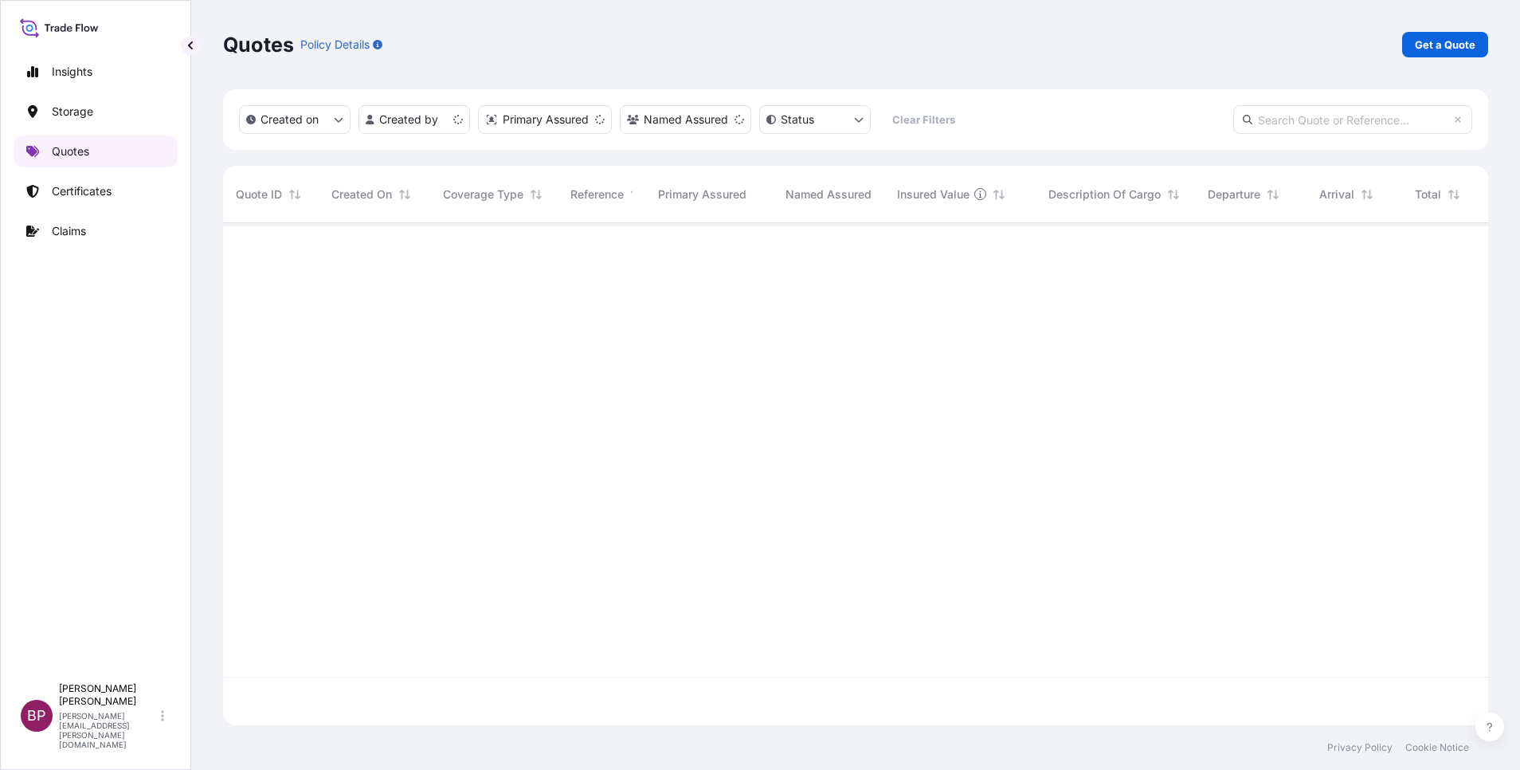
scroll to position [492, 1247]
click at [1013, 39] on p "Get a Quote" at bounding box center [1445, 45] width 61 height 16
select select "Water"
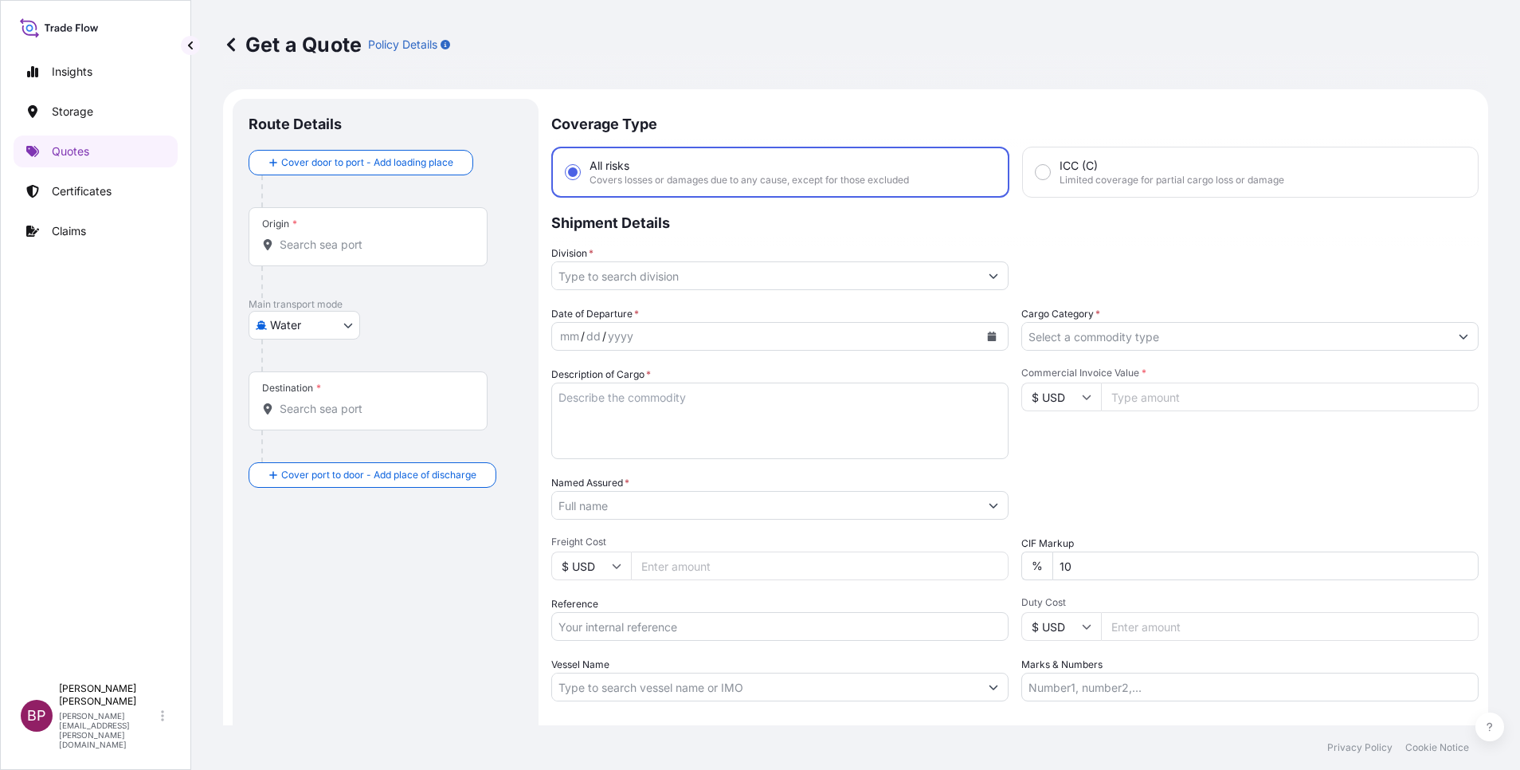
scroll to position [26, 0]
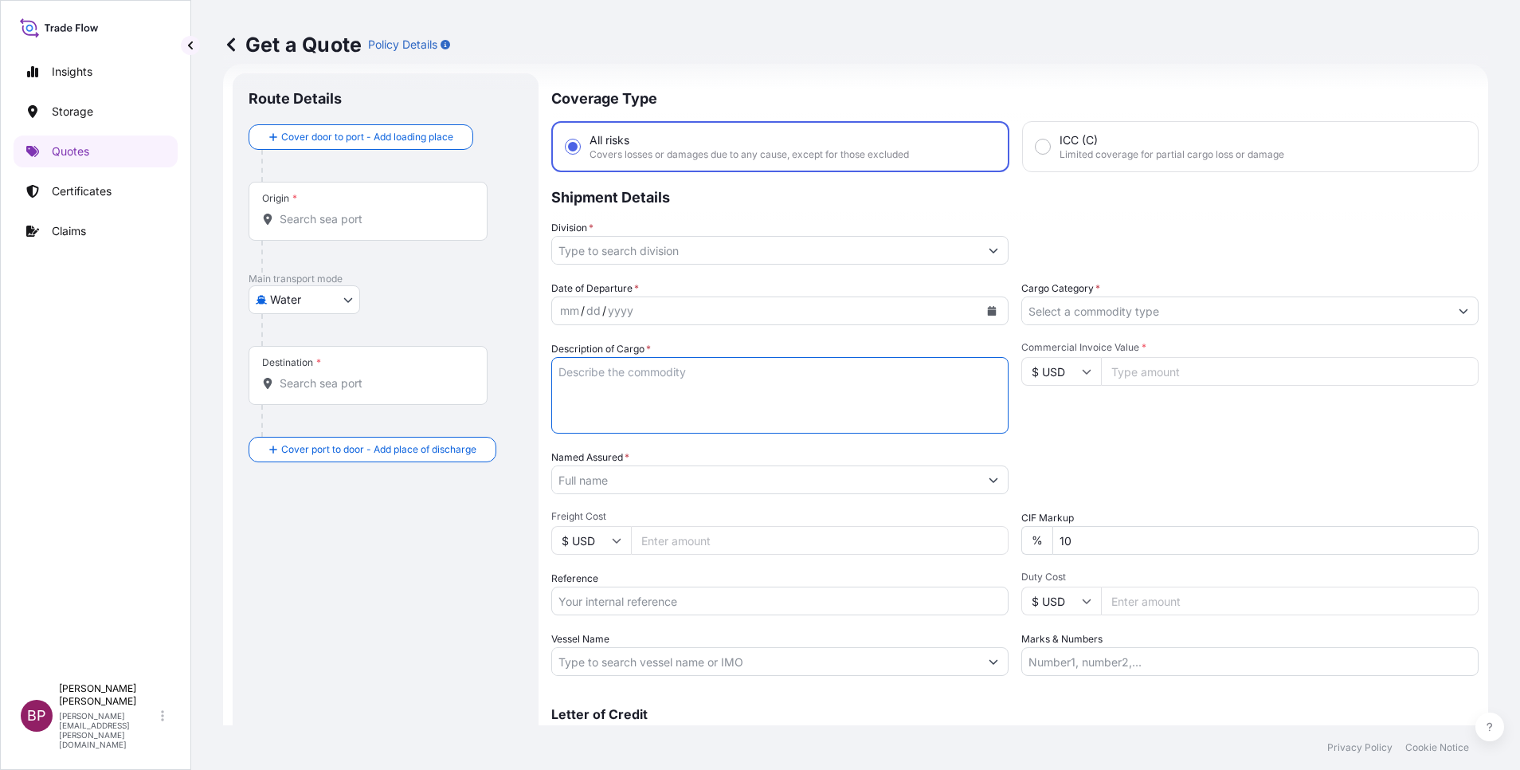
click at [717, 401] on textarea "Description of Cargo *" at bounding box center [779, 395] width 457 height 77
paste textarea "Diesel engine"
type textarea "Diesel engine"
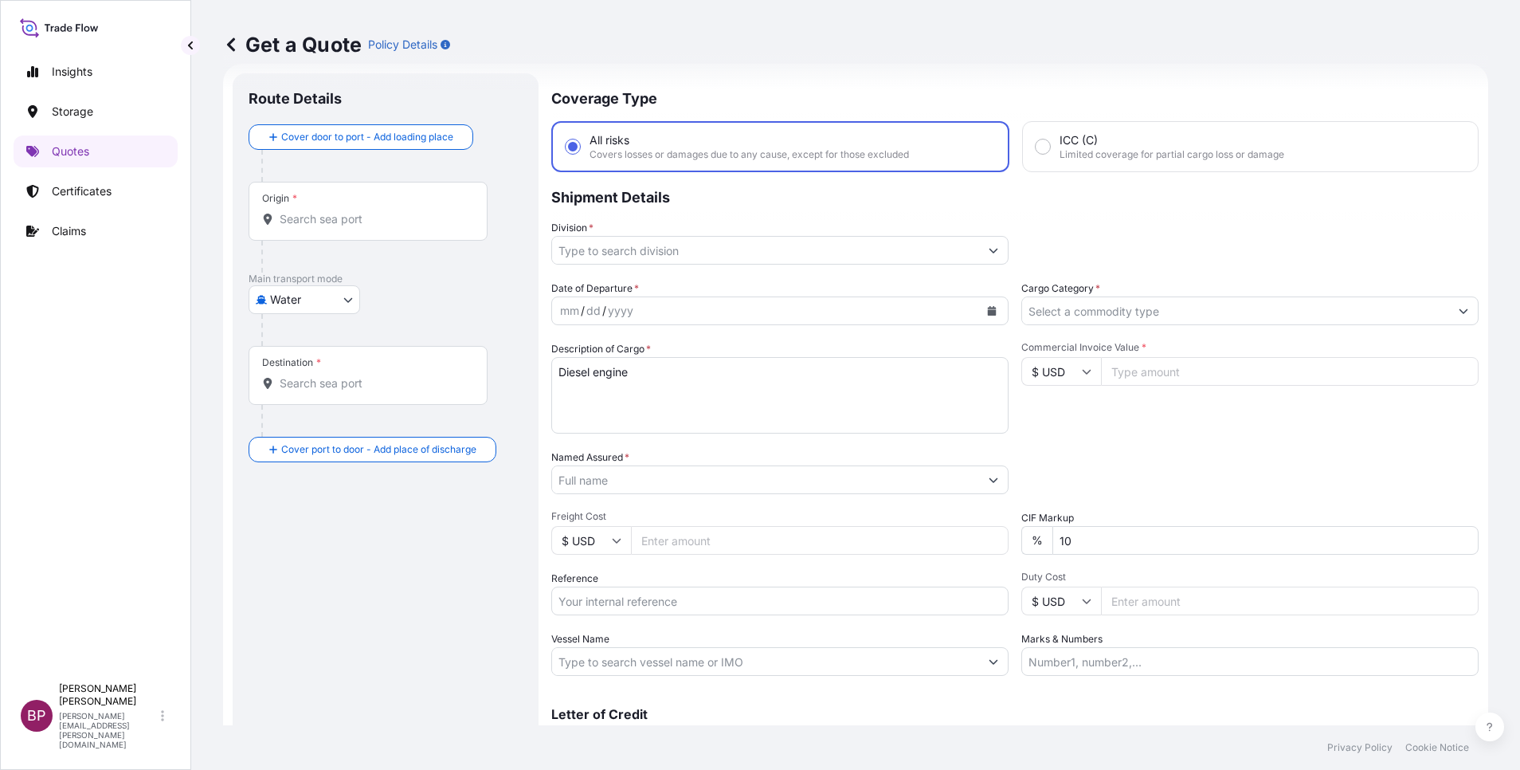
click at [1013, 375] on icon at bounding box center [1087, 372] width 10 height 10
click at [1013, 347] on div "¥ JPY" at bounding box center [1052, 331] width 67 height 30
type input "¥ JPY"
click at [1013, 380] on input "Commercial Invoice Value *" at bounding box center [1290, 371] width 378 height 29
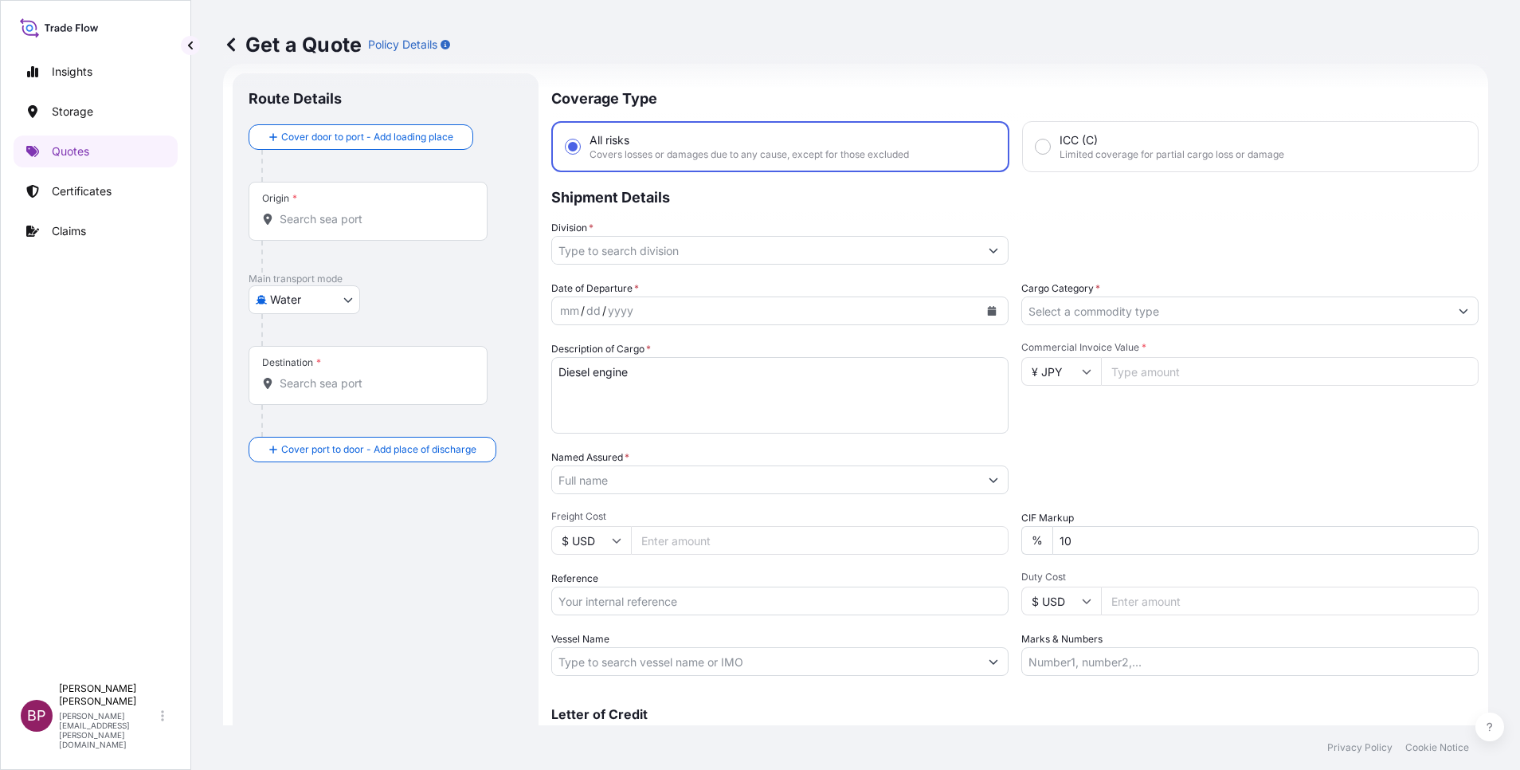
paste input "36192000.00"
type input "36192000.00"
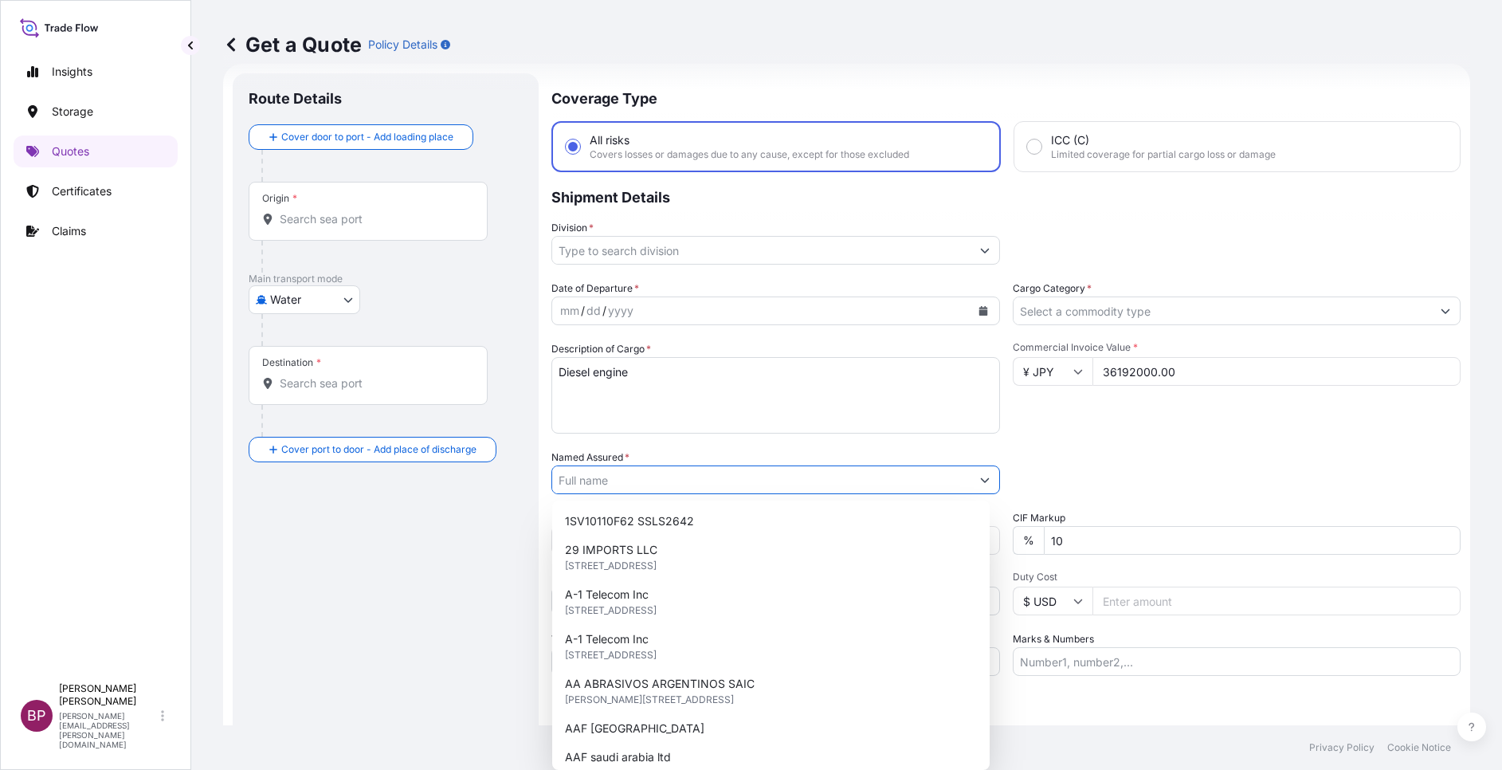
click at [684, 471] on input "Named Assured *" at bounding box center [761, 479] width 418 height 29
paste input "Asad Advanced Technologies"
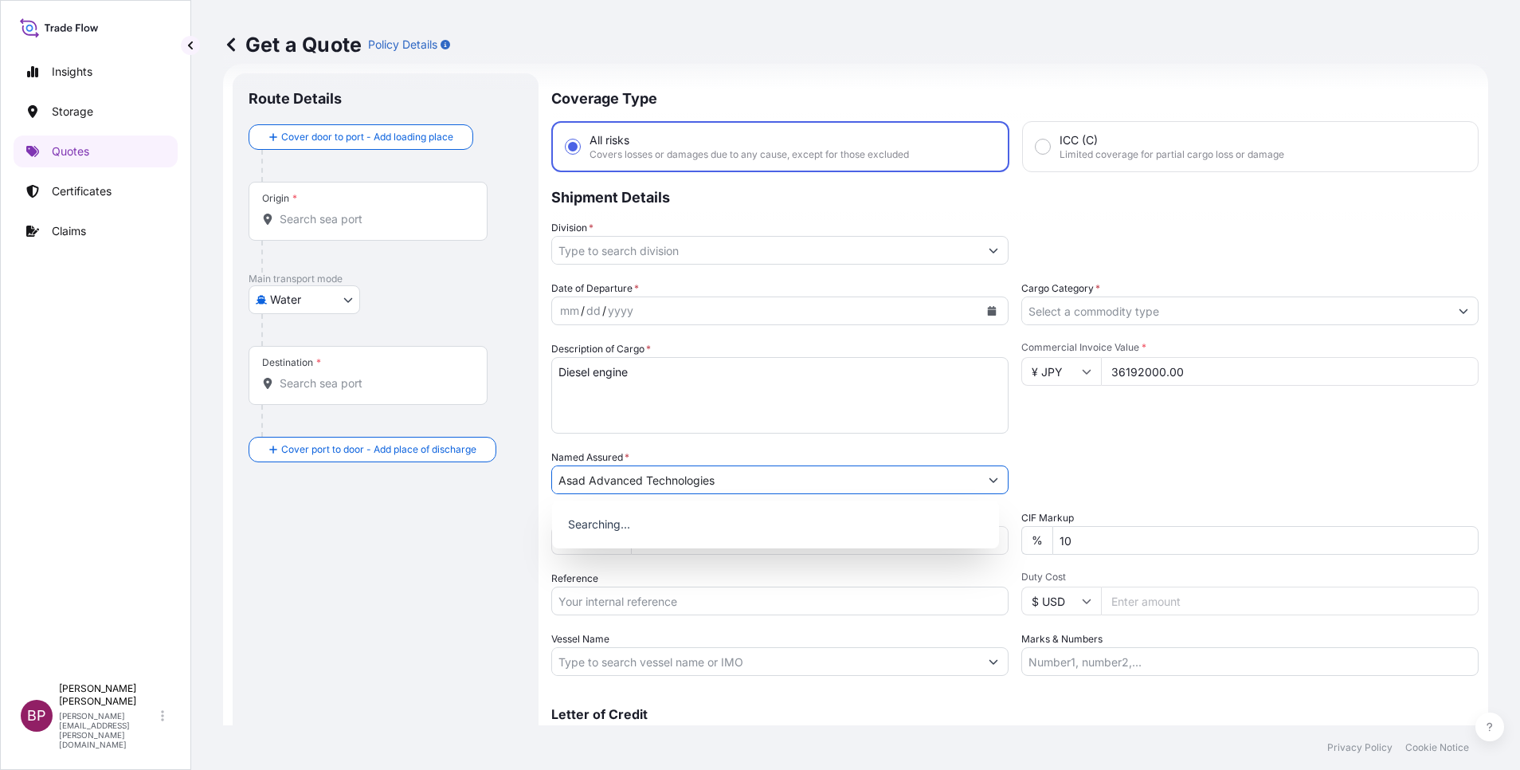
type input "Asad Advanced Technologies"
click at [987, 312] on icon "Calendar" at bounding box center [992, 311] width 10 height 10
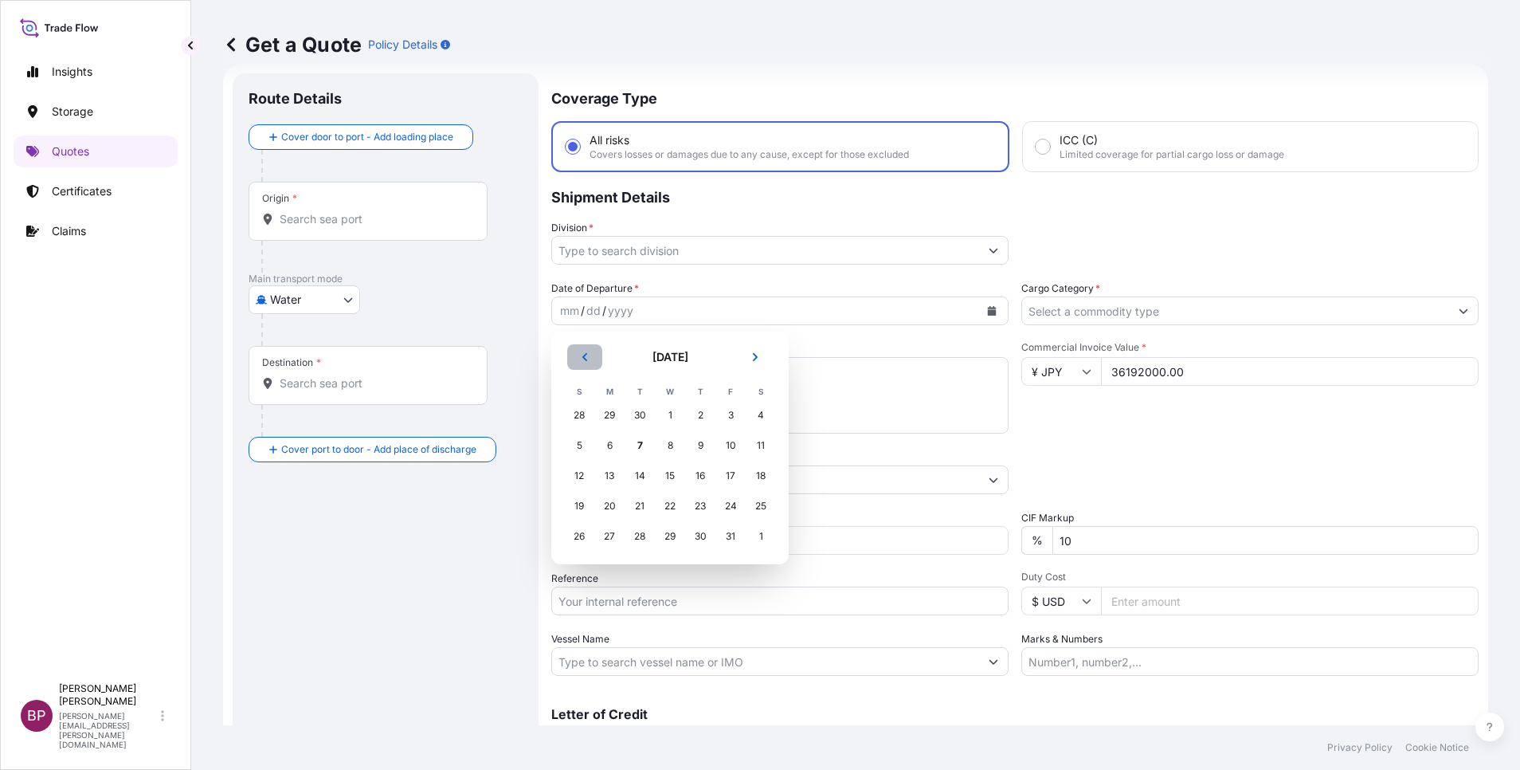
click at [589, 363] on button "Previous" at bounding box center [584, 357] width 35 height 26
click at [731, 482] on div "19" at bounding box center [730, 475] width 29 height 29
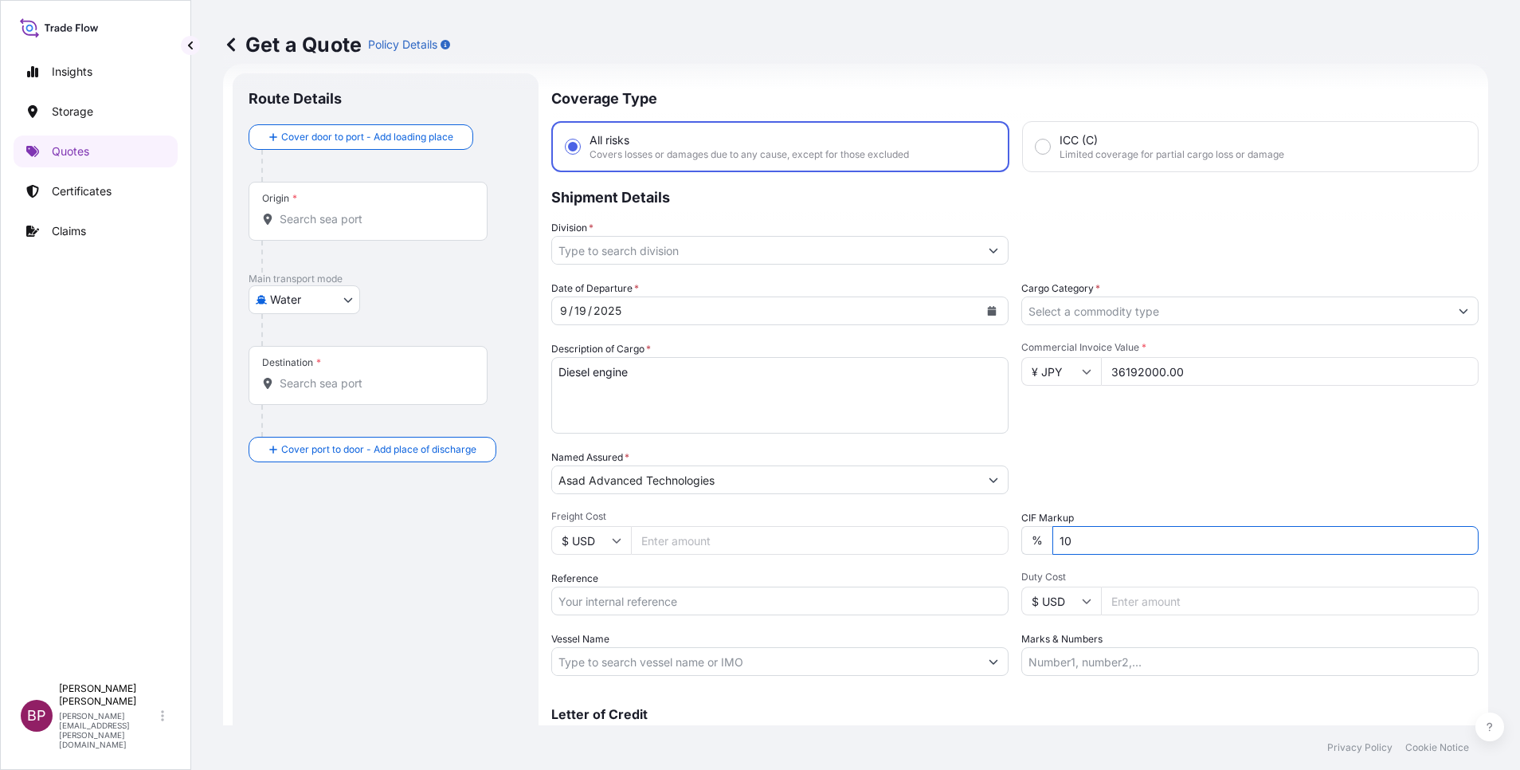
drag, startPoint x: 937, startPoint y: 539, endPoint x: 662, endPoint y: 519, distance: 275.7
click at [748, 512] on div "Date of Departure * 9 / 19 / 2025 Cargo Category * Description of Cargo * Diese…" at bounding box center [1015, 478] width 928 height 395
type input "0"
click at [1013, 319] on input "Cargo Category *" at bounding box center [1235, 310] width 427 height 29
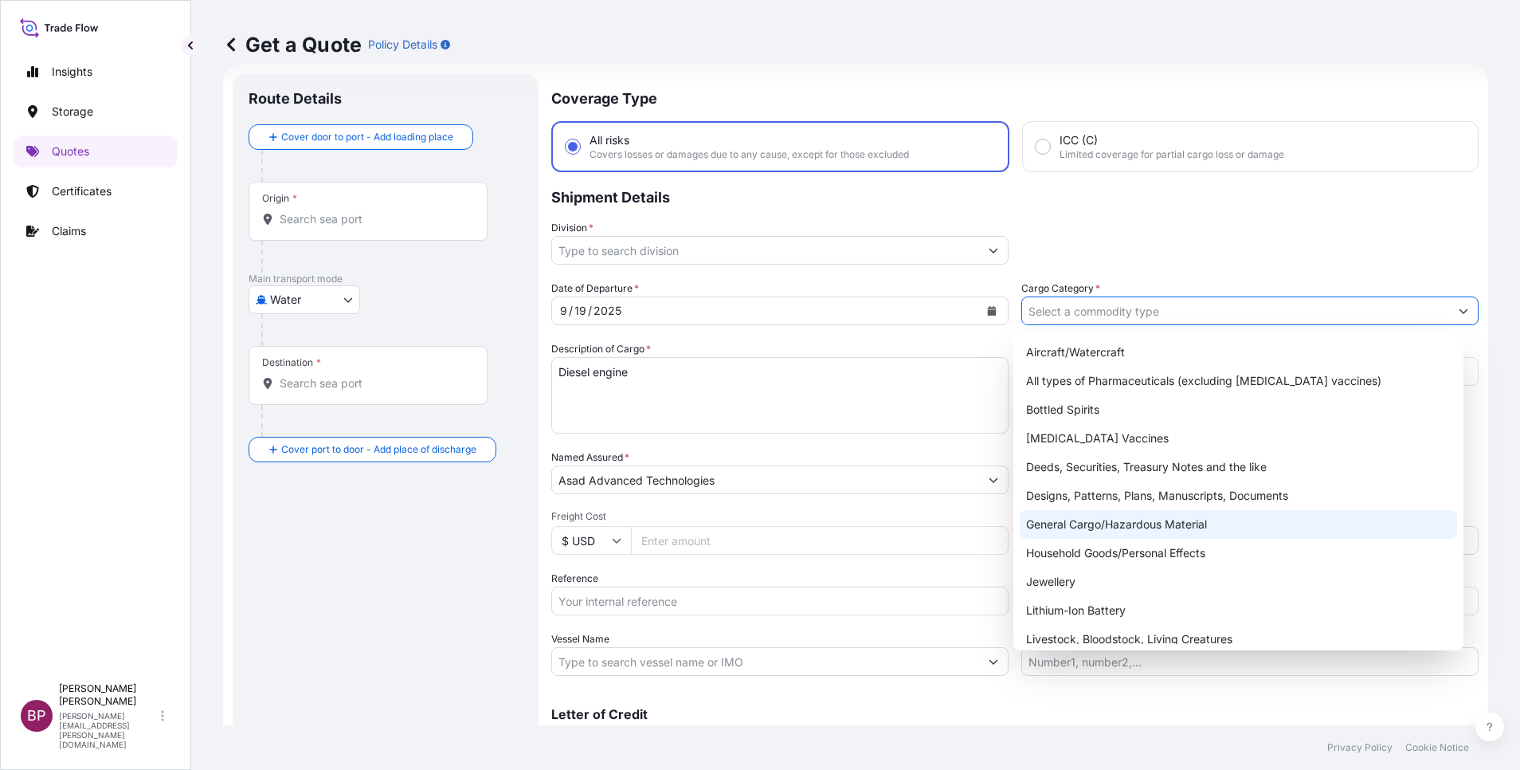
click at [1013, 512] on div "General Cargo/Hazardous Material" at bounding box center [1238, 524] width 437 height 29
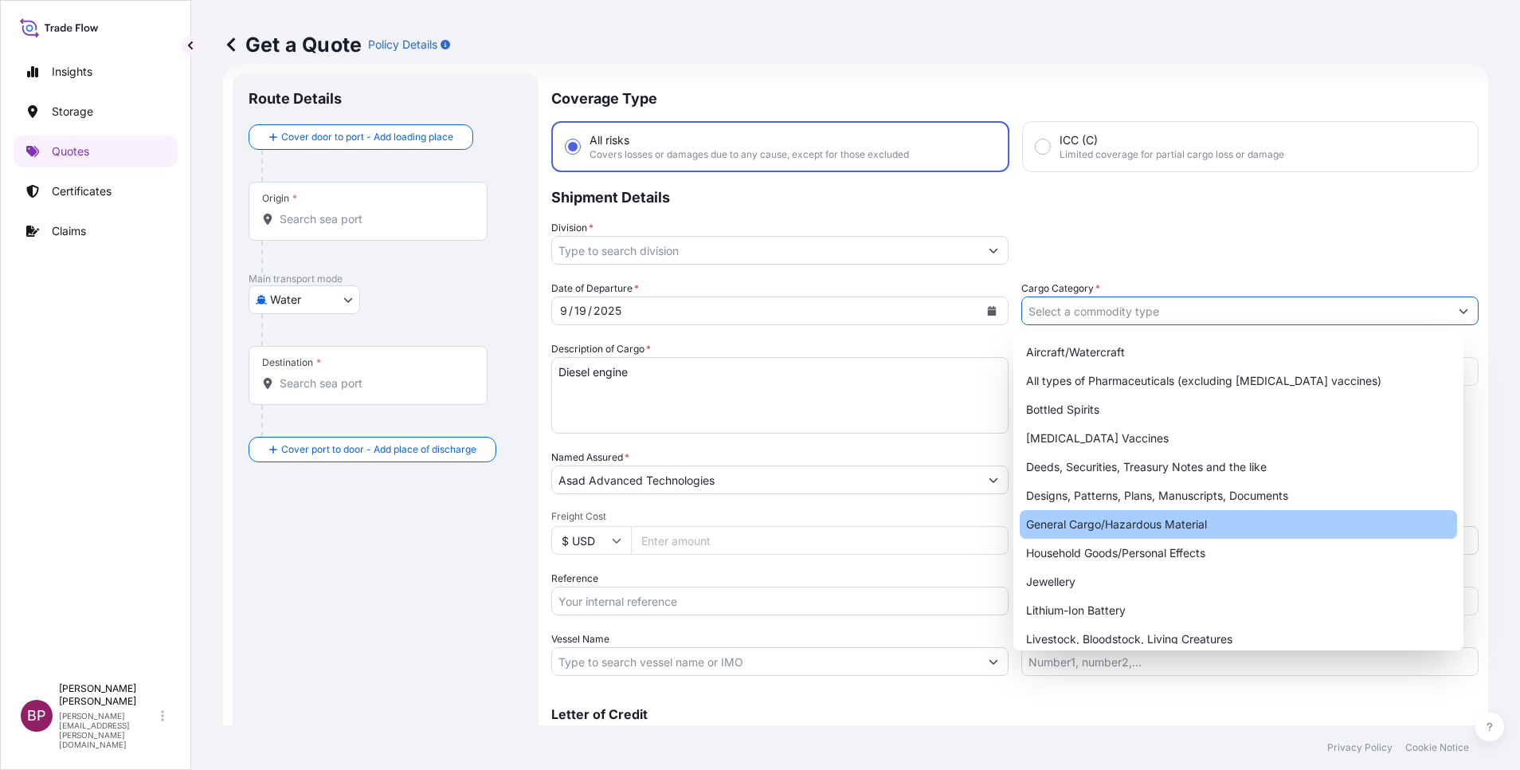
type input "General Cargo/Hazardous Material"
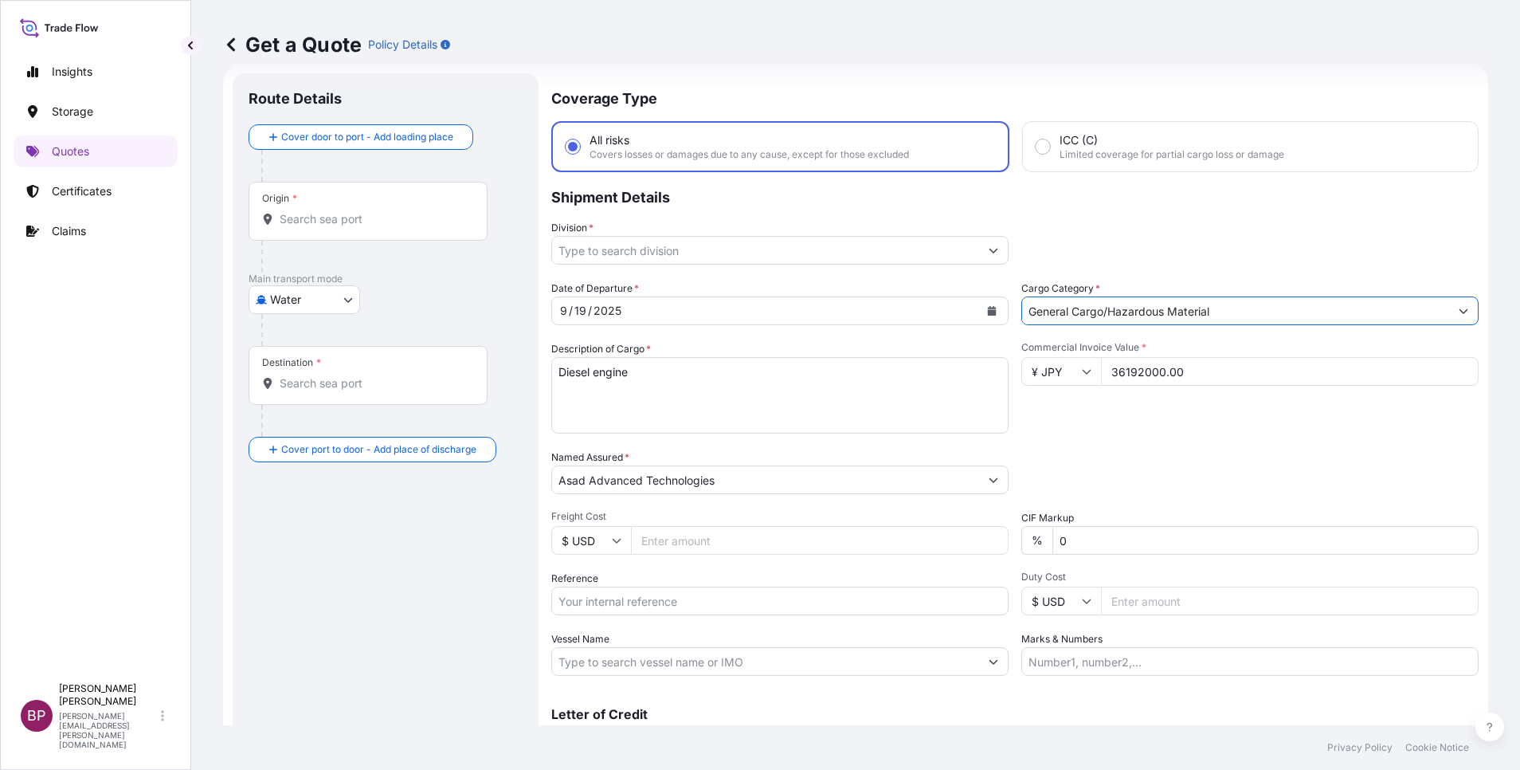
click at [989, 252] on icon "Show suggestions" at bounding box center [994, 250] width 10 height 10
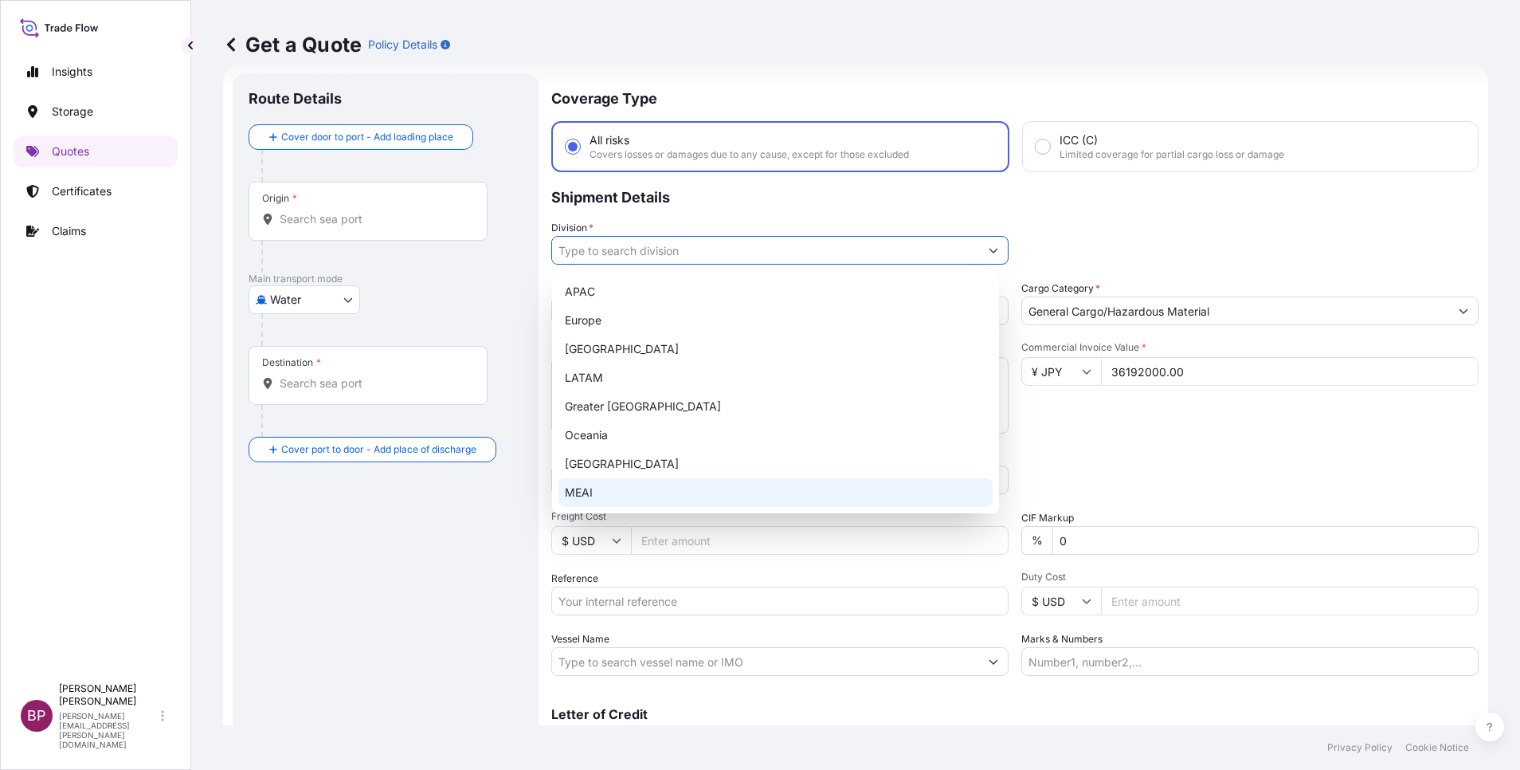
click at [626, 485] on div "MEAI" at bounding box center [776, 492] width 434 height 29
type input "MEAI"
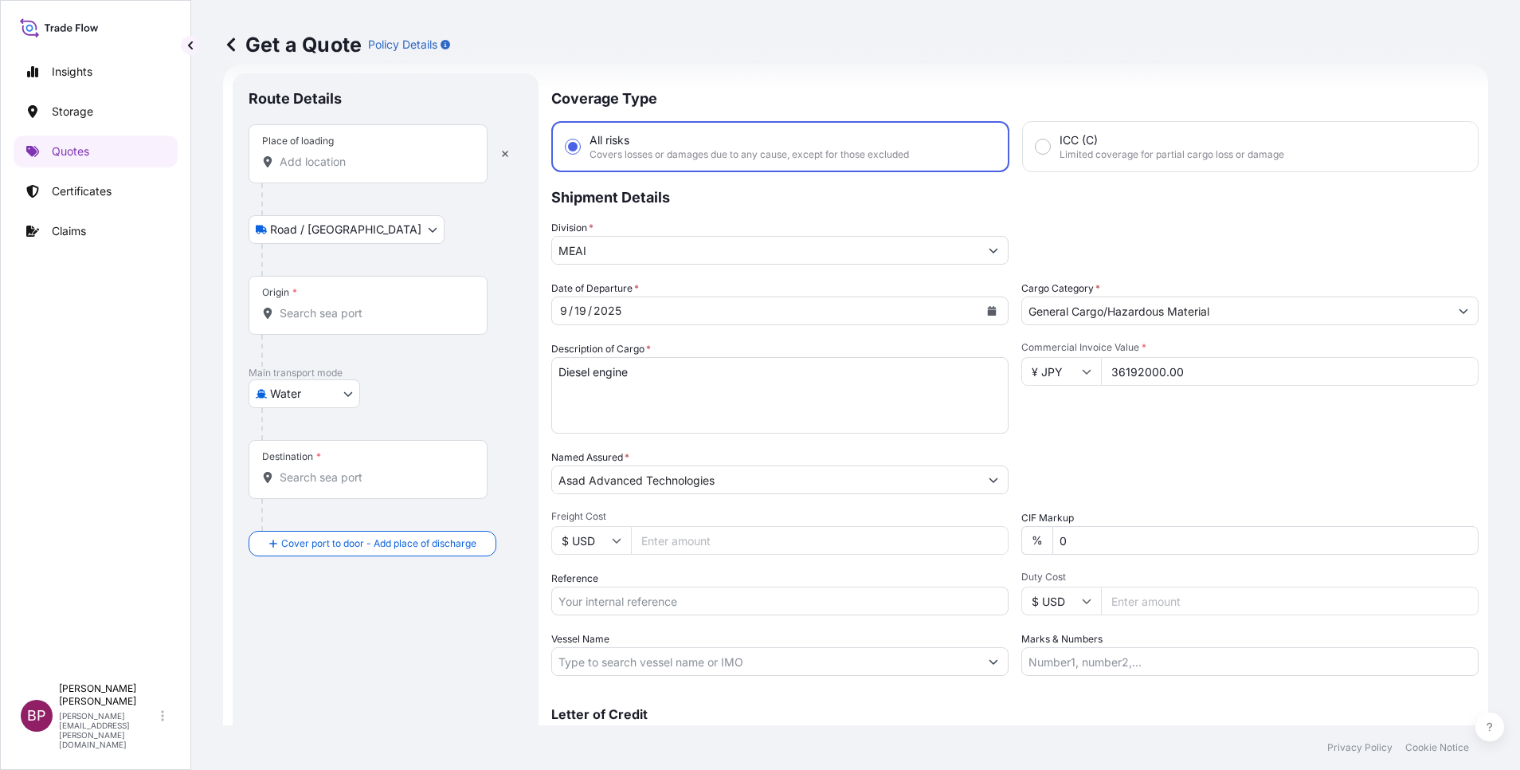
click at [336, 171] on div "Place of loading" at bounding box center [368, 153] width 239 height 59
click at [336, 170] on input "Place of loading" at bounding box center [374, 162] width 188 height 16
paste input "Nagoya"
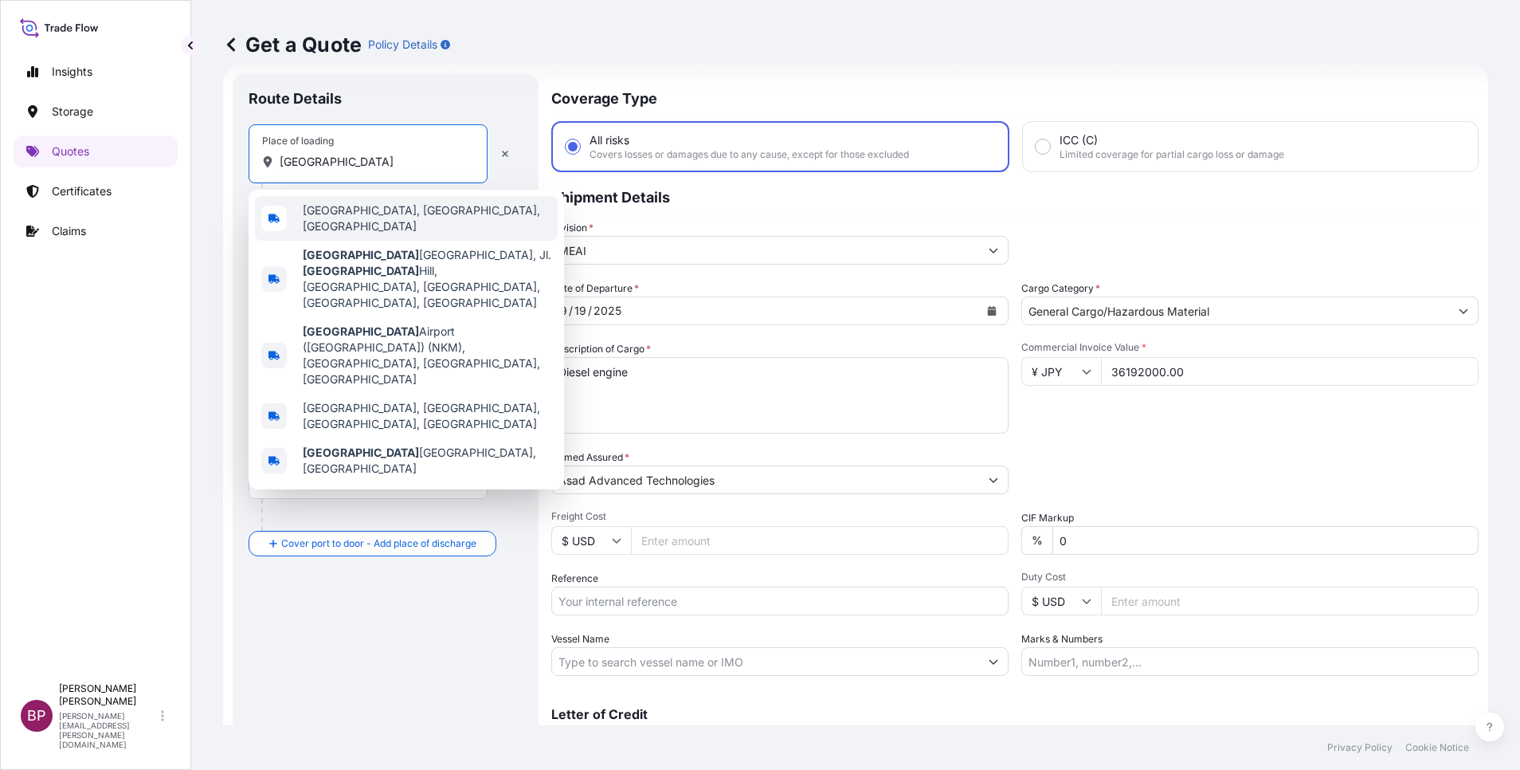
click at [414, 210] on span "Nagoya, Aichi, Japan" at bounding box center [427, 218] width 249 height 32
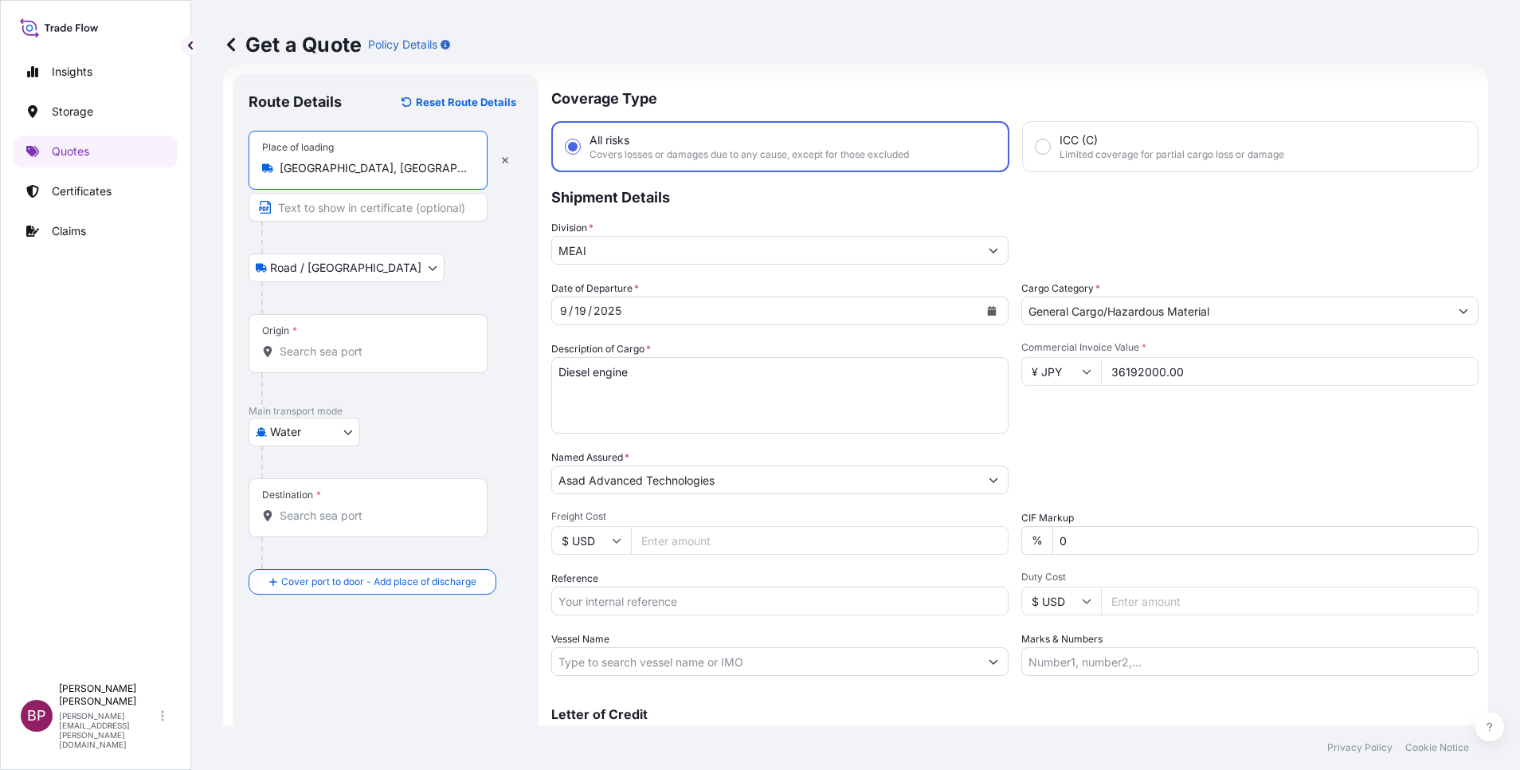
type input "Nagoya, Aichi, Japan"
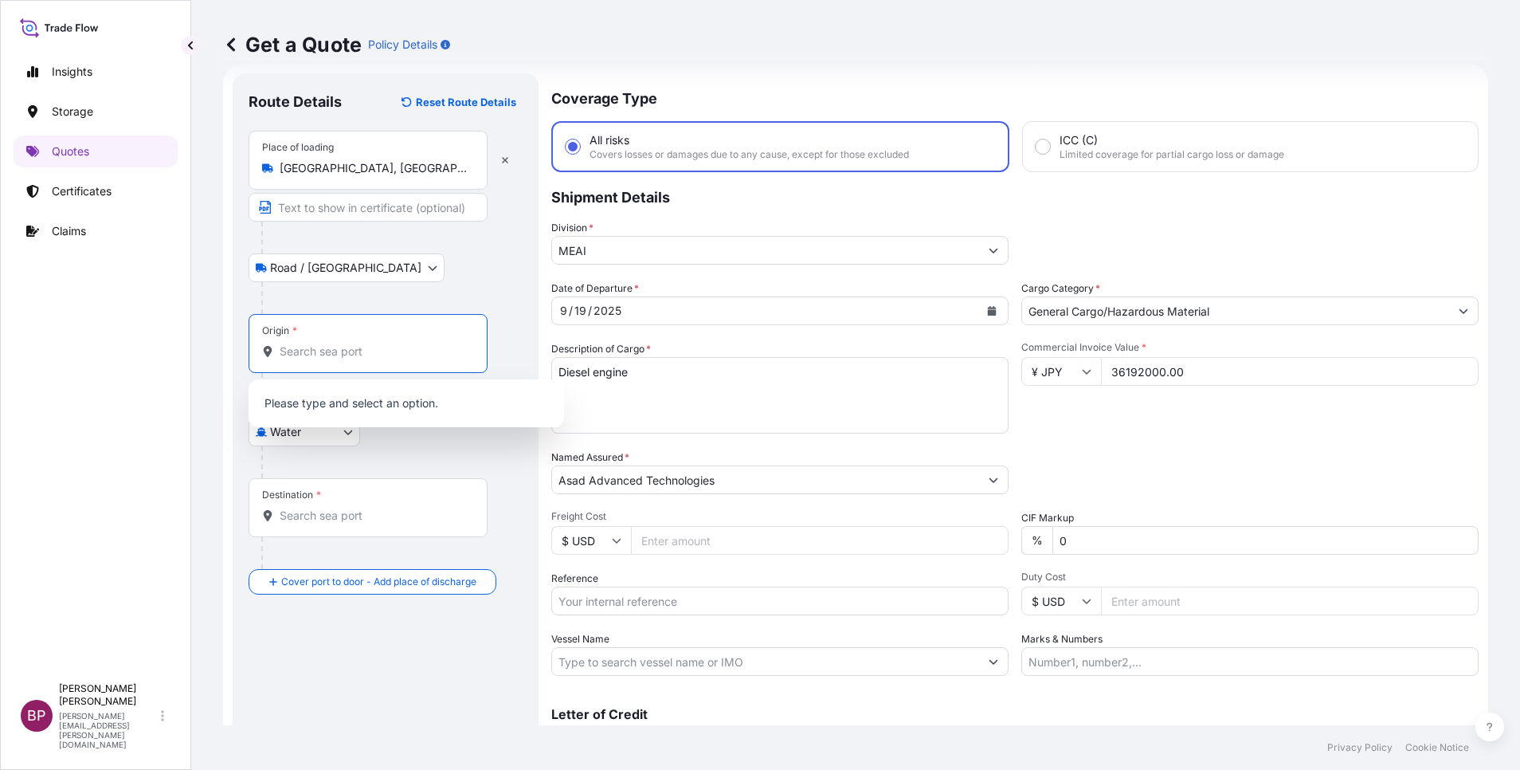
click at [347, 347] on input "Origin *" at bounding box center [374, 351] width 188 height 16
paste input "Nagoya"
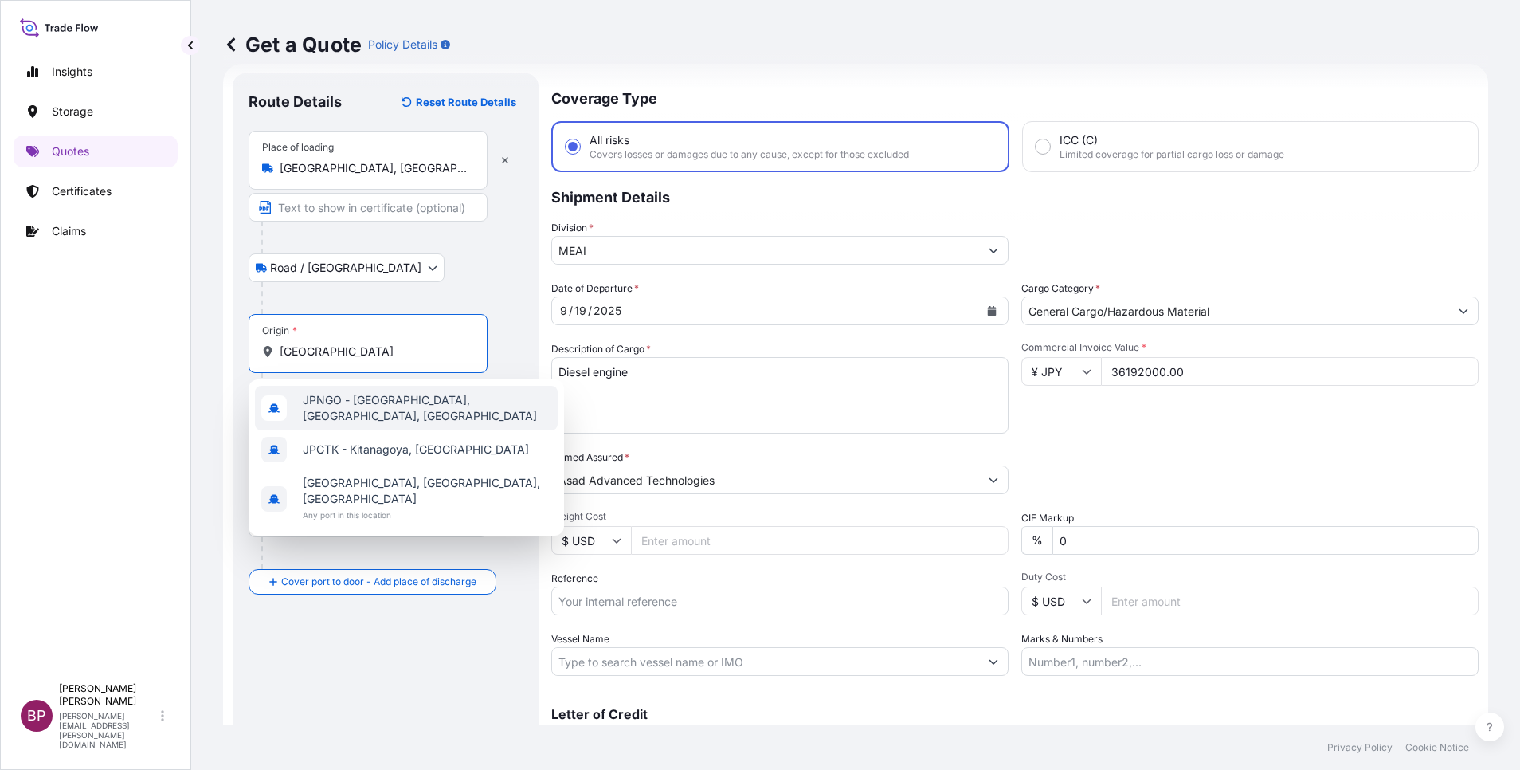
click at [398, 414] on div "JPNGO - Nagoya, Aichi, Japan" at bounding box center [406, 408] width 303 height 45
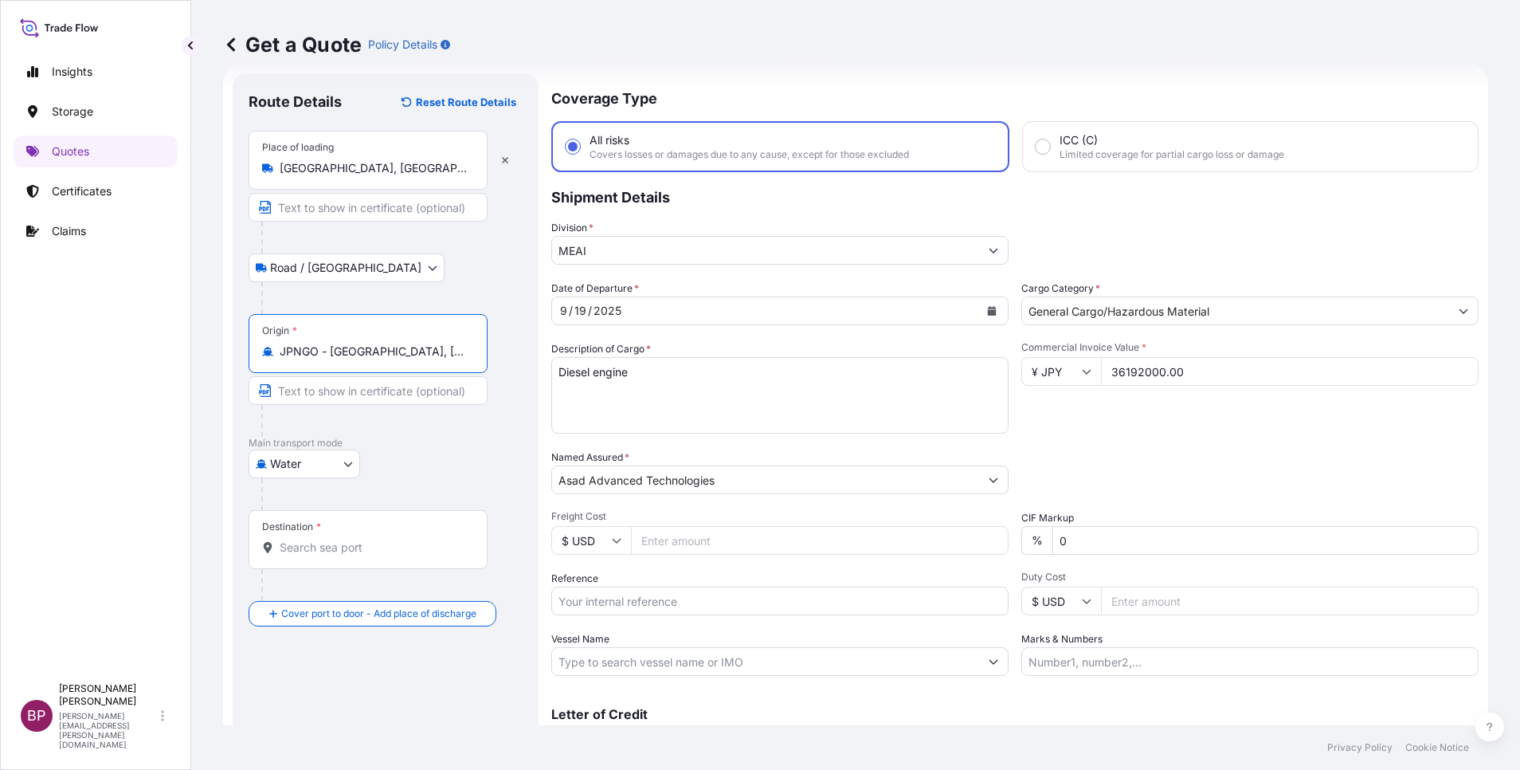
type input "JPNGO - Nagoya, Aichi, Japan"
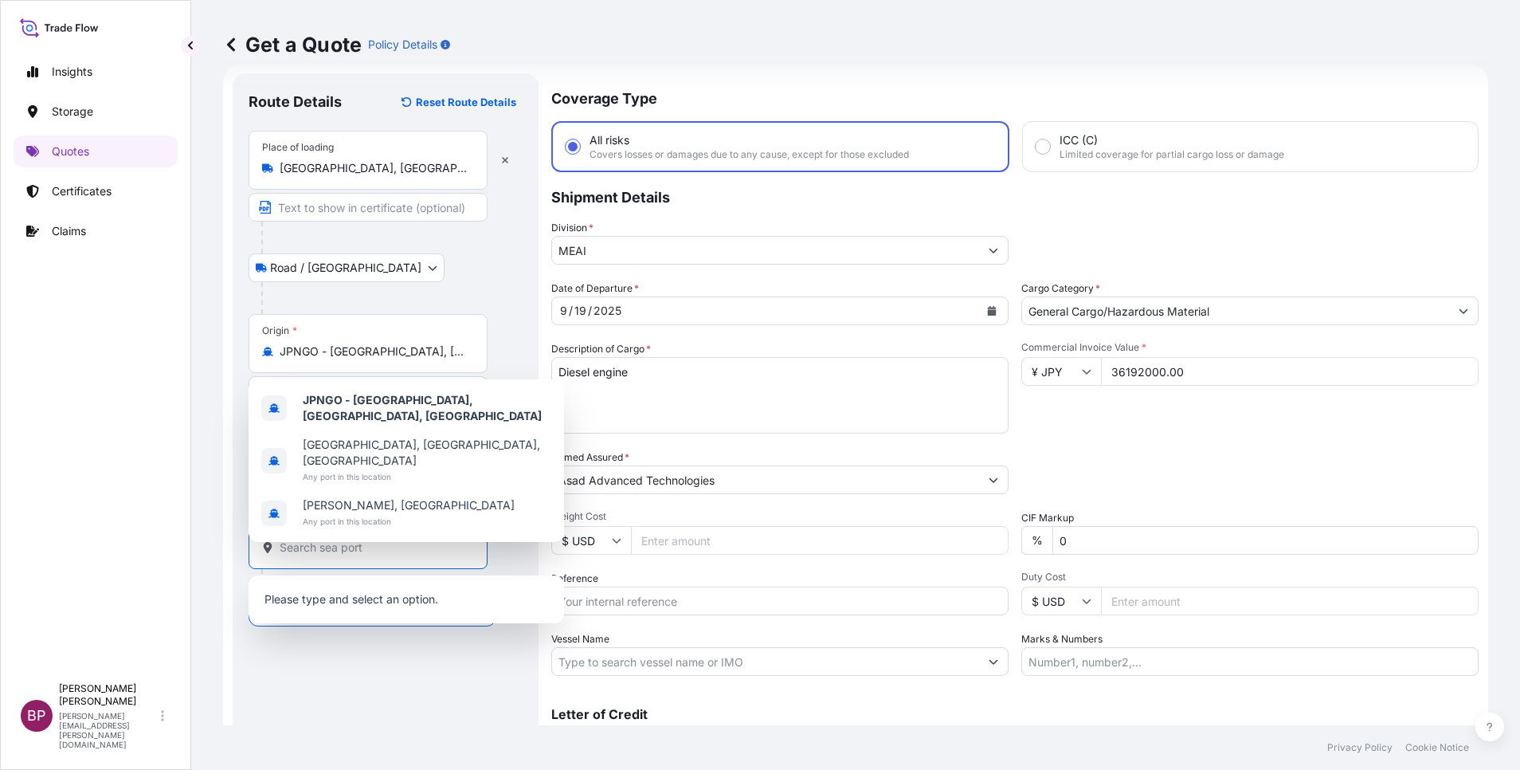
drag, startPoint x: 424, startPoint y: 550, endPoint x: 422, endPoint y: 540, distance: 9.7
click at [423, 512] on input "Destination *" at bounding box center [374, 547] width 188 height 16
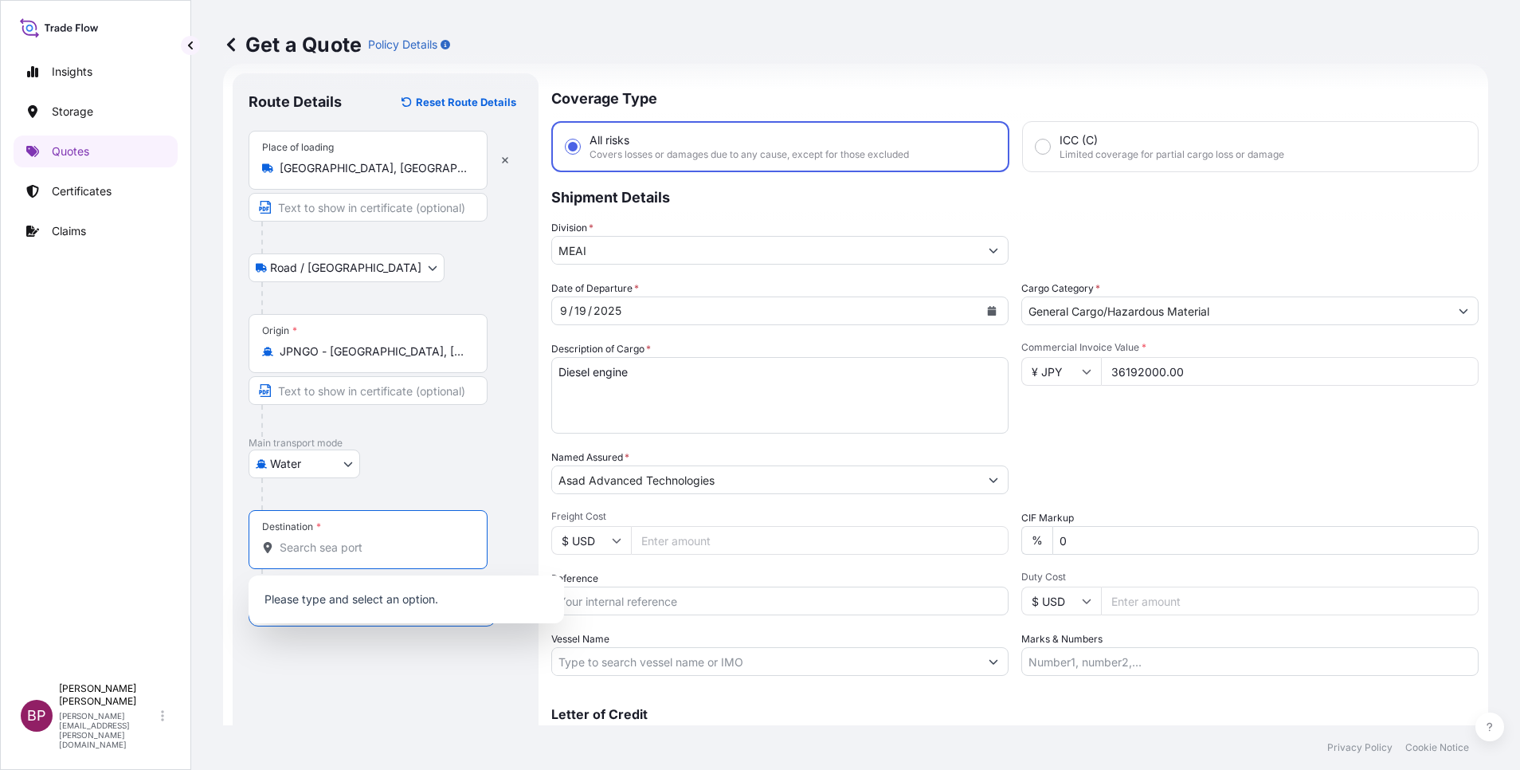
type input "v"
paste input "Dammam"
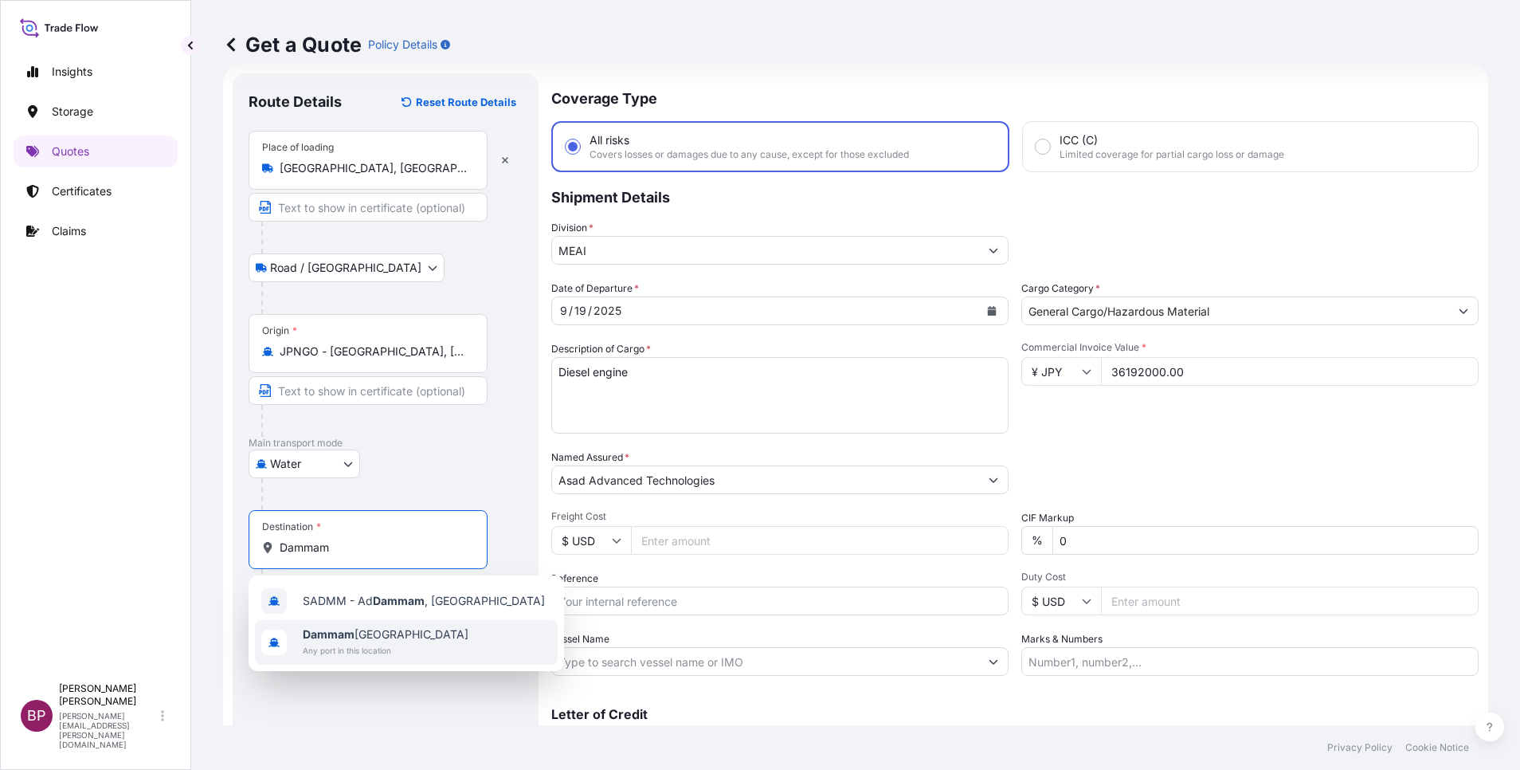
click at [390, 512] on span "Dammam Saudi Arabia" at bounding box center [386, 634] width 166 height 16
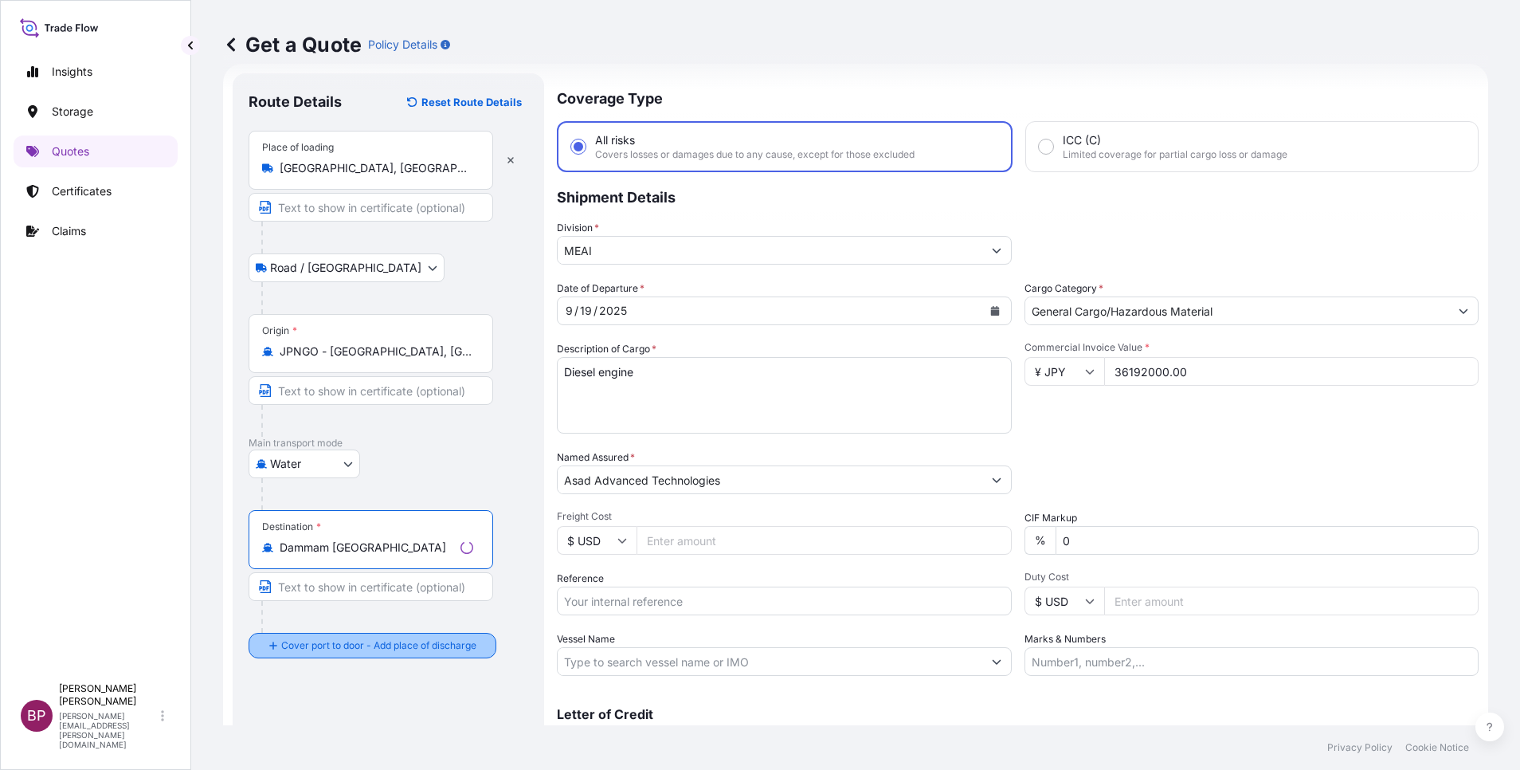
type input "Dammam Saudi Arabia"
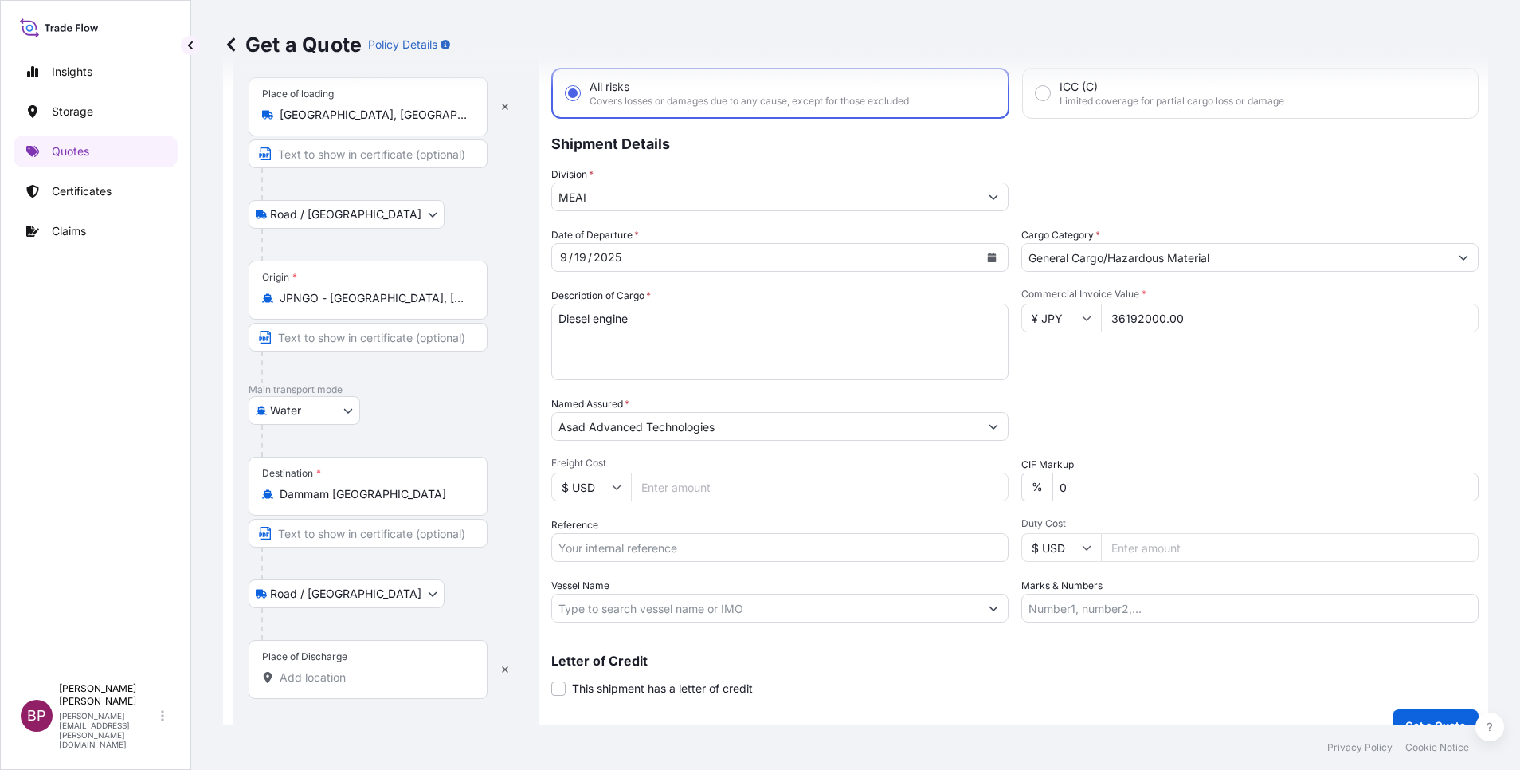
scroll to position [104, 0]
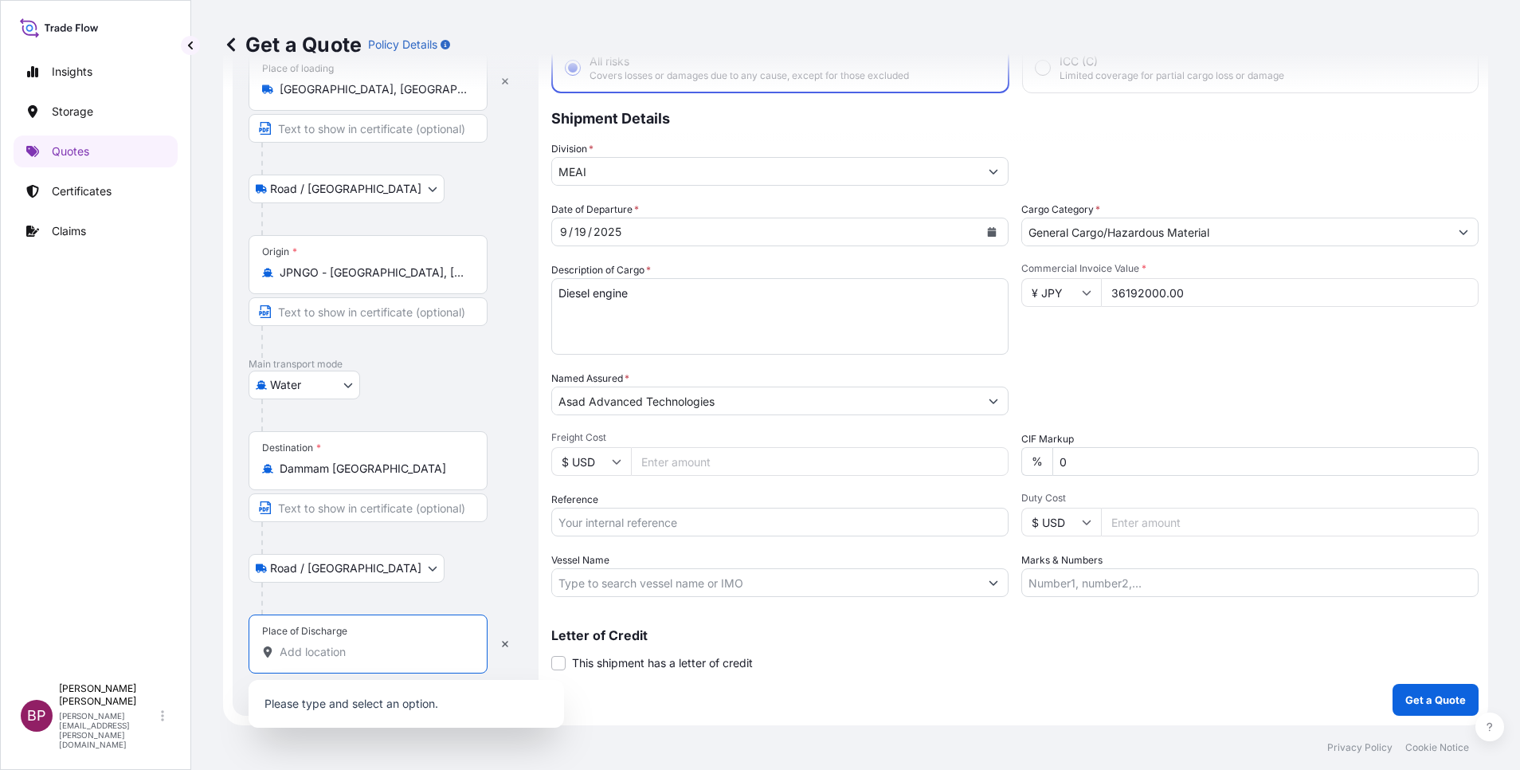
click at [371, 512] on input "Place of Discharge" at bounding box center [374, 652] width 188 height 16
paste input "Dammam"
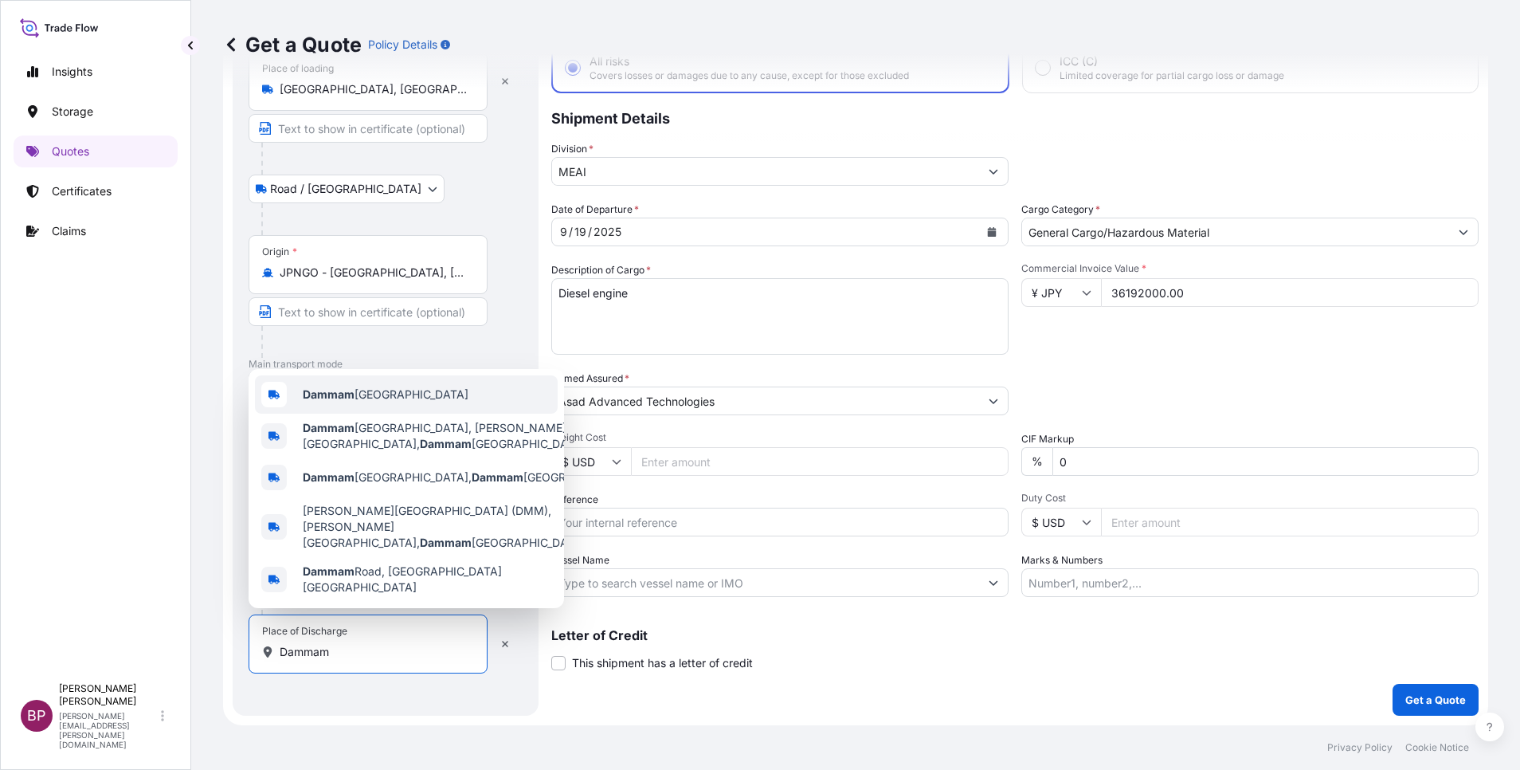
click at [441, 413] on div "Dammam Saudi Arabia" at bounding box center [406, 394] width 303 height 38
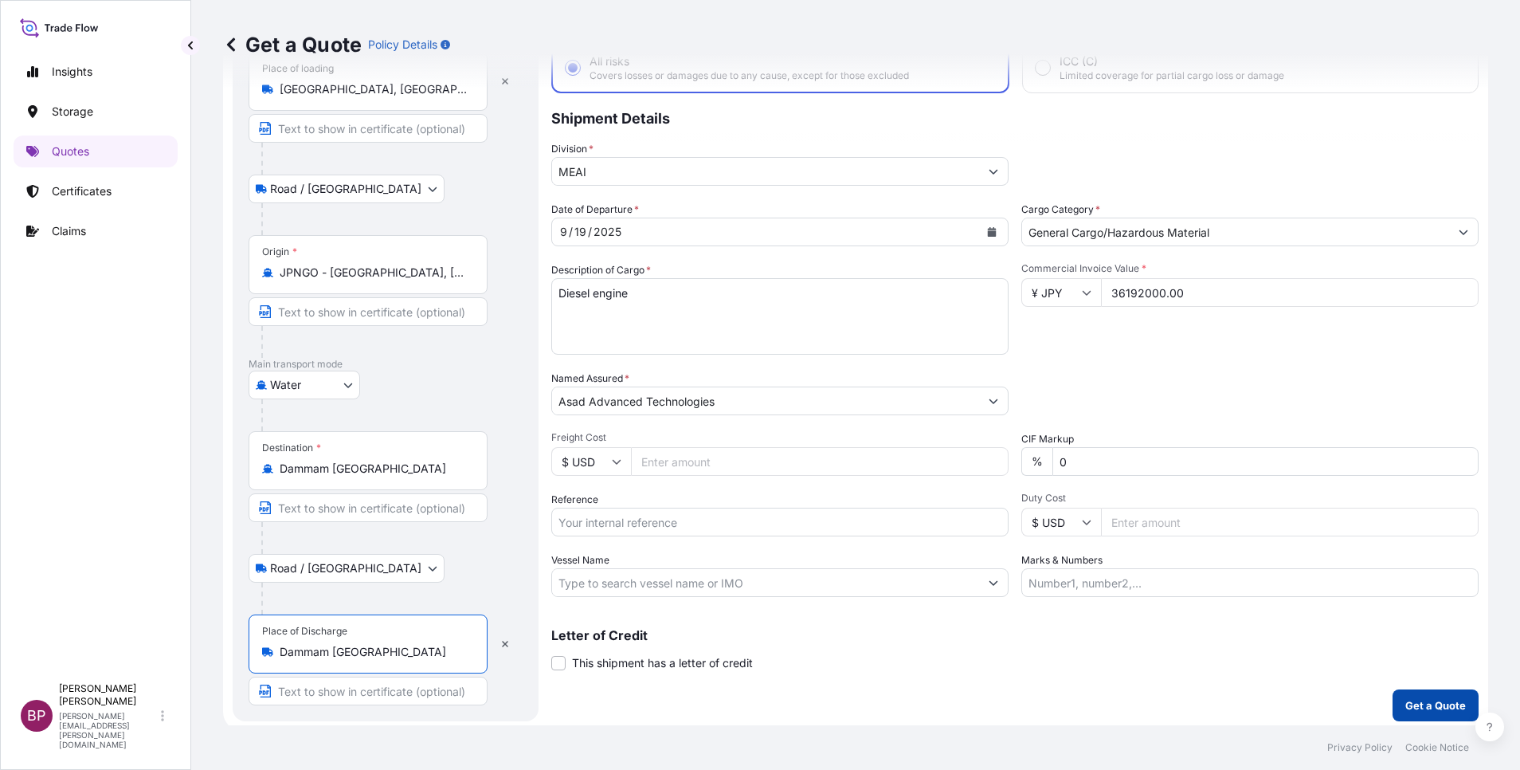
type input "Dammam Saudi Arabia"
click at [1013, 512] on p "Get a Quote" at bounding box center [1436, 705] width 61 height 16
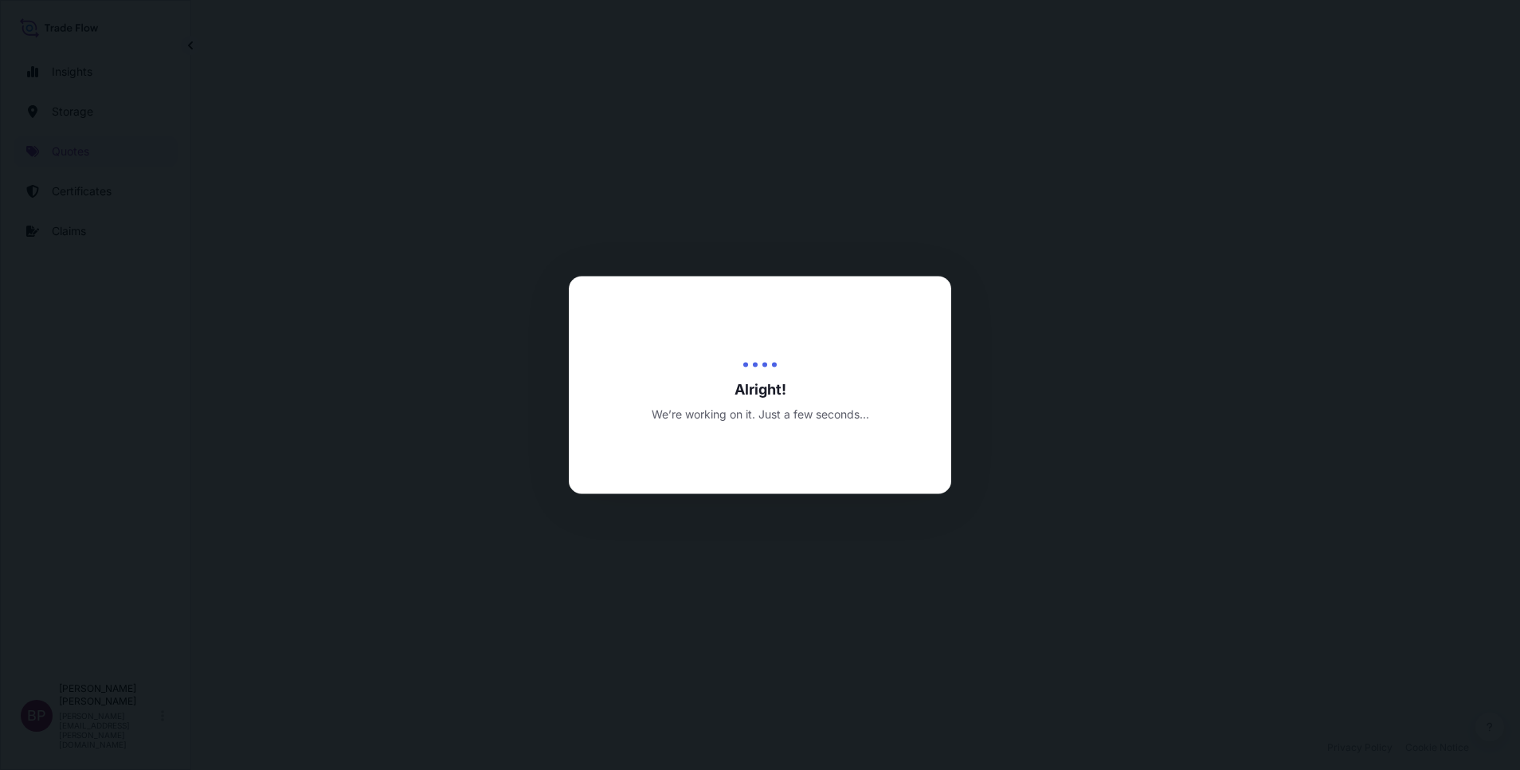
select select "Road / Inland"
select select "Water"
select select "Road / Inland"
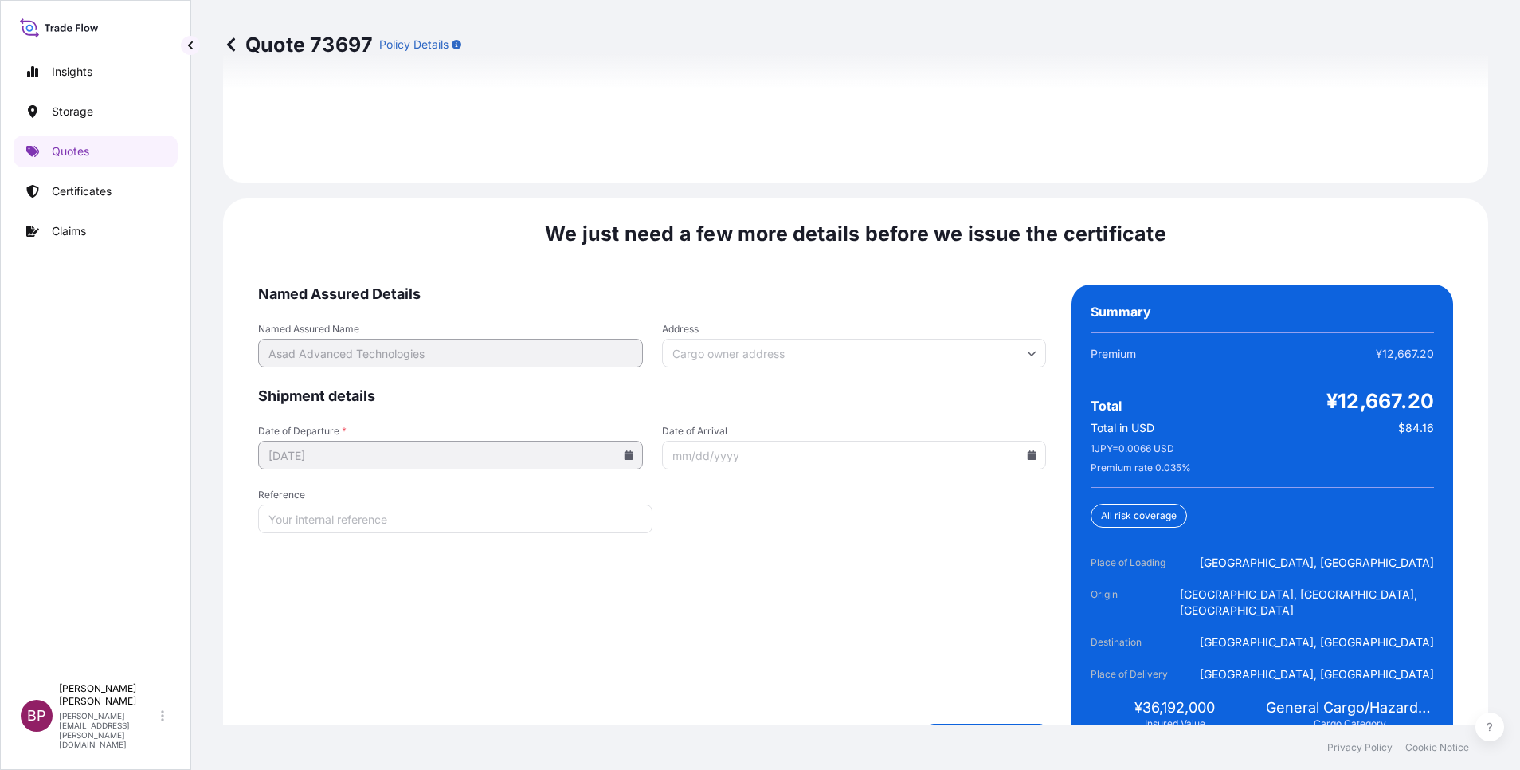
scroll to position [2445, 0]
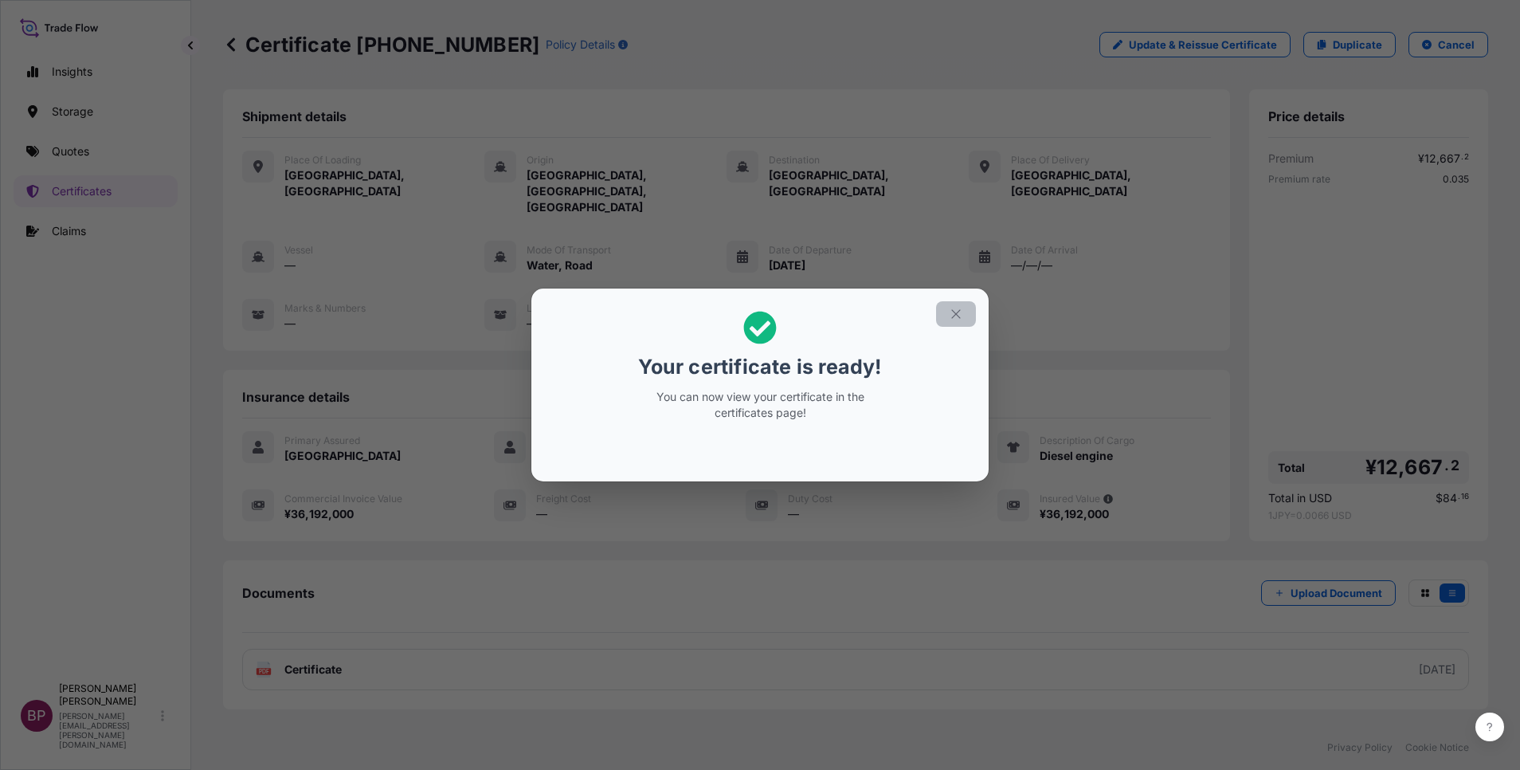
click at [960, 313] on icon "button" at bounding box center [956, 314] width 14 height 14
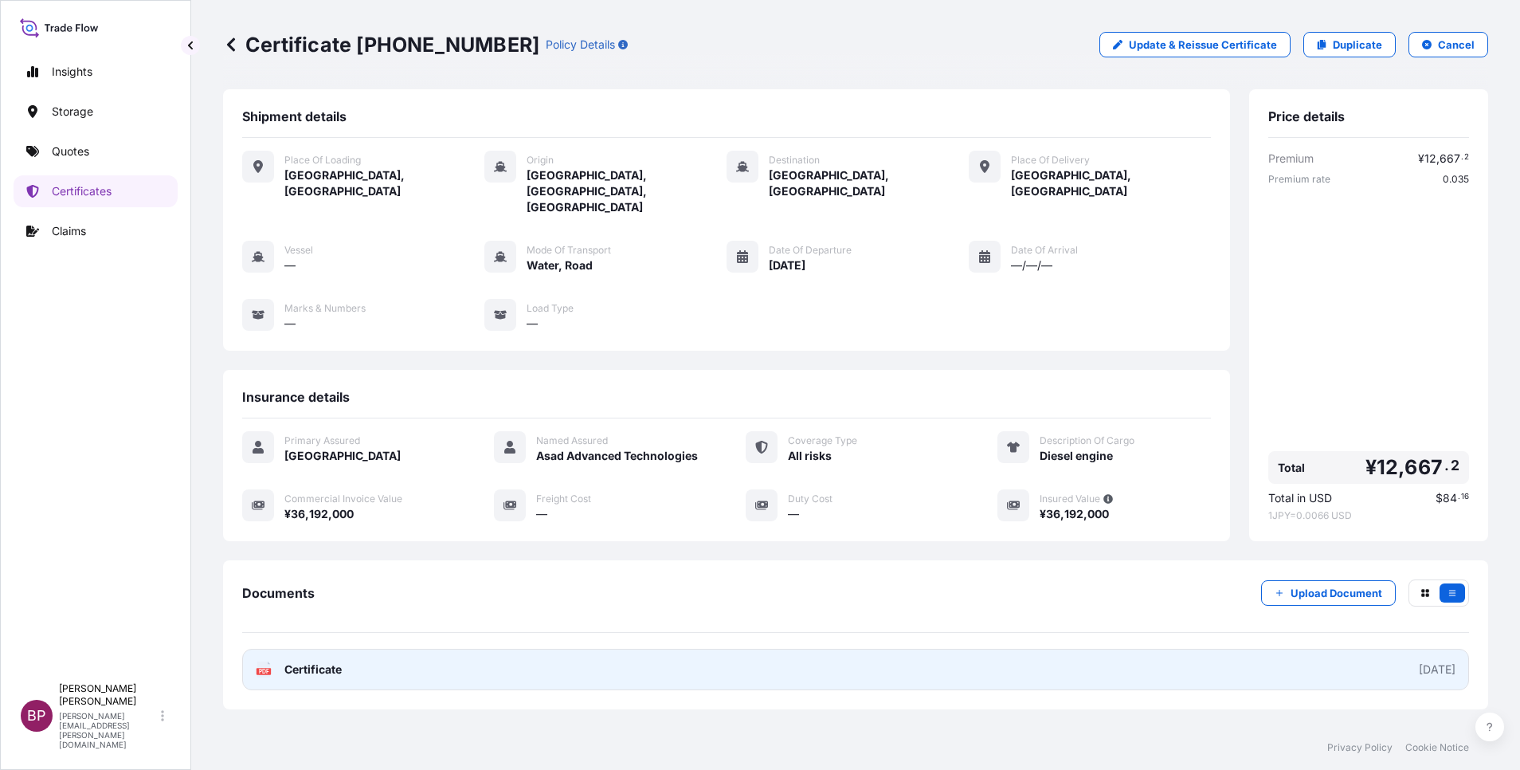
click at [308, 512] on span "Certificate" at bounding box center [312, 669] width 57 height 16
